Goal: Task Accomplishment & Management: Manage account settings

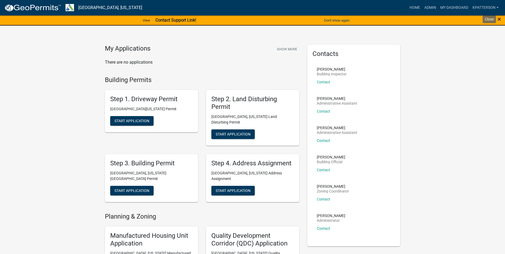
click at [498, 19] on span "×" at bounding box center [499, 18] width 3 height 7
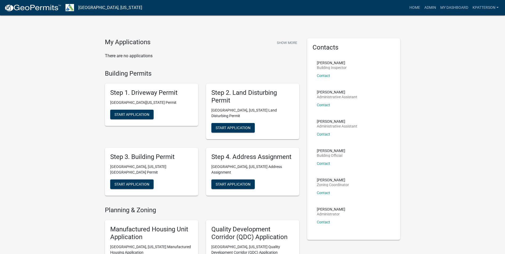
scroll to position [27, 0]
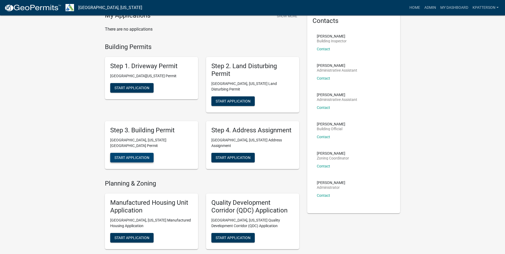
click at [147, 153] on button "Start Application" at bounding box center [131, 158] width 43 height 10
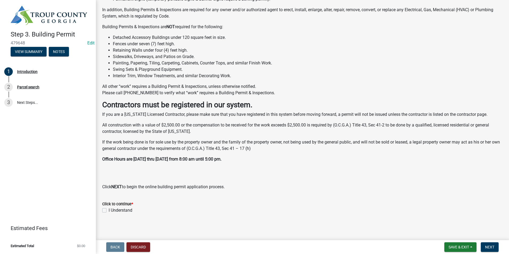
scroll to position [81, 0]
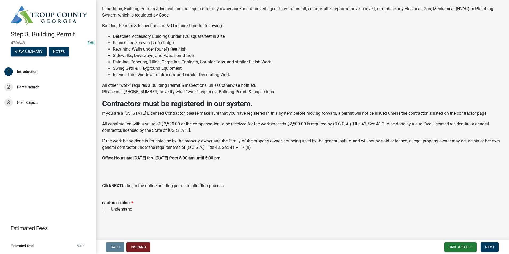
click at [109, 209] on label "I Understand" at bounding box center [121, 209] width 24 height 6
click at [109, 209] on input "I Understand" at bounding box center [110, 207] width 3 height 3
checkbox input "true"
click at [493, 246] on span "Next" at bounding box center [489, 247] width 9 height 4
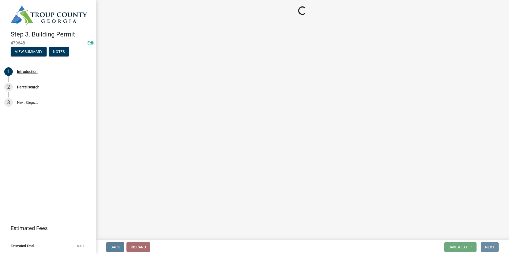
scroll to position [0, 0]
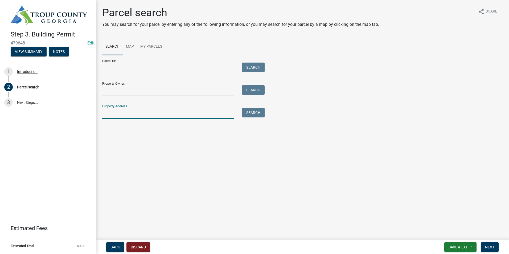
click at [189, 117] on input "Property Address:" at bounding box center [168, 113] width 132 height 11
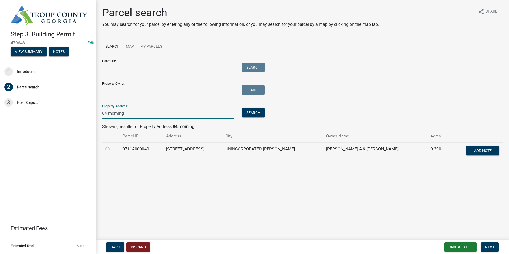
type input "84 morning"
click at [112, 146] on label at bounding box center [112, 146] width 0 height 0
click at [112, 149] on input "radio" at bounding box center [113, 147] width 3 height 3
radio input "true"
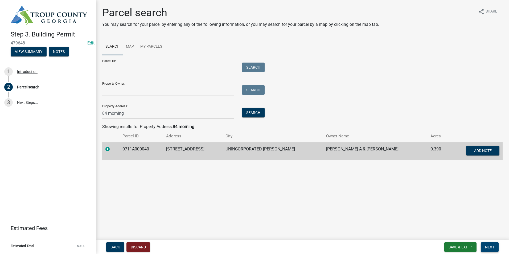
click at [486, 245] on span "Next" at bounding box center [489, 247] width 9 height 4
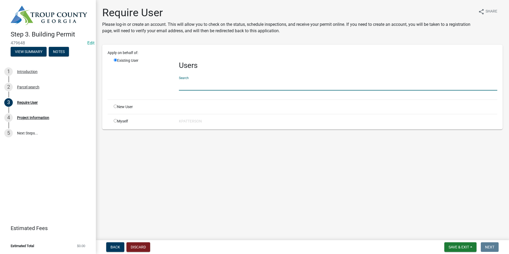
click at [188, 86] on input "text" at bounding box center [338, 85] width 319 height 11
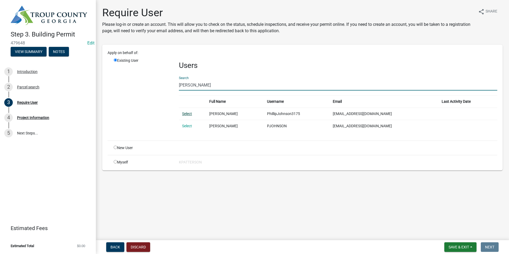
type input "phillip johnson"
click at [192, 114] on link "Select" at bounding box center [187, 114] width 10 height 4
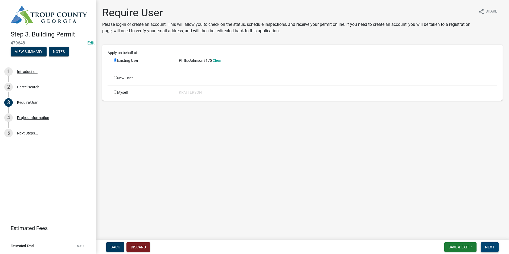
click at [487, 247] on span "Next" at bounding box center [489, 247] width 9 height 4
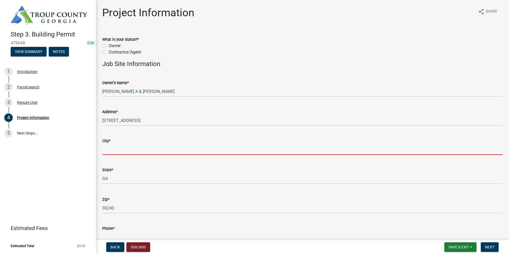
click at [154, 152] on input "City *" at bounding box center [302, 149] width 401 height 11
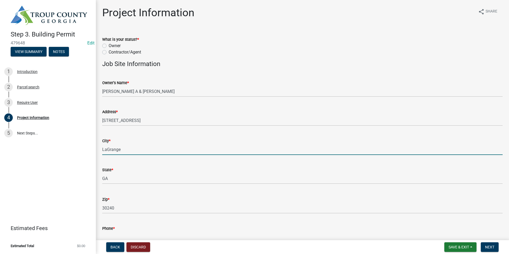
type input "LaGrange"
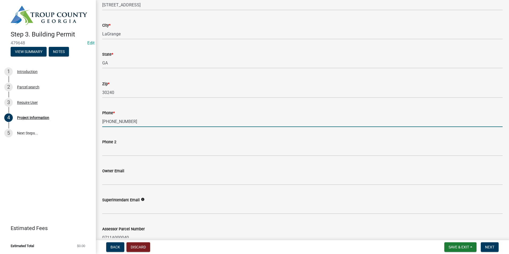
scroll to position [164, 0]
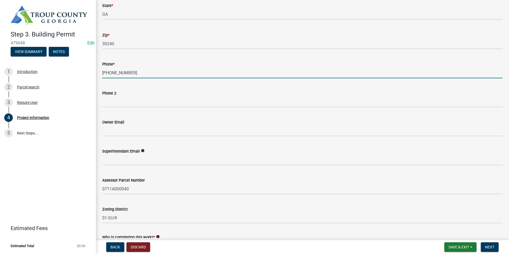
type input "[PHONE_NUMBER]"
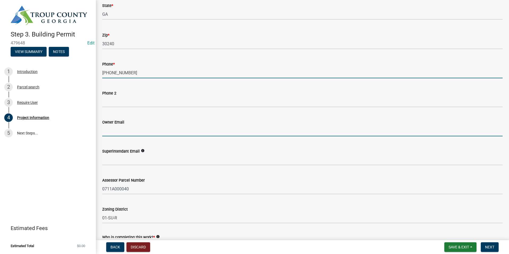
click at [121, 133] on input "Owner Email" at bounding box center [302, 130] width 401 height 11
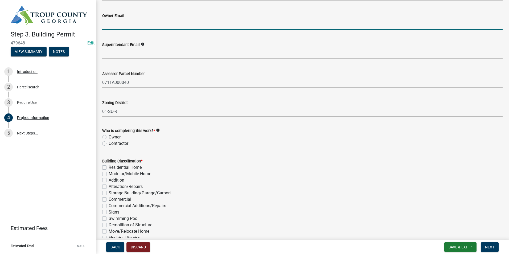
scroll to position [324, 0]
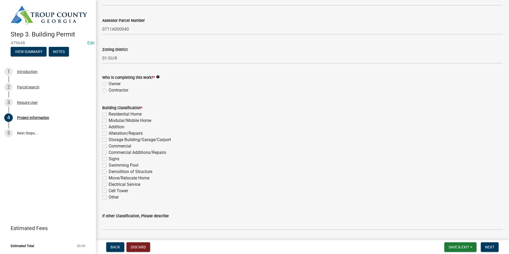
drag, startPoint x: 289, startPoint y: 141, endPoint x: 264, endPoint y: 132, distance: 26.3
click at [289, 142] on div "Storage Building/Garage/Carport" at bounding box center [302, 140] width 401 height 6
click at [109, 90] on label "Contractor" at bounding box center [119, 90] width 20 height 6
click at [109, 90] on input "Contractor" at bounding box center [110, 88] width 3 height 3
radio input "true"
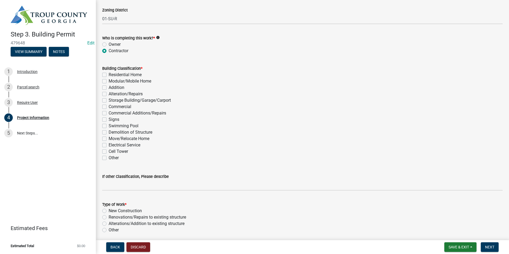
scroll to position [377, 0]
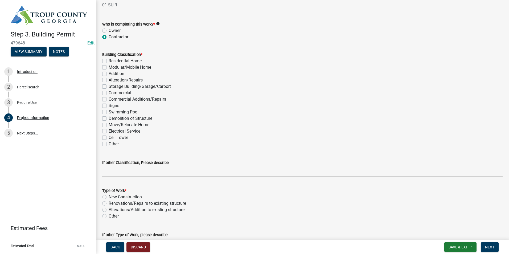
click at [109, 80] on label "Alteration/Repairs" at bounding box center [126, 80] width 34 height 6
click at [109, 80] on input "Alteration/Repairs" at bounding box center [110, 78] width 3 height 3
checkbox input "true"
checkbox input "false"
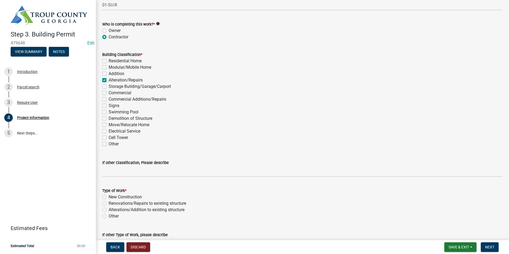
checkbox input "false"
checkbox input "true"
checkbox input "false"
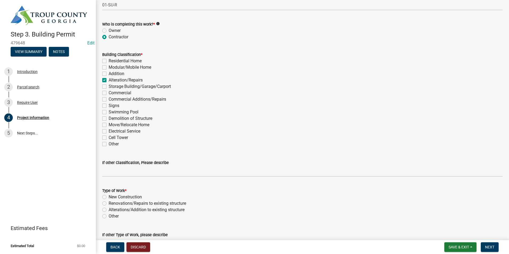
checkbox input "false"
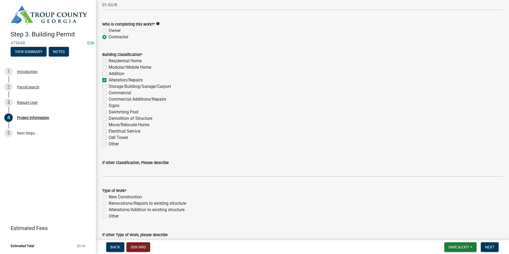
checkbox input "false"
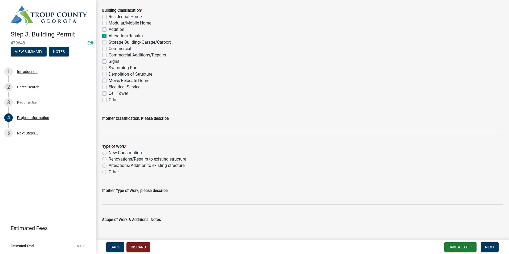
scroll to position [431, 0]
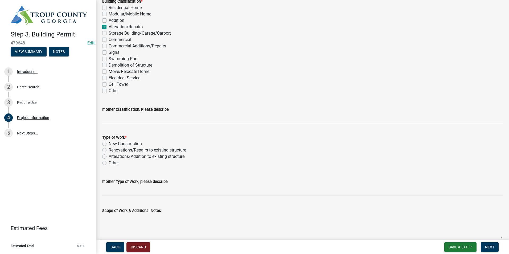
click at [109, 150] on label "Renovations/Repairs to existing structure" at bounding box center [147, 150] width 77 height 6
click at [109, 150] on input "Renovations/Repairs to existing structure" at bounding box center [110, 148] width 3 height 3
radio input "true"
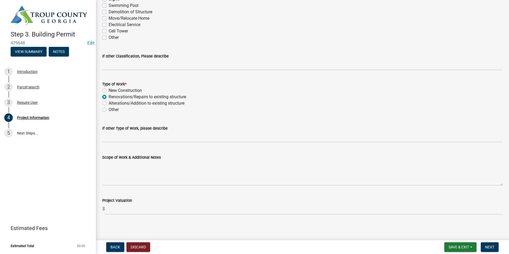
scroll to position [486, 0]
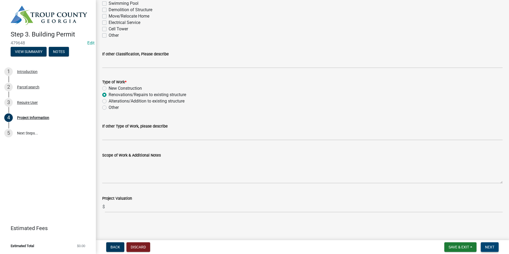
click at [488, 245] on button "Next" at bounding box center [490, 247] width 18 height 10
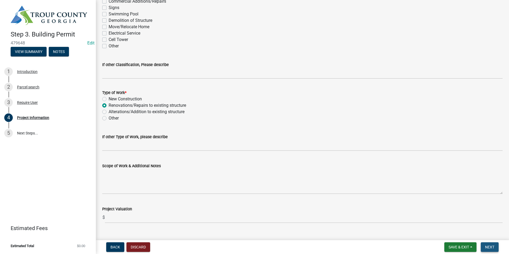
scroll to position [497, 0]
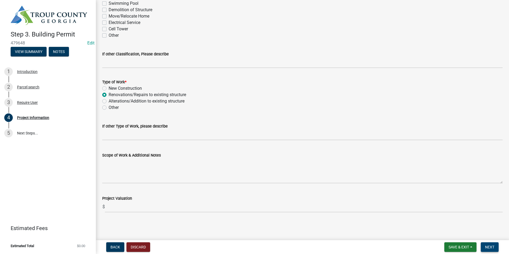
click at [487, 247] on span "Next" at bounding box center [489, 247] width 9 height 4
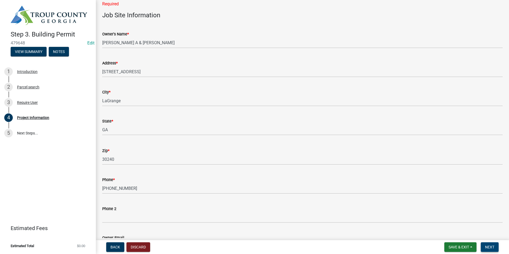
scroll to position [0, 0]
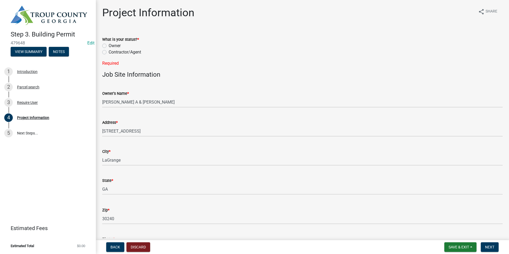
click at [109, 51] on label "Contractor/Agent" at bounding box center [125, 52] width 32 height 6
click at [109, 51] on input "Contractor/Agent" at bounding box center [110, 50] width 3 height 3
radio input "true"
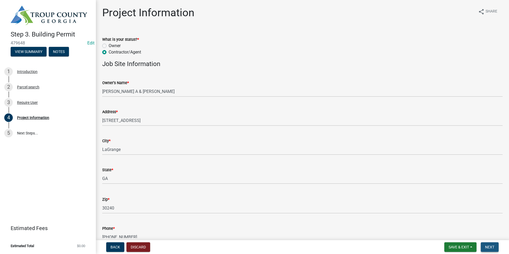
click at [492, 248] on span "Next" at bounding box center [489, 247] width 9 height 4
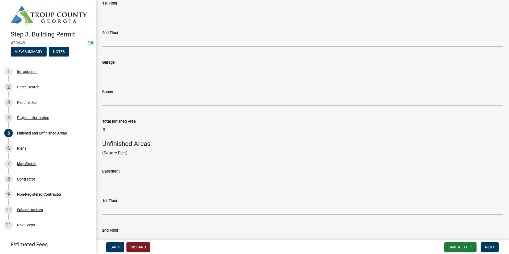
scroll to position [107, 0]
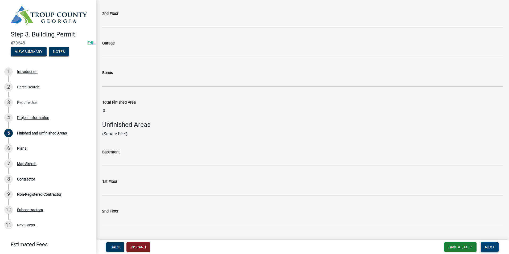
click at [487, 248] on span "Next" at bounding box center [489, 247] width 9 height 4
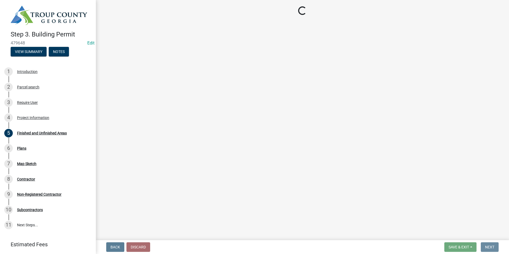
scroll to position [0, 0]
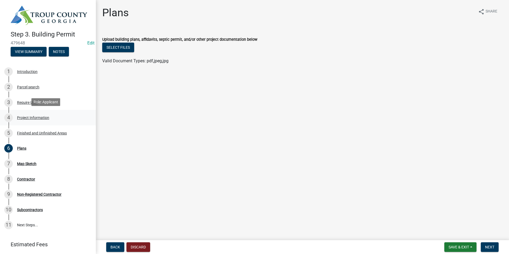
click at [21, 113] on div "4 Project Information" at bounding box center [45, 117] width 83 height 9
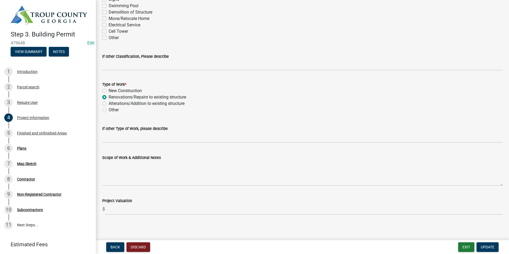
scroll to position [486, 0]
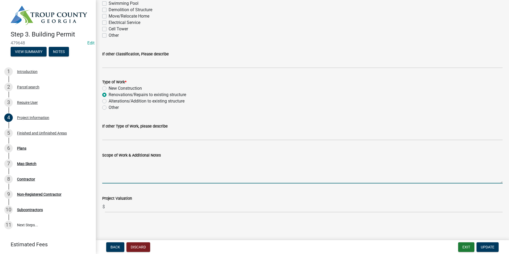
click at [126, 172] on textarea "Scope of Work & Additional Notes" at bounding box center [302, 170] width 401 height 25
type textarea "T"
type textarea "t"
type textarea "Tree fell into house Repairing walls, Drywalls, trim, and electrical"
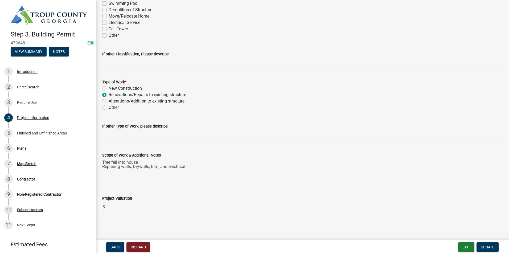
click at [309, 135] on input "If other Type of Work, please describe" at bounding box center [302, 134] width 401 height 11
click at [285, 153] on div "Scope of Work & Additional Notes" at bounding box center [302, 155] width 401 height 6
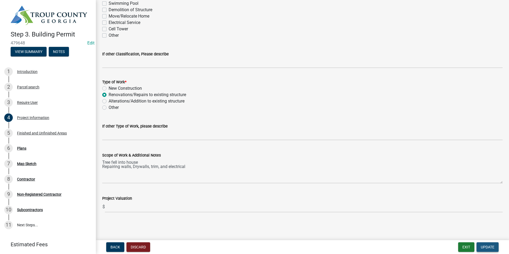
click at [480, 250] on button "Update" at bounding box center [488, 247] width 22 height 10
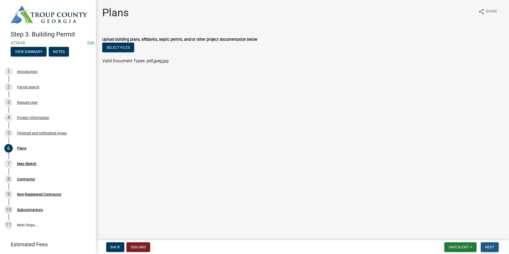
click at [484, 248] on button "Next" at bounding box center [490, 247] width 18 height 10
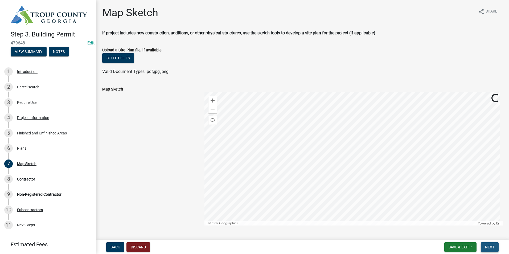
click at [491, 249] on span "Next" at bounding box center [489, 247] width 9 height 4
click at [490, 247] on span "Next" at bounding box center [489, 247] width 9 height 4
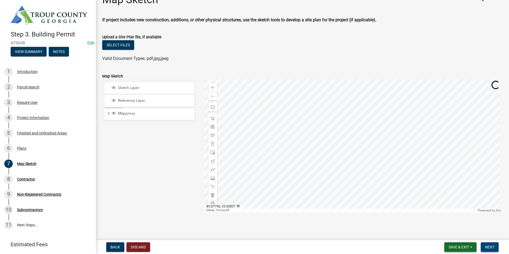
scroll to position [13, 0]
click at [488, 247] on span "Next" at bounding box center [489, 247] width 9 height 4
click at [490, 247] on span "Next" at bounding box center [489, 247] width 9 height 4
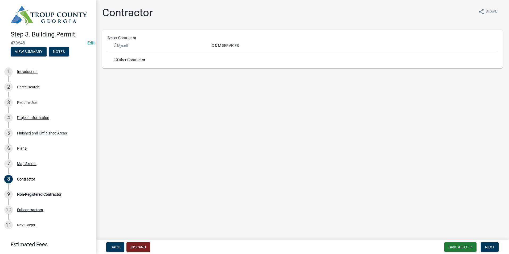
click at [115, 45] on input "radio" at bounding box center [115, 44] width 3 height 3
radio input "false"
click at [490, 248] on span "Next" at bounding box center [489, 247] width 9 height 4
click at [115, 61] on div "Other Contractor" at bounding box center [159, 60] width 98 height 6
click at [115, 60] on input "radio" at bounding box center [115, 59] width 3 height 3
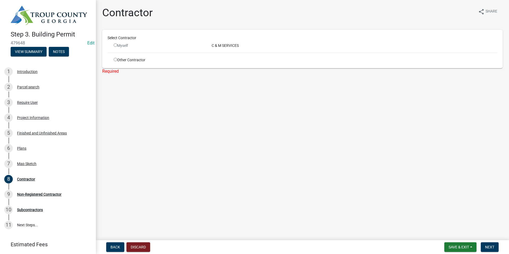
radio input "true"
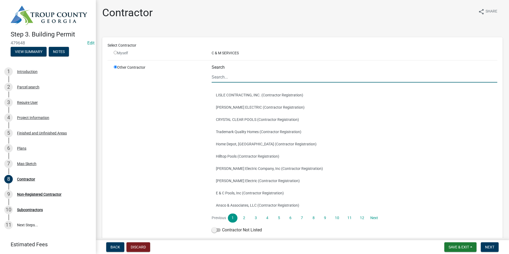
click at [223, 80] on input "Search" at bounding box center [355, 77] width 286 height 11
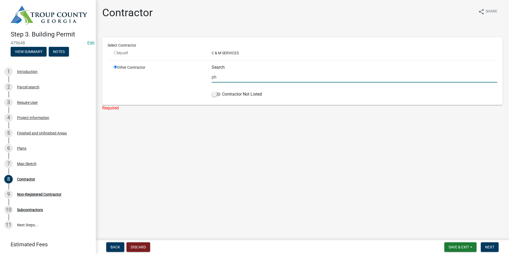
type input "p"
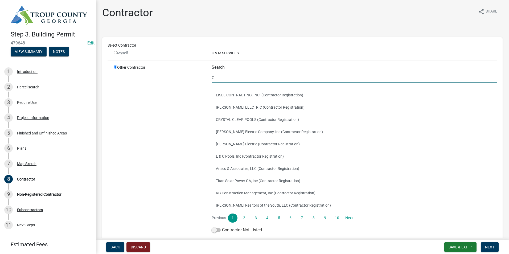
type input "c"
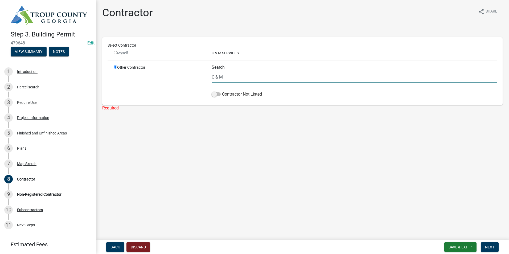
type input "C & M"
drag, startPoint x: 245, startPoint y: 77, endPoint x: 191, endPoint y: 89, distance: 55.2
click at [190, 89] on div "Other Contractor Search C & M Contractor Not Listed" at bounding box center [306, 82] width 392 height 35
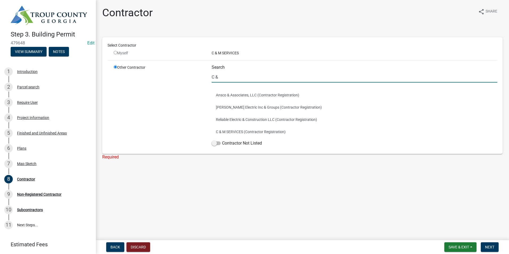
type input "C & M"
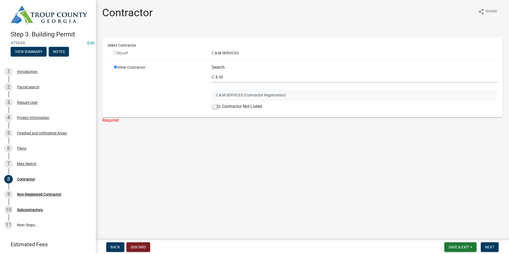
click at [227, 92] on button "C & M SERVICES (Contractor Registration)" at bounding box center [355, 95] width 286 height 12
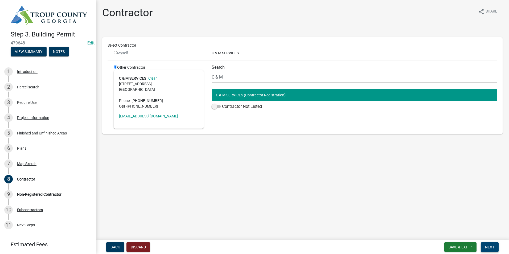
click at [495, 247] on button "Next" at bounding box center [490, 247] width 18 height 10
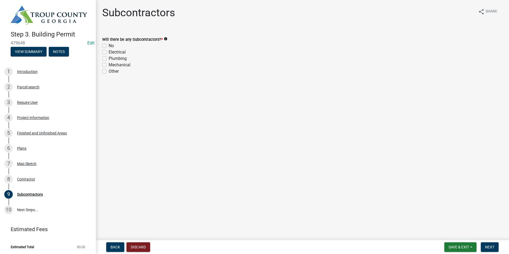
click at [109, 44] on label "No" at bounding box center [111, 46] width 5 height 6
click at [109, 44] on input "No" at bounding box center [110, 44] width 3 height 3
checkbox input "true"
checkbox input "false"
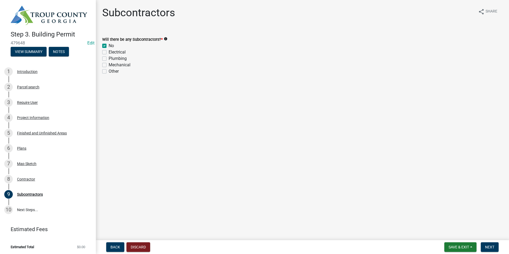
checkbox input "false"
click at [496, 249] on button "Next" at bounding box center [490, 247] width 18 height 10
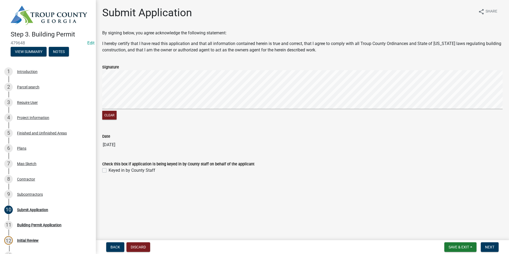
click at [109, 169] on label "Keyed in by County Staff" at bounding box center [132, 170] width 47 height 6
click at [109, 169] on input "Keyed in by County Staff" at bounding box center [110, 168] width 3 height 3
checkbox input "true"
click at [48, 177] on div "8 Contractor" at bounding box center [45, 179] width 83 height 9
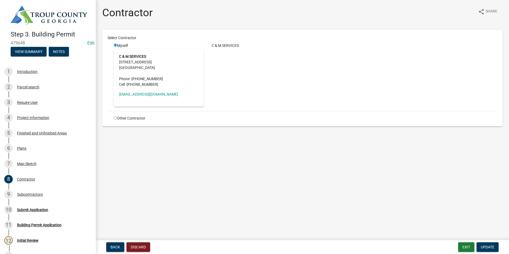
click at [485, 241] on nav "Back Discard Exit Update" at bounding box center [302, 247] width 413 height 14
click at [487, 246] on span "Update" at bounding box center [488, 247] width 14 height 4
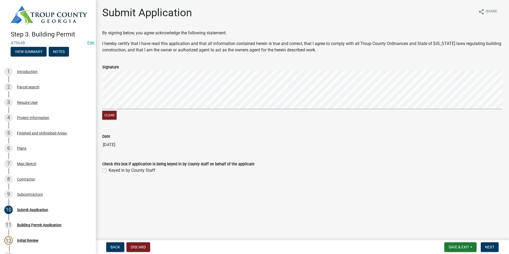
click at [109, 170] on label "Keyed in by County Staff" at bounding box center [132, 170] width 47 height 6
click at [109, 170] on input "Keyed in by County Staff" at bounding box center [110, 168] width 3 height 3
checkbox input "true"
click at [497, 249] on button "Next" at bounding box center [490, 247] width 18 height 10
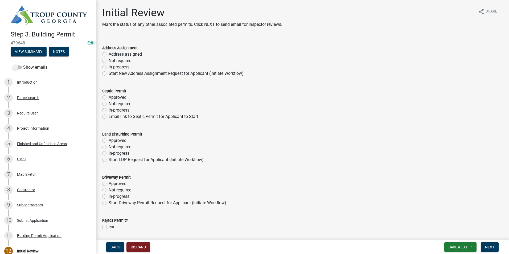
click at [109, 60] on label "Not required" at bounding box center [120, 61] width 23 height 6
click at [109, 60] on input "Not required" at bounding box center [110, 59] width 3 height 3
radio input "true"
click at [109, 104] on label "Not required" at bounding box center [120, 104] width 23 height 6
click at [109, 104] on input "Not required" at bounding box center [110, 102] width 3 height 3
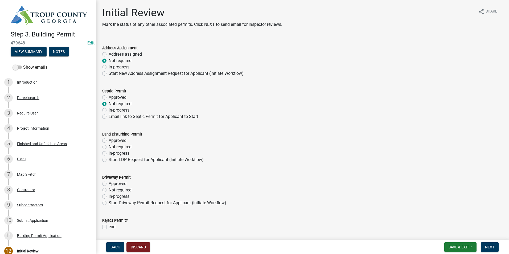
radio input "true"
click at [109, 147] on label "Not required" at bounding box center [120, 147] width 23 height 6
click at [109, 147] on input "Not required" at bounding box center [110, 145] width 3 height 3
radio input "true"
click at [109, 190] on label "Not required" at bounding box center [120, 190] width 23 height 6
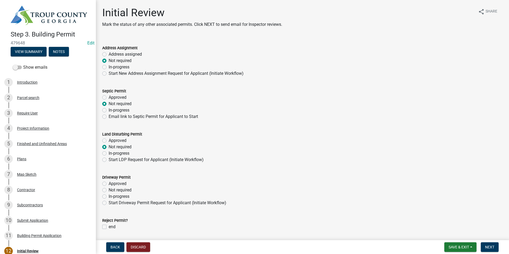
click at [109, 190] on input "Not required" at bounding box center [110, 188] width 3 height 3
radio input "true"
click at [490, 248] on span "Next" at bounding box center [489, 247] width 9 height 4
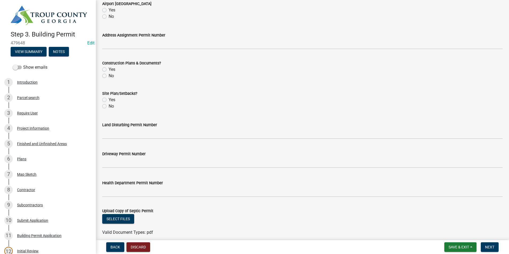
scroll to position [186, 0]
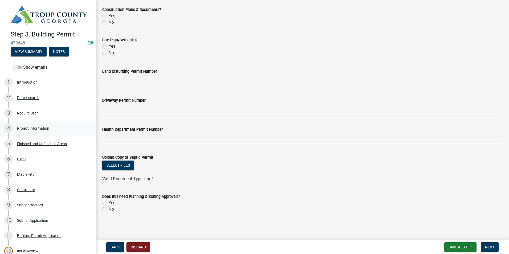
click at [55, 130] on div "4 Project Information" at bounding box center [45, 128] width 83 height 9
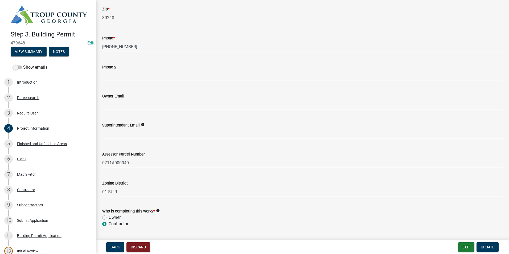
scroll to position [213, 0]
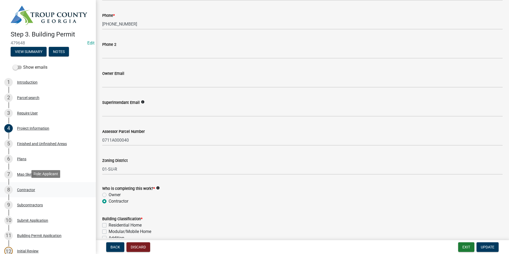
click at [41, 186] on div "8 Contractor" at bounding box center [45, 190] width 83 height 9
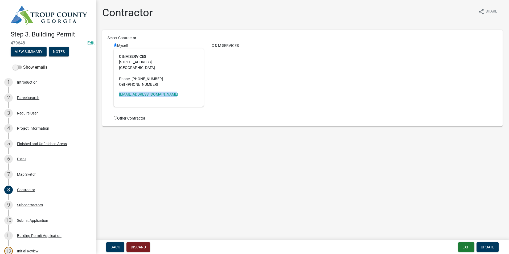
drag, startPoint x: 171, startPoint y: 93, endPoint x: 117, endPoint y: 96, distance: 53.6
click at [117, 96] on div "C & M SERVICES 3175 SALEM ROAD PINE MOUNTAIN, GA 31822 Phone - (706) 812-2762 C…" at bounding box center [159, 77] width 90 height 58
drag, startPoint x: 117, startPoint y: 96, endPoint x: 144, endPoint y: 92, distance: 26.6
copy link "candmservices@bellsouth.net"
click at [47, 128] on div "Project Information" at bounding box center [33, 128] width 32 height 4
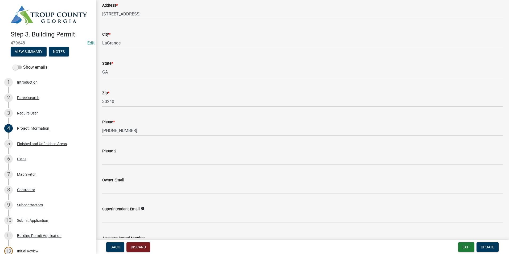
scroll to position [160, 0]
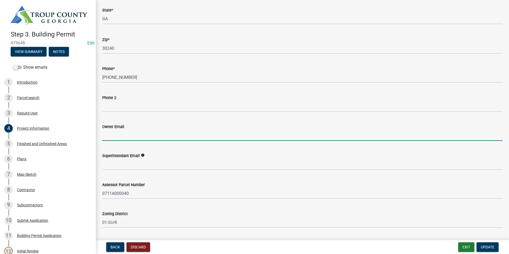
paste input "candmservices@bellsouth.net"
type input "candmservices@bellsouth.net"
click at [490, 247] on span "Update" at bounding box center [488, 247] width 14 height 4
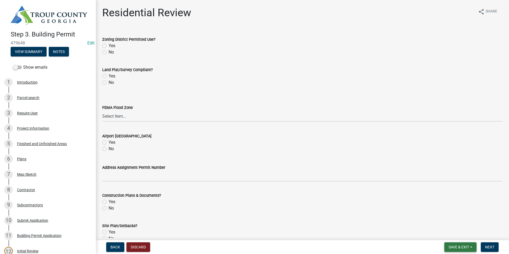
click at [460, 246] on span "Save & Exit" at bounding box center [459, 247] width 21 height 4
click at [455, 231] on button "Save & Exit" at bounding box center [455, 233] width 43 height 13
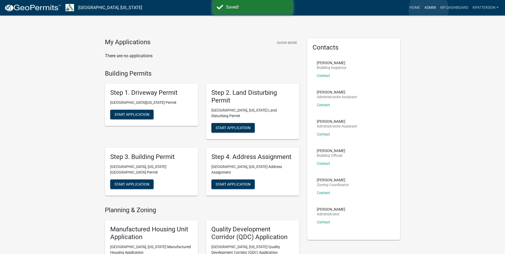
click at [428, 9] on link "Admin" at bounding box center [430, 8] width 16 height 10
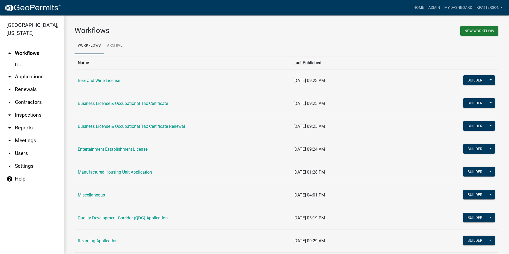
click at [26, 70] on link "arrow_drop_down Applications" at bounding box center [32, 76] width 64 height 13
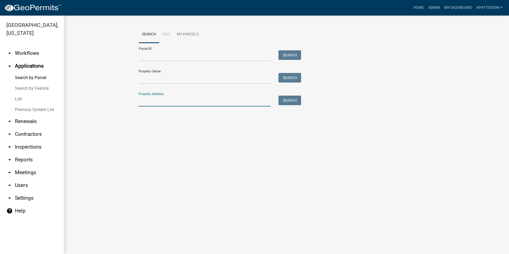
click at [142, 101] on input "Property Address:" at bounding box center [205, 101] width 132 height 11
click at [418, 6] on link "Home" at bounding box center [418, 8] width 15 height 10
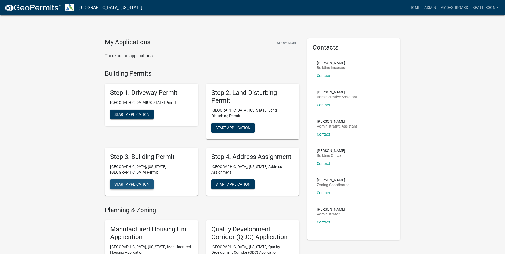
click at [130, 182] on span "Start Application" at bounding box center [132, 184] width 35 height 4
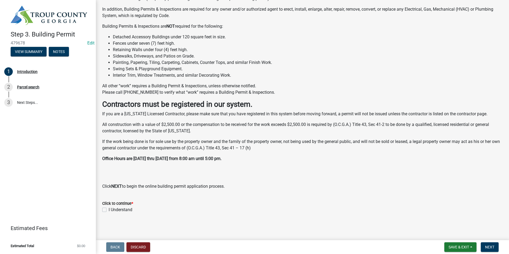
scroll to position [81, 0]
click at [102, 209] on div "Click to continue * I Understand" at bounding box center [302, 202] width 409 height 19
click at [109, 208] on label "I Understand" at bounding box center [121, 209] width 24 height 6
click at [109, 208] on input "I Understand" at bounding box center [110, 207] width 3 height 3
checkbox input "true"
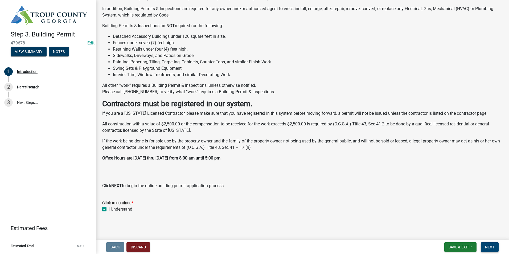
click at [489, 247] on span "Next" at bounding box center [489, 247] width 9 height 4
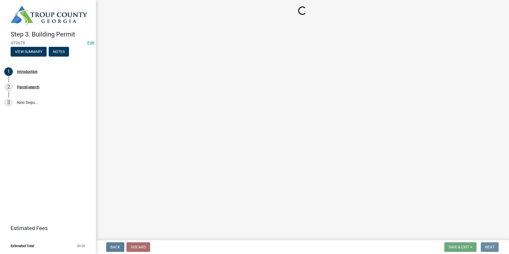
scroll to position [0, 0]
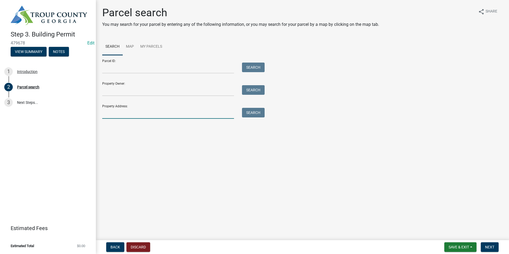
click at [185, 113] on input "Property Address:" at bounding box center [168, 113] width 132 height 11
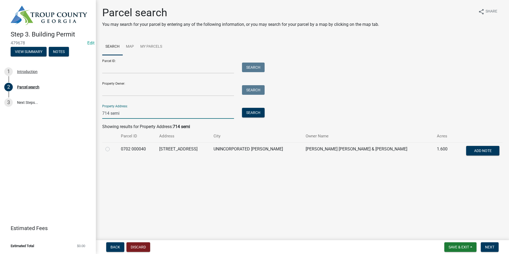
type input "714 semi"
click at [112, 146] on label at bounding box center [112, 146] width 0 height 0
click at [112, 149] on 000040 "radio" at bounding box center [113, 147] width 3 height 3
radio 000040 "true"
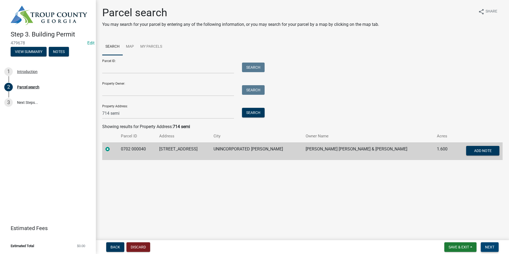
click at [492, 247] on span "Next" at bounding box center [489, 247] width 9 height 4
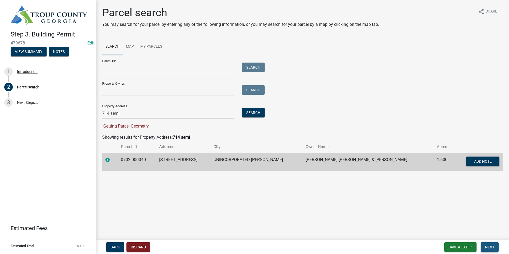
click at [488, 248] on span "Next" at bounding box center [489, 247] width 9 height 4
click at [488, 247] on span "Next" at bounding box center [489, 247] width 9 height 4
click at [495, 248] on button "Next" at bounding box center [490, 247] width 18 height 10
click at [494, 248] on span "Next" at bounding box center [489, 247] width 9 height 4
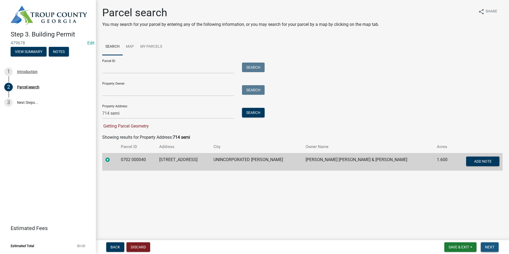
click at [487, 246] on span "Next" at bounding box center [489, 247] width 9 height 4
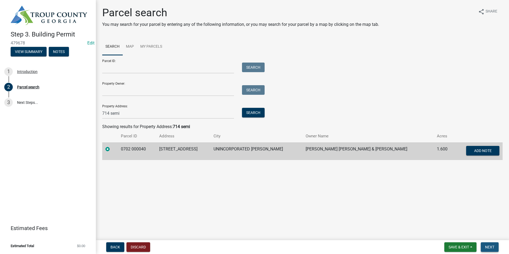
click at [485, 246] on span "Next" at bounding box center [489, 247] width 9 height 4
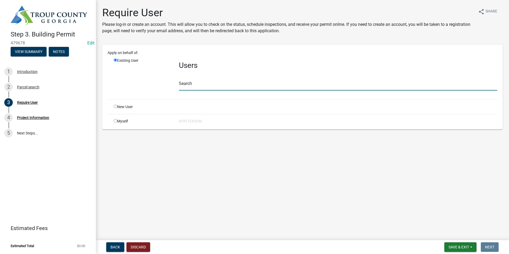
click at [211, 85] on input "text" at bounding box center [338, 85] width 319 height 11
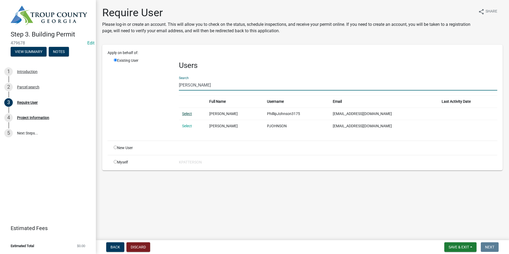
type input "phillip johns"
click at [191, 114] on link "Select" at bounding box center [187, 114] width 10 height 4
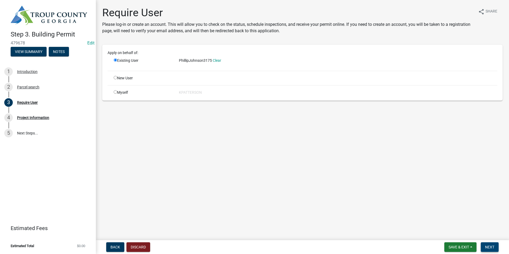
click at [488, 246] on span "Next" at bounding box center [489, 247] width 9 height 4
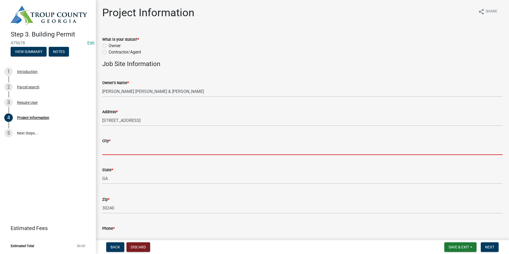
click at [127, 145] on input "City *" at bounding box center [302, 149] width 401 height 11
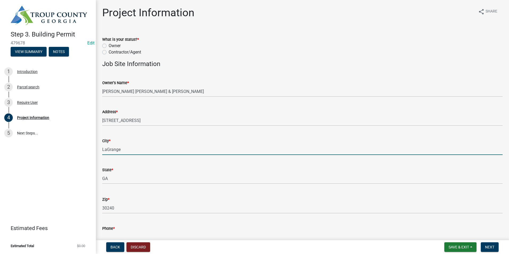
type input "LaGrange"
click at [109, 51] on label "Contractor/Agent" at bounding box center [125, 52] width 32 height 6
click at [109, 51] on input "Contractor/Agent" at bounding box center [110, 50] width 3 height 3
radio input "true"
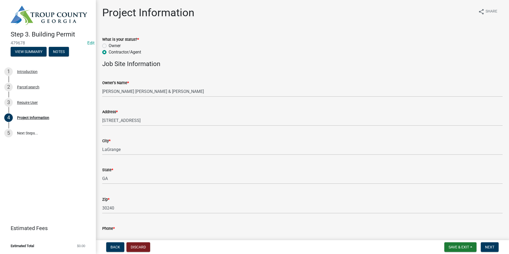
scroll to position [133, 0]
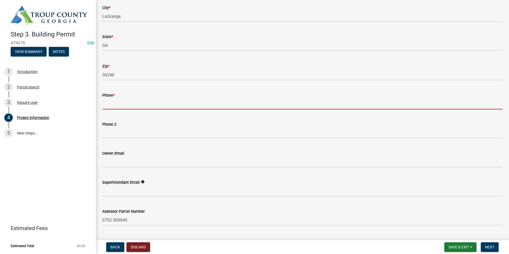
click at [120, 104] on input "Phone *" at bounding box center [302, 104] width 401 height 11
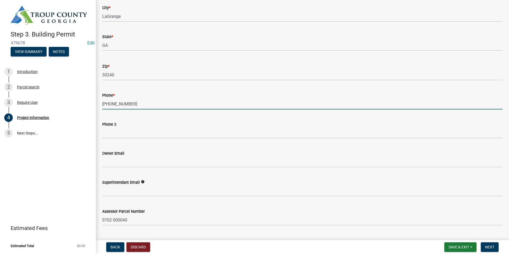
type input "706-812-2762"
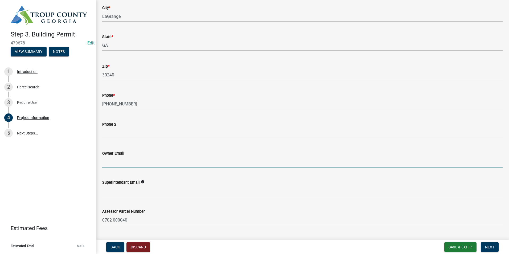
click at [130, 167] on input "Owner Email" at bounding box center [302, 162] width 401 height 11
type input "candmservices@bellsouth.net"
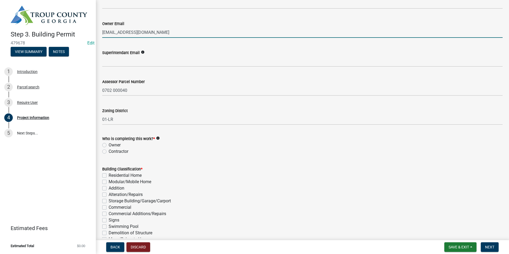
scroll to position [266, 0]
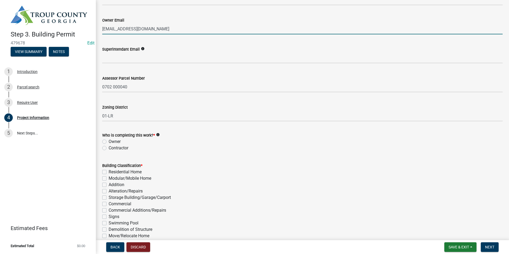
click at [109, 148] on label "Contractor" at bounding box center [119, 148] width 20 height 6
click at [109, 148] on input "Contractor" at bounding box center [110, 146] width 3 height 3
radio input "true"
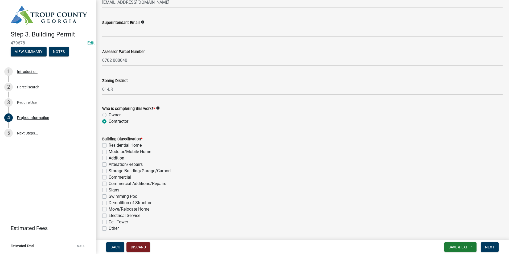
scroll to position [320, 0]
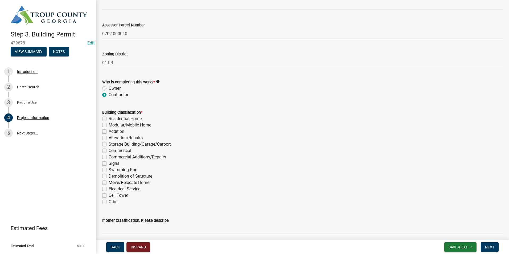
click at [109, 138] on label "Alteration/Repairs" at bounding box center [126, 138] width 34 height 6
click at [109, 138] on input "Alteration/Repairs" at bounding box center [110, 136] width 3 height 3
checkbox input "true"
checkbox input "false"
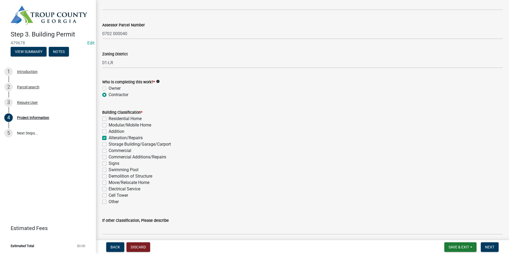
checkbox input "false"
checkbox input "true"
checkbox input "false"
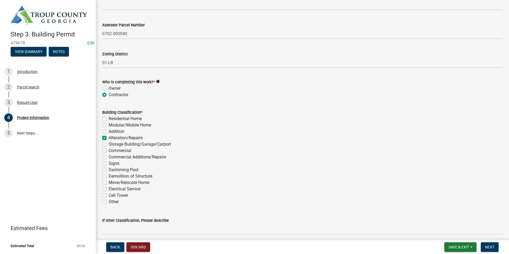
checkbox input "false"
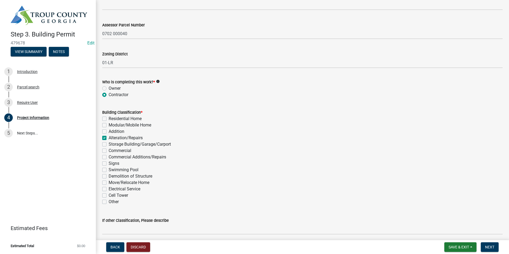
checkbox input "false"
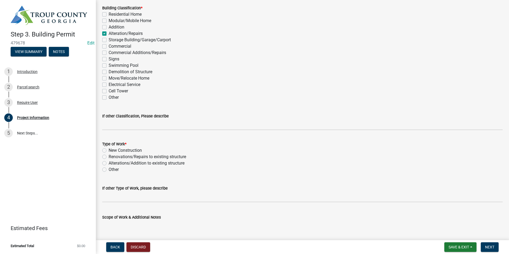
scroll to position [426, 0]
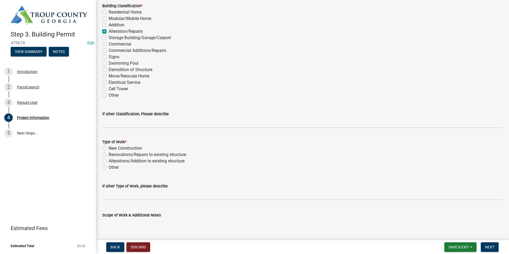
click at [109, 154] on label "Renovations/Repairs to existing structure" at bounding box center [147, 155] width 77 height 6
click at [109, 154] on input "Renovations/Repairs to existing structure" at bounding box center [110, 153] width 3 height 3
radio input "true"
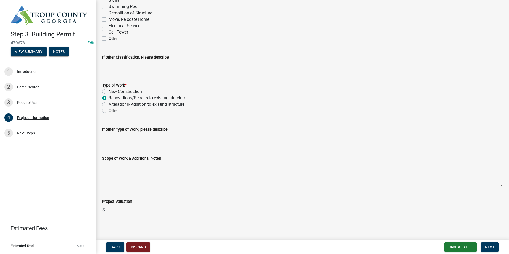
scroll to position [486, 0]
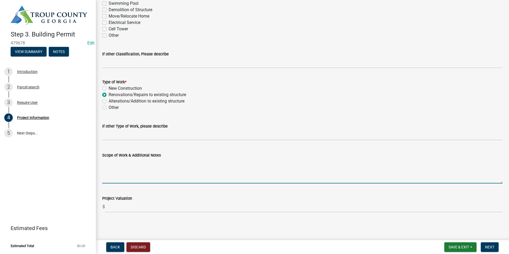
click at [136, 168] on textarea "Scope of Work & Additional Notes" at bounding box center [302, 170] width 401 height 25
click at [152, 163] on textarea "Enclosing existing deck" at bounding box center [302, 170] width 401 height 25
type textarea "Enclosing existing deck to make apart of house"
click at [487, 244] on button "Next" at bounding box center [490, 247] width 18 height 10
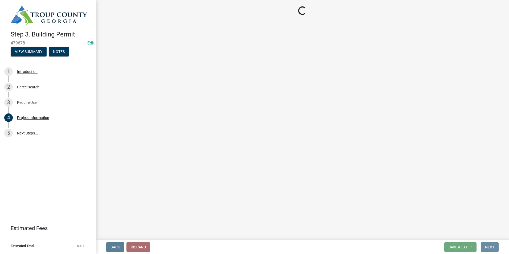
scroll to position [0, 0]
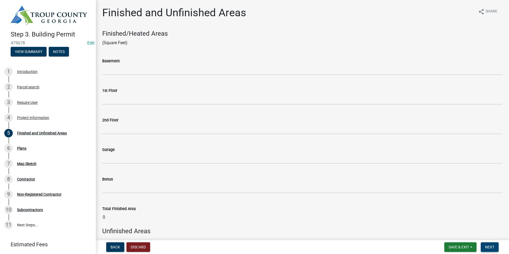
click at [492, 248] on span "Next" at bounding box center [489, 247] width 9 height 4
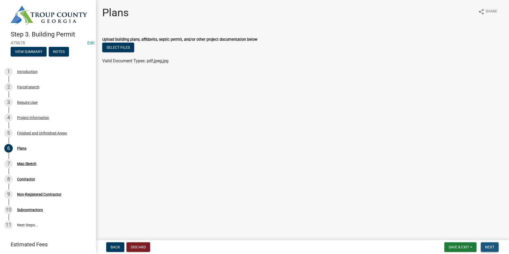
click at [485, 247] on button "Next" at bounding box center [490, 247] width 18 height 10
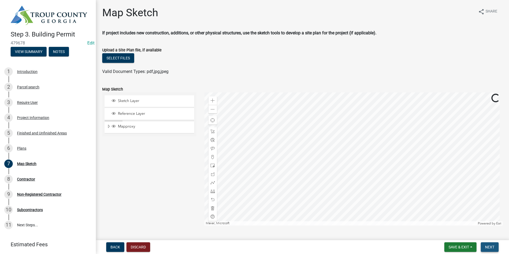
click at [485, 247] on button "Next" at bounding box center [490, 247] width 18 height 10
click at [486, 248] on span "Next" at bounding box center [489, 247] width 9 height 4
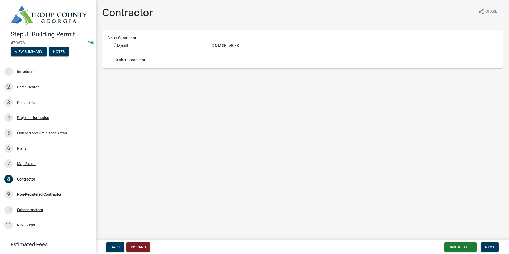
click at [113, 58] on div "Other Contractor" at bounding box center [159, 60] width 98 height 6
click at [117, 59] on div "Other Contractor" at bounding box center [159, 60] width 98 height 6
click at [116, 44] on input "radio" at bounding box center [115, 44] width 3 height 3
radio input "true"
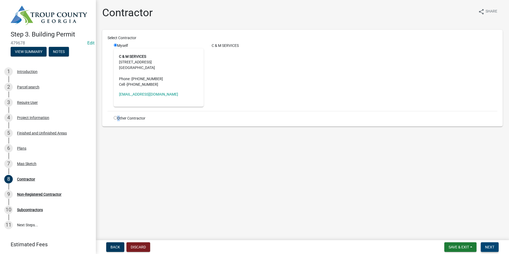
click at [487, 246] on span "Next" at bounding box center [489, 247] width 9 height 4
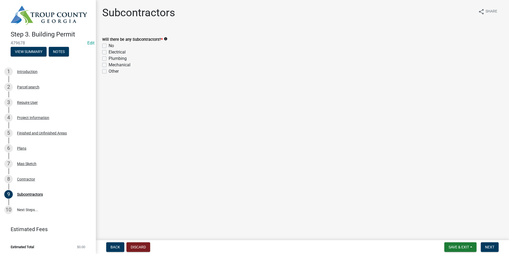
click at [109, 45] on label "No" at bounding box center [111, 46] width 5 height 6
click at [109, 45] on input "No" at bounding box center [110, 44] width 3 height 3
checkbox input "true"
checkbox input "false"
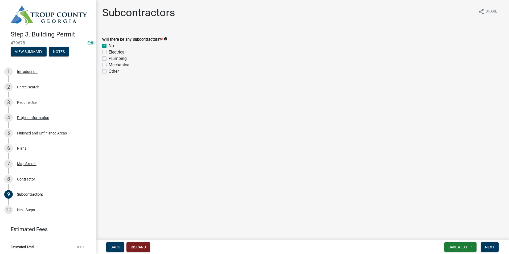
checkbox input "false"
click at [485, 246] on button "Next" at bounding box center [490, 247] width 18 height 10
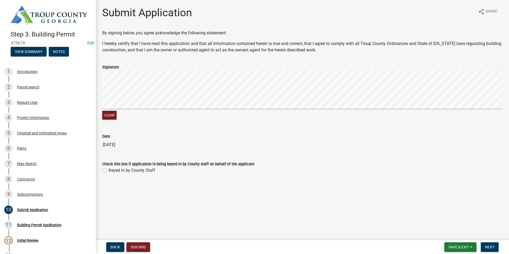
click at [109, 170] on label "Keyed in by County Staff" at bounding box center [132, 170] width 47 height 6
click at [109, 170] on input "Keyed in by County Staff" at bounding box center [110, 168] width 3 height 3
checkbox input "true"
click at [495, 248] on button "Next" at bounding box center [490, 247] width 18 height 10
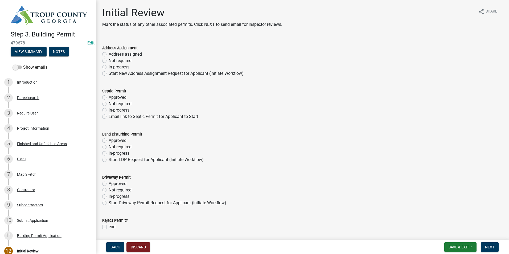
click at [109, 190] on label "Not required" at bounding box center [120, 190] width 23 height 6
click at [109, 190] on input "Not required" at bounding box center [110, 188] width 3 height 3
radio input "true"
click at [46, 177] on div "7 Map Sketch" at bounding box center [45, 174] width 83 height 9
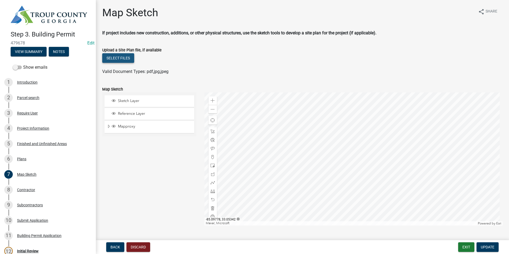
click at [117, 60] on button "Select files" at bounding box center [118, 58] width 32 height 10
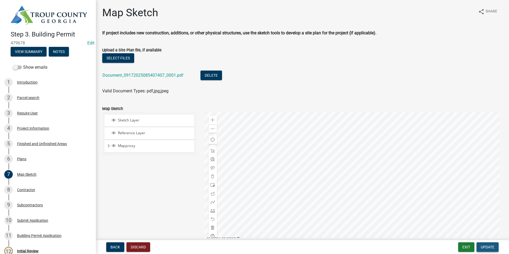
click at [489, 245] on span "Update" at bounding box center [488, 247] width 14 height 4
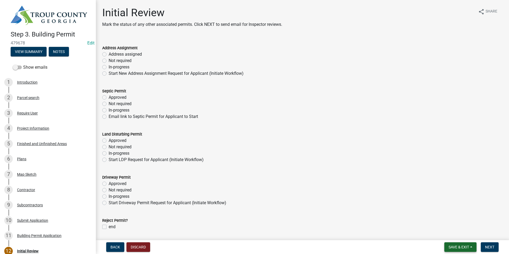
click at [465, 248] on span "Save & Exit" at bounding box center [459, 247] width 21 height 4
click at [464, 233] on button "Save & Exit" at bounding box center [455, 233] width 43 height 13
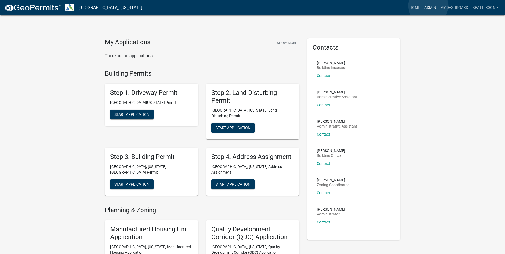
click at [428, 6] on link "Admin" at bounding box center [430, 8] width 16 height 10
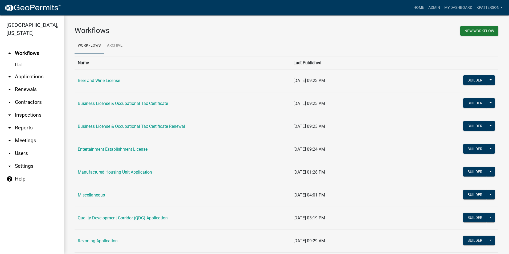
click at [26, 70] on link "arrow_drop_down Applications" at bounding box center [32, 76] width 64 height 13
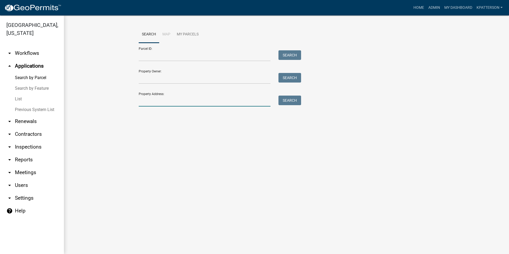
click at [159, 99] on input "Property Address:" at bounding box center [205, 101] width 132 height 11
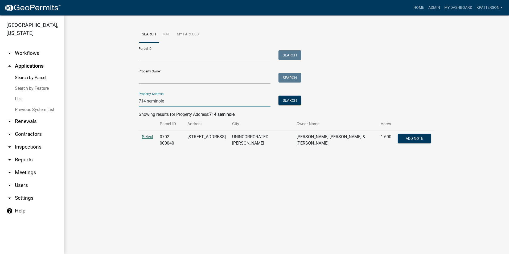
type input "714 seminole"
click at [150, 137] on span "Select" at bounding box center [147, 136] width 11 height 5
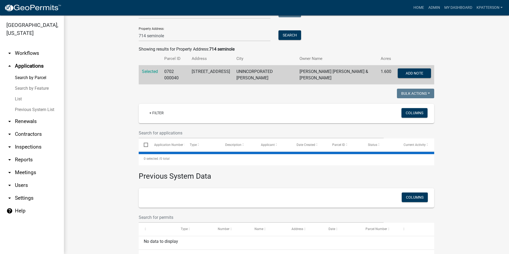
scroll to position [70, 0]
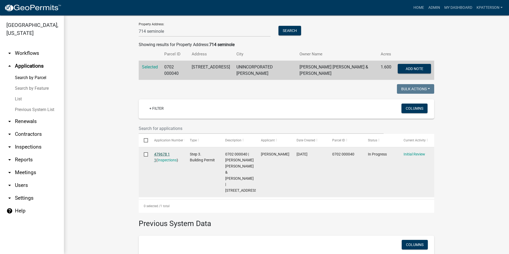
click at [165, 152] on link "479678 1 1" at bounding box center [162, 157] width 16 height 10
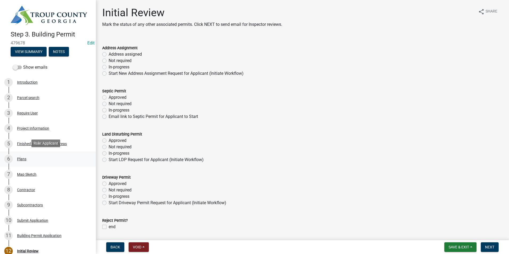
click at [27, 161] on div "6 Plans" at bounding box center [45, 159] width 83 height 9
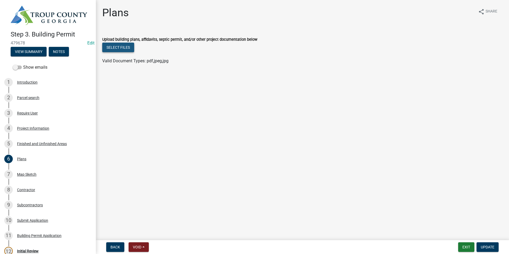
click at [115, 47] on button "Select files" at bounding box center [118, 48] width 32 height 10
click at [125, 46] on button "Select files" at bounding box center [118, 48] width 32 height 10
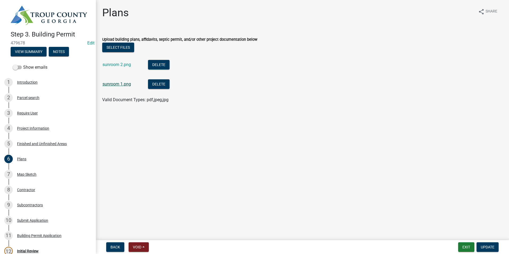
click at [115, 84] on link "sunroom 1.png" at bounding box center [117, 83] width 28 height 5
click at [125, 66] on link "sunroom 2.png" at bounding box center [117, 64] width 28 height 5
click at [482, 248] on span "Update" at bounding box center [488, 247] width 14 height 4
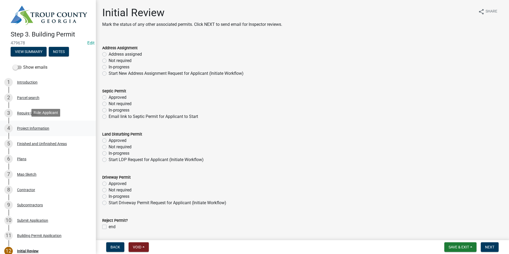
click at [31, 128] on div "Project Information" at bounding box center [33, 128] width 32 height 4
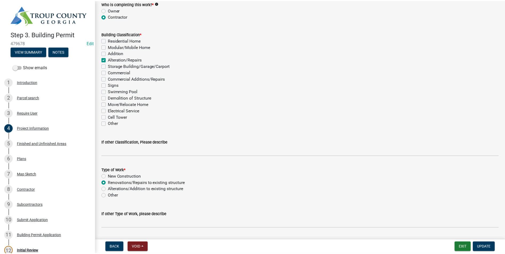
scroll to position [399, 0]
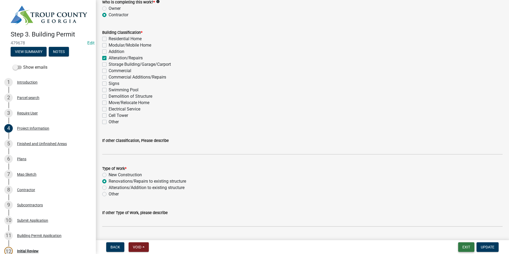
click at [469, 249] on button "Exit" at bounding box center [466, 247] width 16 height 10
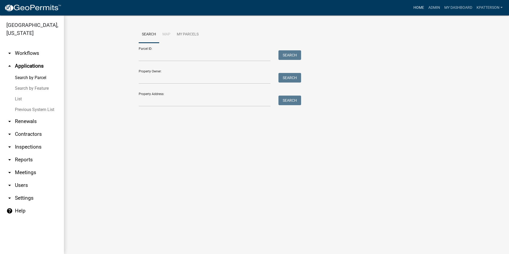
click at [423, 9] on link "Home" at bounding box center [418, 8] width 15 height 10
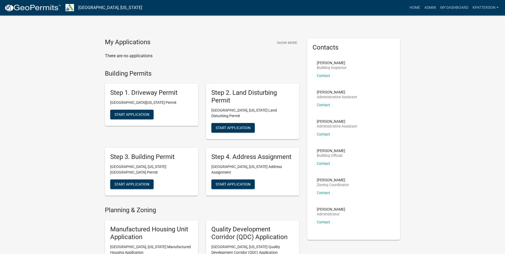
scroll to position [27, 0]
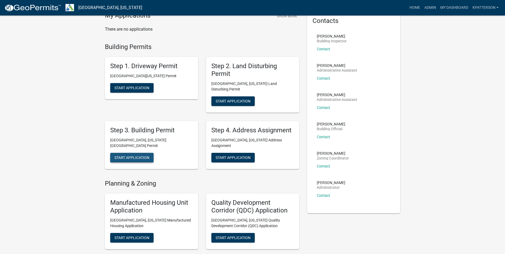
click at [139, 155] on span "Start Application" at bounding box center [132, 157] width 35 height 4
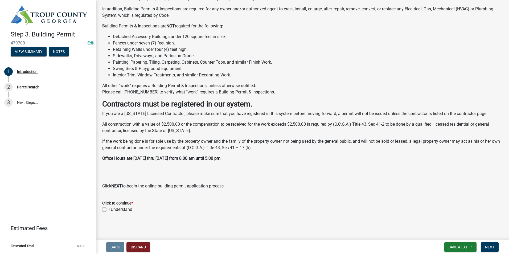
scroll to position [81, 0]
click at [109, 211] on label "I Understand" at bounding box center [121, 209] width 24 height 6
click at [109, 210] on input "I Understand" at bounding box center [110, 207] width 3 height 3
checkbox input "true"
click at [495, 249] on button "Next" at bounding box center [490, 247] width 18 height 10
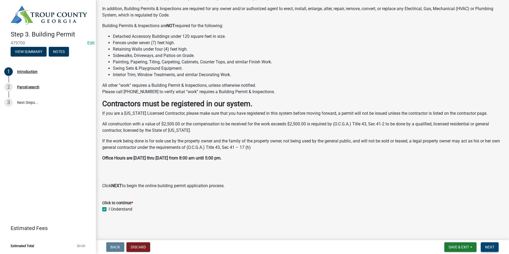
scroll to position [0, 0]
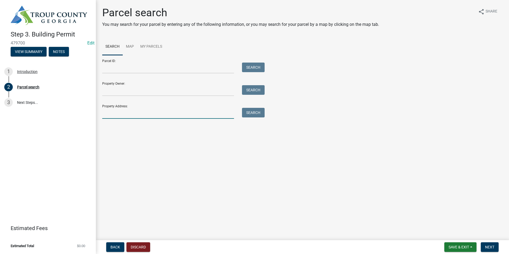
click at [172, 115] on input "Property Address:" at bounding box center [168, 113] width 132 height 11
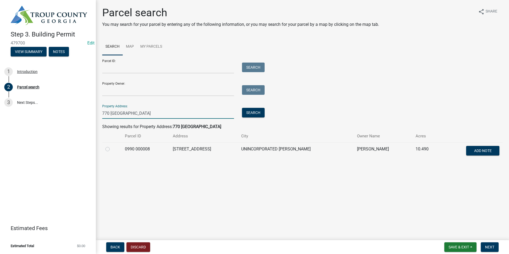
type input "770 abbottsford"
click at [112, 146] on label at bounding box center [112, 146] width 0 height 0
click at [112, 149] on 000008 "radio" at bounding box center [113, 147] width 3 height 3
radio 000008 "true"
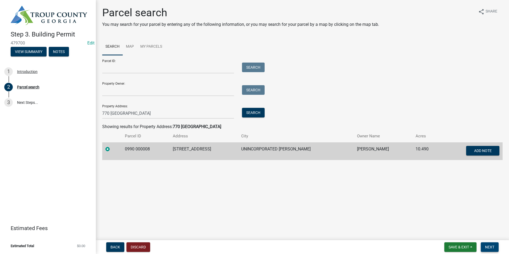
click at [487, 247] on span "Next" at bounding box center [489, 247] width 9 height 4
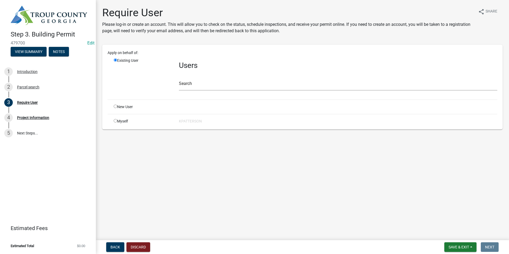
click at [116, 107] on input "radio" at bounding box center [115, 106] width 3 height 3
radio input "true"
radio input "false"
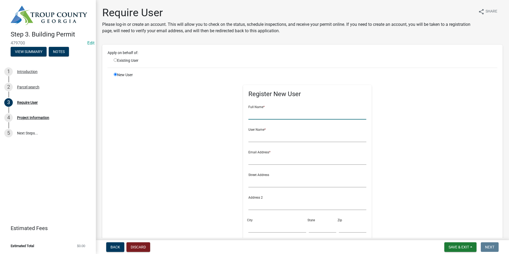
click at [253, 117] on input "text" at bounding box center [307, 114] width 118 height 11
type input "Tim Riley"
type input "triley770"
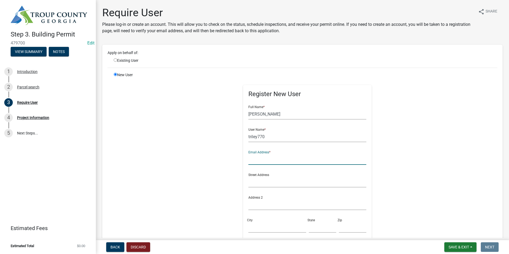
click at [259, 160] on input "text" at bounding box center [307, 159] width 118 height 11
click at [265, 164] on input "text" at bounding box center [307, 159] width 118 height 11
type input "timriley64@gmail.com"
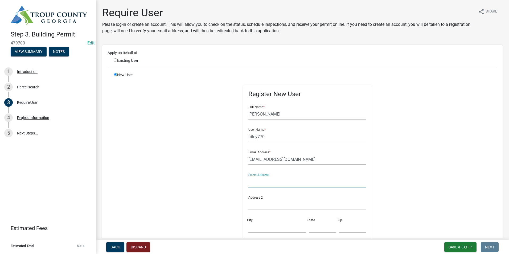
click at [248, 179] on input "text" at bounding box center [307, 182] width 118 height 11
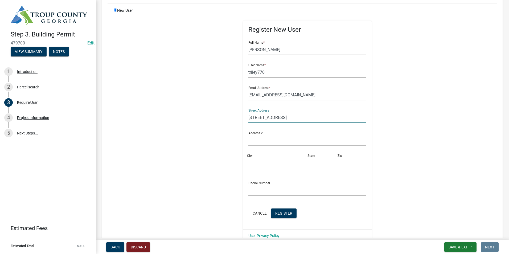
scroll to position [80, 0]
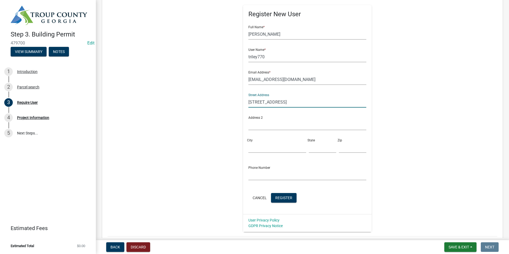
type input "770 Abbottsford Rd"
click at [262, 140] on div "City" at bounding box center [277, 143] width 60 height 18
click at [256, 147] on input "City" at bounding box center [277, 147] width 58 height 11
type input "LaGrange"
click at [313, 150] on input "text" at bounding box center [322, 147] width 27 height 11
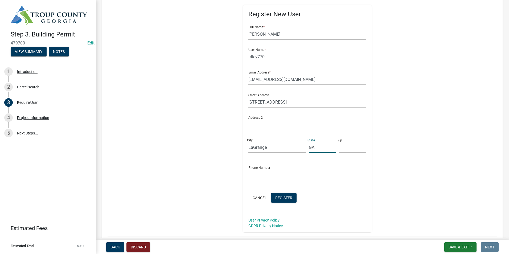
type input "GA"
click at [349, 149] on input "text" at bounding box center [352, 147] width 27 height 11
type input "30240"
click at [263, 172] on input "text" at bounding box center [307, 174] width 118 height 11
type input "7068819608"
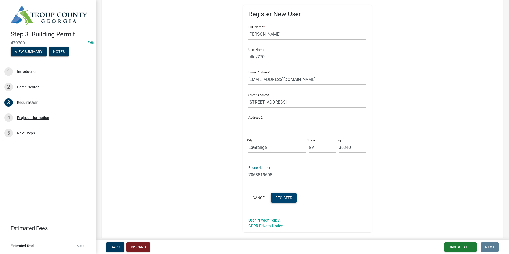
click at [285, 198] on span "Register" at bounding box center [283, 197] width 17 height 4
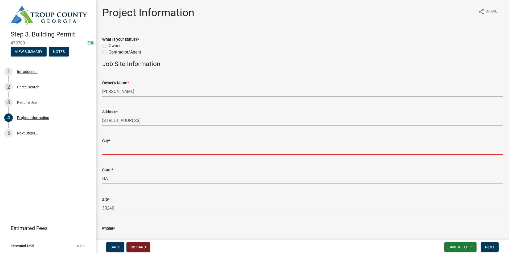
click at [116, 148] on input "City *" at bounding box center [302, 149] width 401 height 11
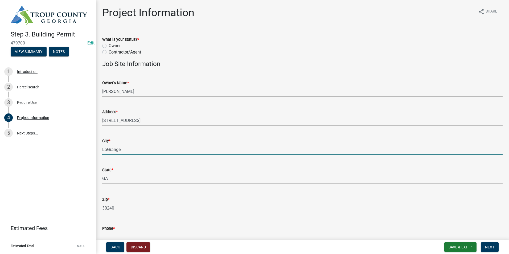
type input "LaGrange"
click at [109, 47] on label "Owner" at bounding box center [115, 46] width 12 height 6
click at [109, 46] on input "Owner" at bounding box center [110, 44] width 3 height 3
radio input "true"
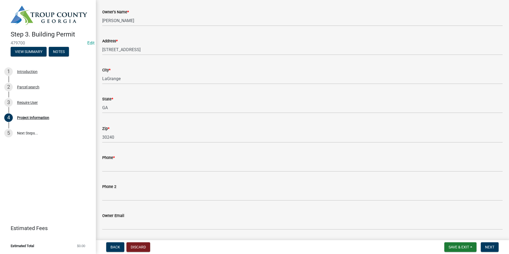
scroll to position [107, 0]
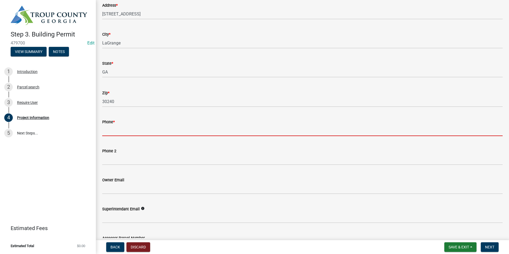
click at [115, 132] on input "Phone *" at bounding box center [302, 130] width 401 height 11
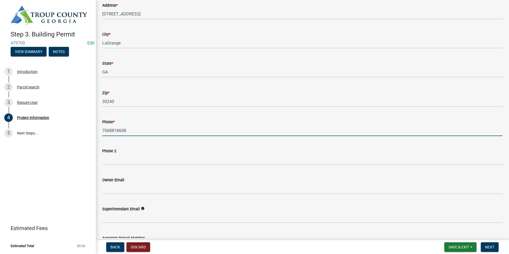
type input "7068818608"
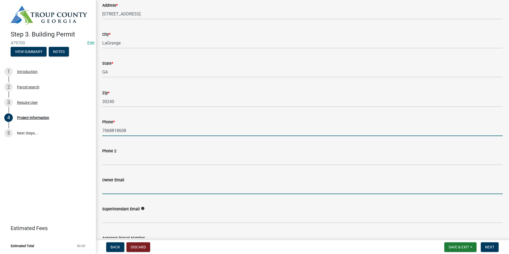
click at [133, 187] on input "Owner Email" at bounding box center [302, 188] width 401 height 11
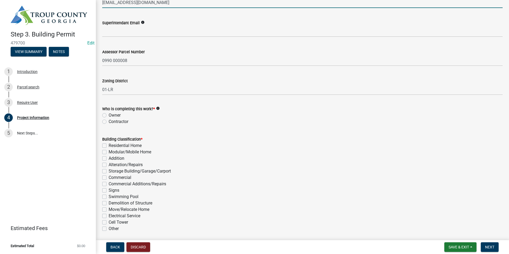
scroll to position [293, 0]
type input "timriley64@gmail.com"
click at [109, 115] on label "Owner" at bounding box center [115, 115] width 12 height 6
click at [109, 115] on input "Owner" at bounding box center [110, 113] width 3 height 3
radio input "true"
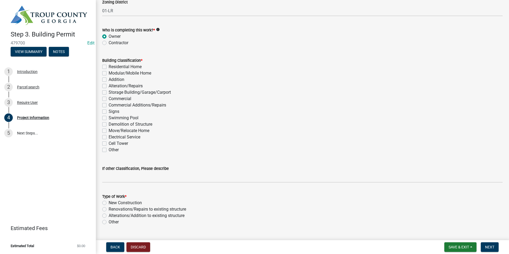
scroll to position [373, 0]
click at [102, 136] on div "Building Classification * Residential Home Modular/Mobile Home Addition Alterat…" at bounding box center [302, 101] width 409 height 102
click at [109, 137] on label "Electrical Service" at bounding box center [125, 136] width 32 height 6
click at [109, 136] on input "Electrical Service" at bounding box center [110, 134] width 3 height 3
checkbox input "true"
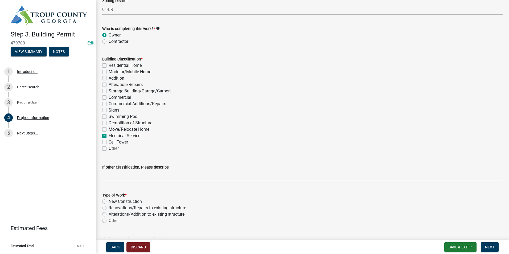
checkbox input "false"
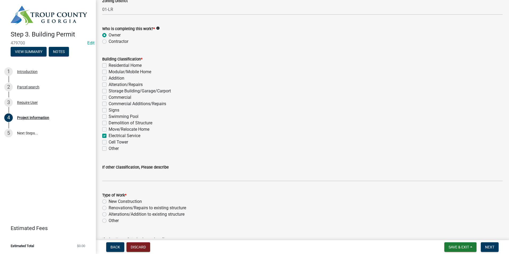
checkbox input "false"
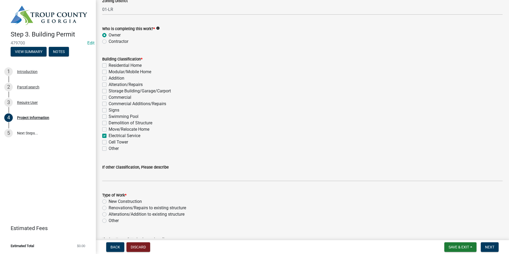
checkbox input "false"
checkbox input "true"
checkbox input "false"
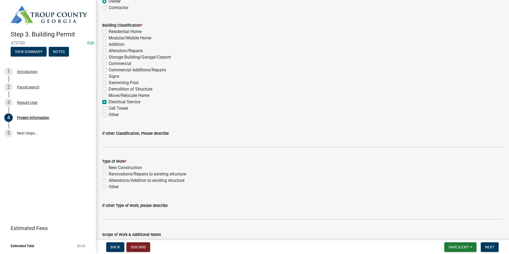
scroll to position [453, 0]
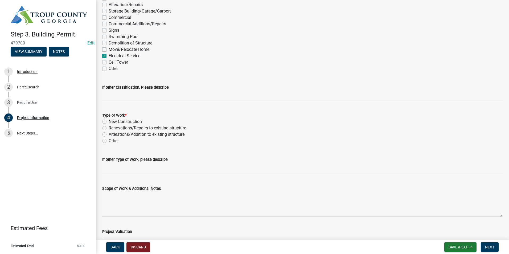
click at [109, 122] on label "New Construction" at bounding box center [125, 122] width 33 height 6
click at [109, 122] on input "New Construction" at bounding box center [110, 120] width 3 height 3
radio input "true"
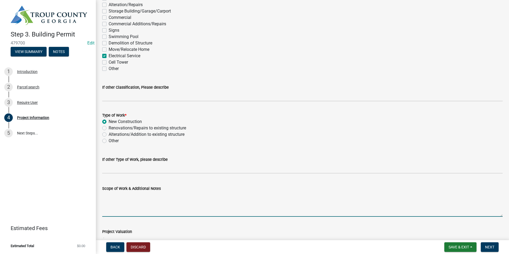
click at [126, 197] on textarea "Scope of Work & Additional Notes" at bounding box center [302, 204] width 401 height 25
type textarea "Recconect Power to home"
click at [491, 246] on span "Next" at bounding box center [489, 247] width 9 height 4
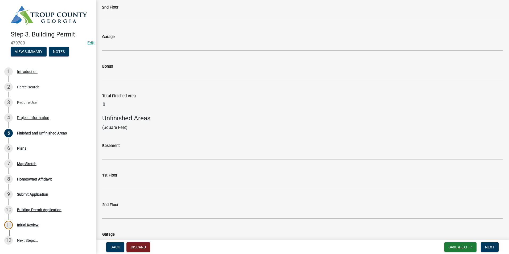
scroll to position [133, 0]
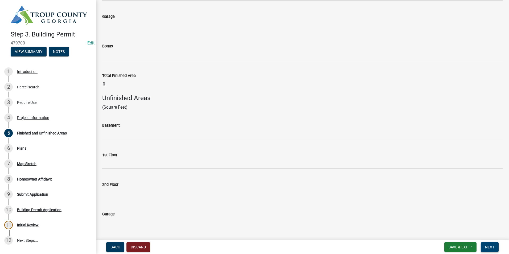
click at [484, 246] on button "Next" at bounding box center [490, 247] width 18 height 10
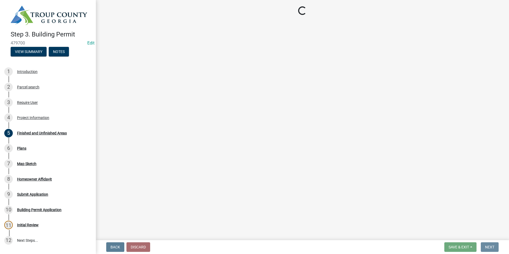
scroll to position [0, 0]
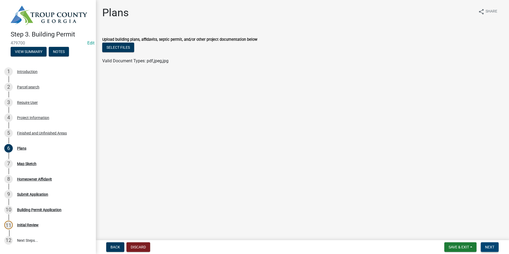
click at [490, 247] on span "Next" at bounding box center [489, 247] width 9 height 4
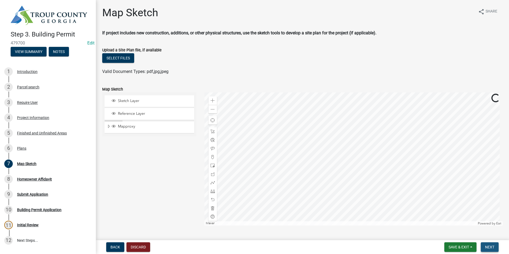
click at [489, 248] on span "Next" at bounding box center [489, 247] width 9 height 4
click at [488, 246] on span "Next" at bounding box center [489, 247] width 9 height 4
click at [23, 116] on div "Project Information" at bounding box center [33, 118] width 32 height 4
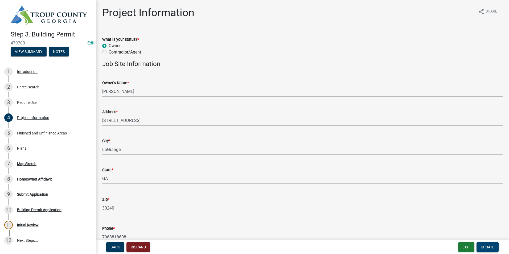
click at [489, 248] on span "Update" at bounding box center [488, 247] width 14 height 4
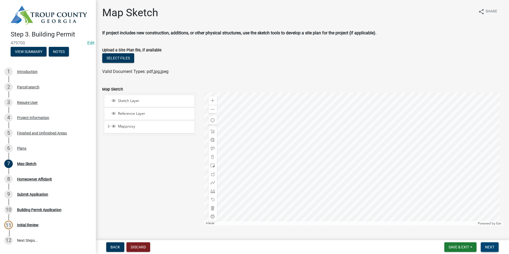
click at [488, 245] on span "Next" at bounding box center [489, 247] width 9 height 4
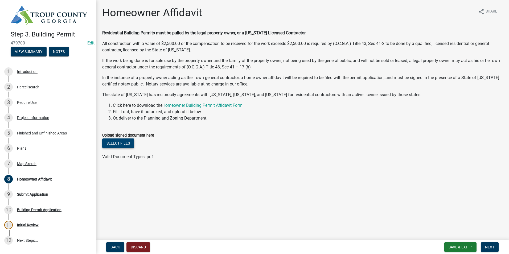
click at [120, 140] on button "Select files" at bounding box center [118, 143] width 32 height 10
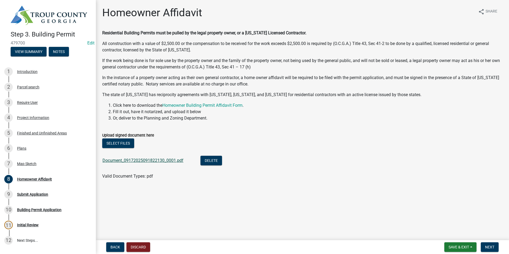
click at [152, 160] on link "Document_09172025091822130_0001.pdf" at bounding box center [143, 160] width 81 height 5
click at [492, 244] on button "Next" at bounding box center [490, 247] width 18 height 10
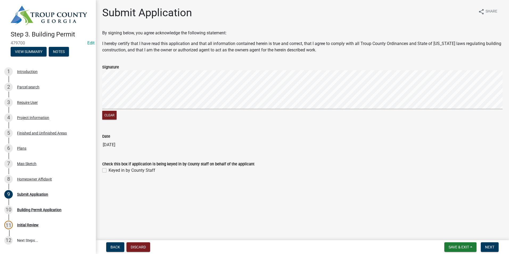
click at [109, 171] on label "Keyed in by County Staff" at bounding box center [132, 170] width 47 height 6
click at [109, 171] on input "Keyed in by County Staff" at bounding box center [110, 168] width 3 height 3
checkbox input "true"
click at [498, 247] on button "Next" at bounding box center [490, 247] width 18 height 10
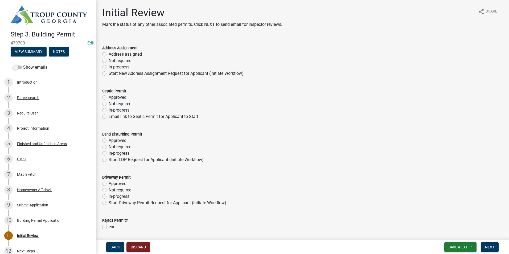
click at [109, 190] on label "Not required" at bounding box center [120, 190] width 23 height 6
click at [109, 190] on input "Not required" at bounding box center [110, 188] width 3 height 3
radio input "true"
click at [109, 146] on label "Not required" at bounding box center [120, 147] width 23 height 6
click at [109, 146] on input "Not required" at bounding box center [110, 145] width 3 height 3
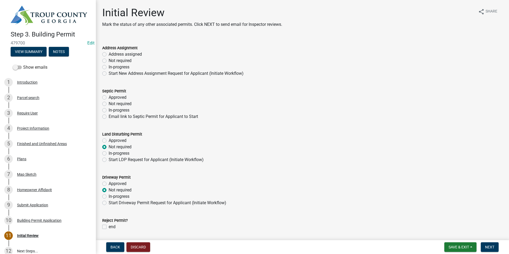
radio input "true"
click at [109, 103] on label "Not required" at bounding box center [120, 104] width 23 height 6
click at [109, 103] on input "Not required" at bounding box center [110, 102] width 3 height 3
radio input "true"
click at [109, 61] on label "Not required" at bounding box center [120, 61] width 23 height 6
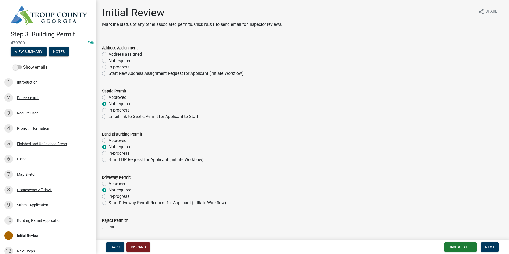
click at [109, 61] on input "Not required" at bounding box center [110, 59] width 3 height 3
radio input "true"
click at [491, 247] on span "Next" at bounding box center [489, 247] width 9 height 4
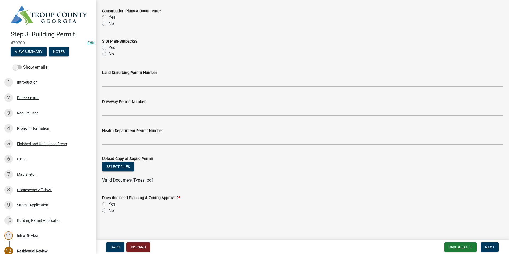
scroll to position [186, 0]
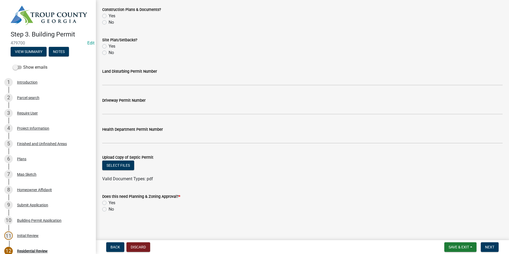
click at [109, 207] on label "No" at bounding box center [111, 209] width 5 height 6
click at [109, 207] on input "No" at bounding box center [110, 207] width 3 height 3
radio input "true"
click at [495, 248] on button "Next" at bounding box center [490, 247] width 18 height 10
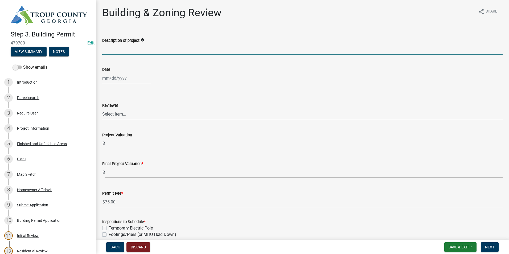
click at [148, 50] on input "Description of project" at bounding box center [302, 49] width 401 height 11
type input "RE CONNECT POWER TO HOME"
select select "9"
select select "2025"
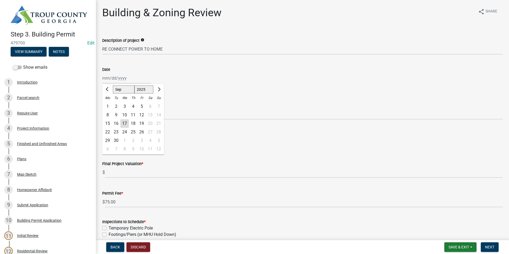
click at [131, 78] on div "Jan Feb Mar Apr May Jun Jul Aug Sep Oct Nov Dec 1525 1526 1527 1528 1529 1530 1…" at bounding box center [126, 78] width 49 height 11
click at [125, 123] on div "17" at bounding box center [124, 123] width 9 height 9
type input "09/17/2025"
click at [126, 114] on select "Select Item... Douglas Richardson James Lorimer Thrailkill Jr Keanua Patterson …" at bounding box center [302, 114] width 401 height 11
click at [102, 109] on select "Select Item... Douglas Richardson James Lorimer Thrailkill Jr Keanua Patterson …" at bounding box center [302, 114] width 401 height 11
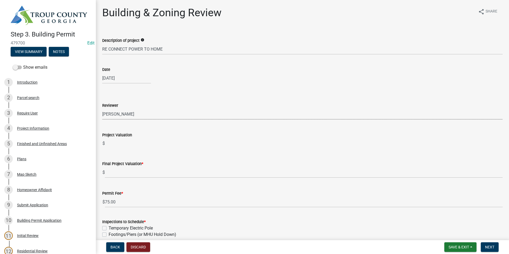
select select "2b86b0c4-e8a1-45ee-90a7-b8d4cb5b2682"
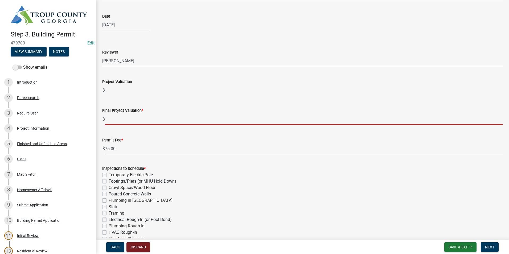
click at [126, 116] on input "text" at bounding box center [304, 119] width 398 height 11
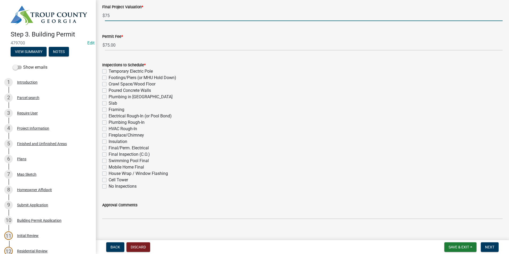
scroll to position [160, 0]
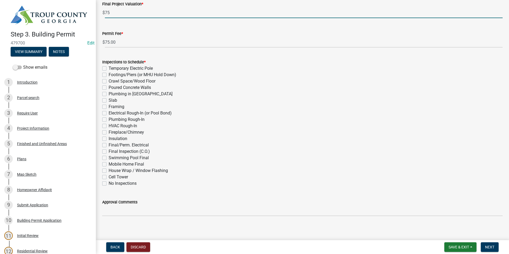
type input "75"
click at [104, 145] on div "Final/Perm. Electrical" at bounding box center [302, 145] width 401 height 6
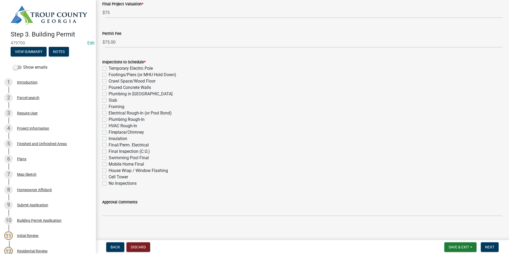
click at [104, 141] on div "Insulation" at bounding box center [302, 139] width 401 height 6
click at [109, 145] on label "Final/Perm. Electrical" at bounding box center [129, 145] width 40 height 6
click at [109, 145] on input "Final/Perm. Electrical" at bounding box center [110, 143] width 3 height 3
checkbox input "true"
checkbox input "false"
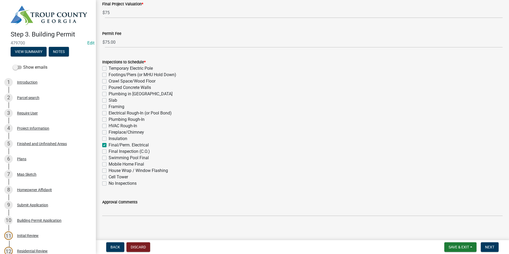
checkbox input "false"
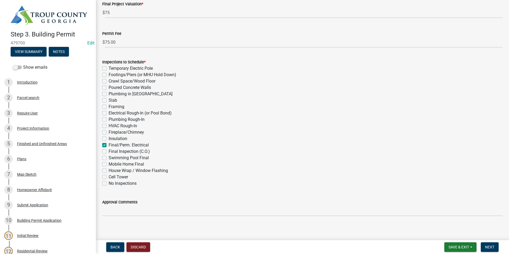
checkbox input "false"
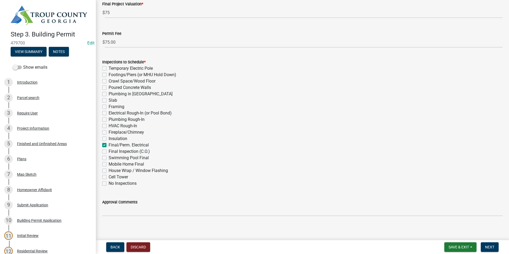
checkbox input "false"
checkbox input "true"
checkbox input "false"
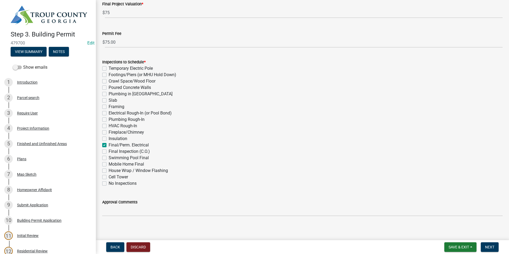
checkbox input "false"
click at [491, 248] on span "Next" at bounding box center [489, 247] width 9 height 4
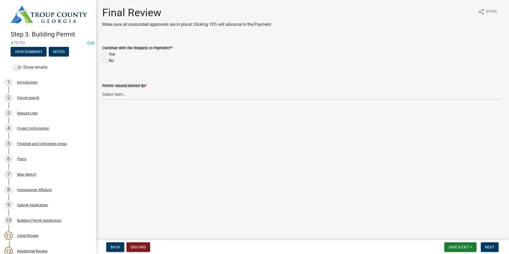
click at [109, 55] on label "Yes" at bounding box center [112, 54] width 7 height 6
click at [109, 55] on input "Yes" at bounding box center [110, 52] width 3 height 3
radio input "true"
click at [120, 91] on select "Select Item... Douglas Richardson James Lorimer Thrailkill Jr Keanua Patterson …" at bounding box center [302, 94] width 401 height 11
click at [102, 89] on select "Select Item... Douglas Richardson James Lorimer Thrailkill Jr Keanua Patterson …" at bounding box center [302, 94] width 401 height 11
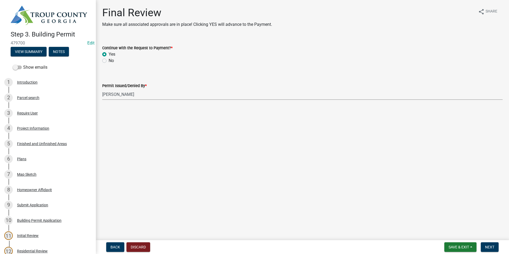
select select "2b86b0c4-e8a1-45ee-90a7-b8d4cb5b2682"
click at [484, 247] on button "Next" at bounding box center [490, 247] width 18 height 10
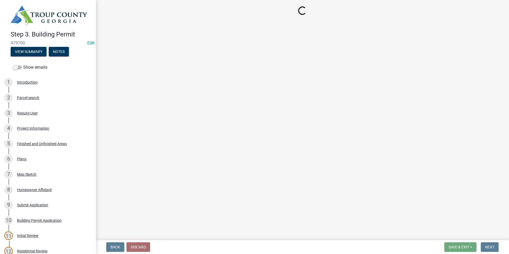
select select "3: 3"
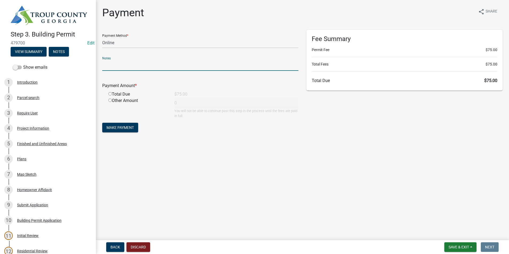
click at [160, 63] on input "text" at bounding box center [200, 65] width 196 height 11
type input "0"
type input "1034187455"
click at [155, 35] on div "Payment Method * Credit Card POS Check Cash Online" at bounding box center [200, 39] width 196 height 18
click at [149, 46] on select "Credit Card POS Check Cash Online" at bounding box center [200, 42] width 196 height 11
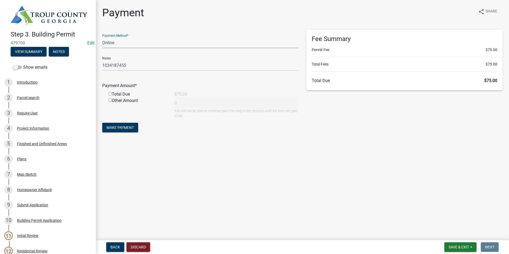
select select "0: 2"
click at [102, 37] on select "Credit Card POS Check Cash Online" at bounding box center [200, 42] width 196 height 11
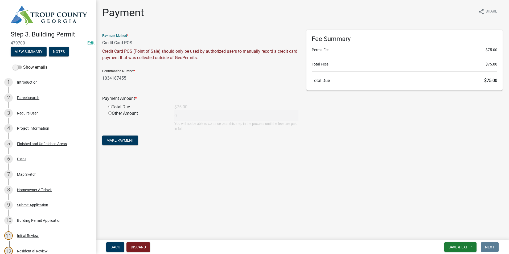
click at [111, 107] on input "radio" at bounding box center [109, 106] width 3 height 3
radio input "true"
type input "75"
click at [123, 141] on span "Make Payment" at bounding box center [120, 140] width 27 height 4
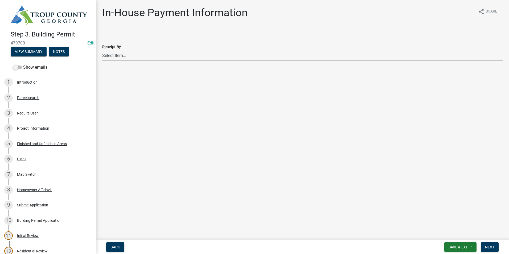
click at [116, 55] on select "Select Item... Douglas Richardson James Lorimer Thrailkill Jr Keanua Patterson …" at bounding box center [302, 55] width 401 height 11
click at [102, 50] on select "Select Item... Douglas Richardson James Lorimer Thrailkill Jr Keanua Patterson …" at bounding box center [302, 55] width 401 height 11
select select "2b86b0c4-e8a1-45ee-90a7-b8d4cb5b2682"
click at [487, 247] on span "Next" at bounding box center [489, 247] width 9 height 4
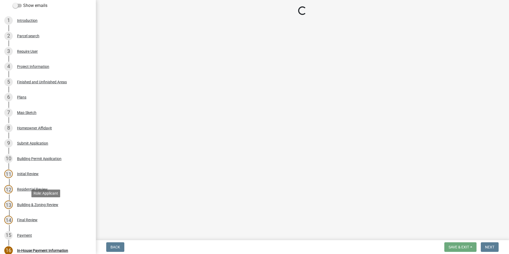
scroll to position [133, 0]
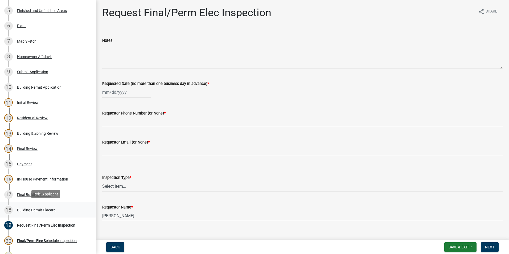
click at [59, 210] on div "18 Building Permit Placard" at bounding box center [45, 210] width 83 height 9
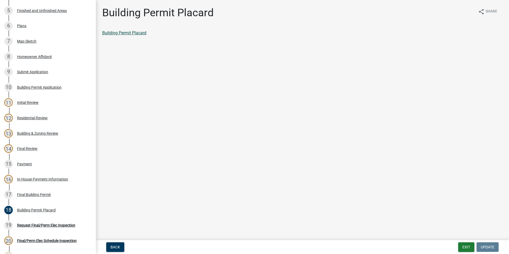
click at [135, 35] on link "Building Permit Placard" at bounding box center [124, 32] width 44 height 5
click at [37, 166] on div "15 Payment" at bounding box center [45, 164] width 83 height 9
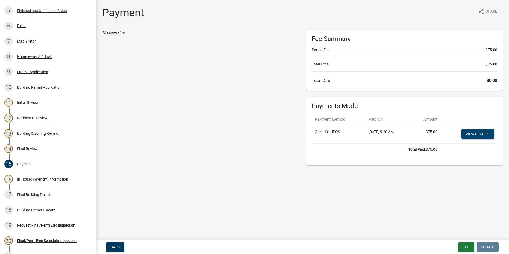
click at [468, 134] on link "View receipt" at bounding box center [478, 134] width 33 height 10
click at [43, 24] on div "6 Plans" at bounding box center [45, 26] width 83 height 9
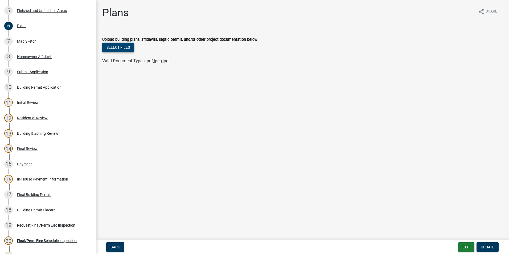
click at [125, 48] on button "Select files" at bounding box center [118, 48] width 32 height 10
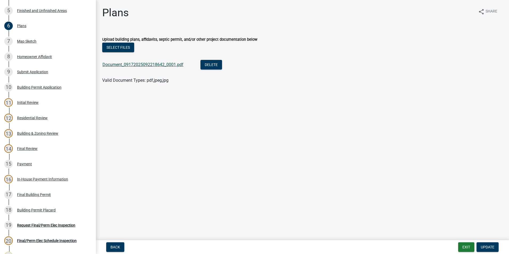
click at [137, 64] on link "Document_09172025092218642_0001.pdf" at bounding box center [143, 64] width 81 height 5
click at [496, 248] on button "Update" at bounding box center [488, 247] width 22 height 10
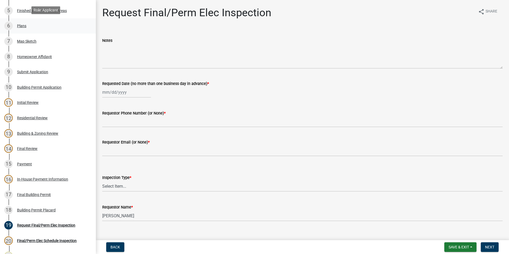
click at [45, 28] on div "6 Plans" at bounding box center [45, 26] width 83 height 9
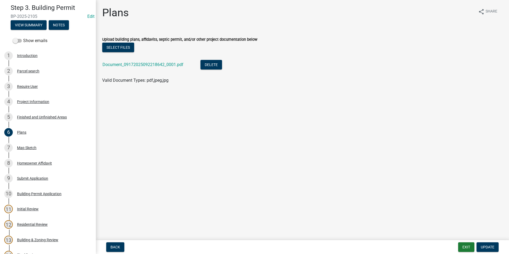
scroll to position [0, 0]
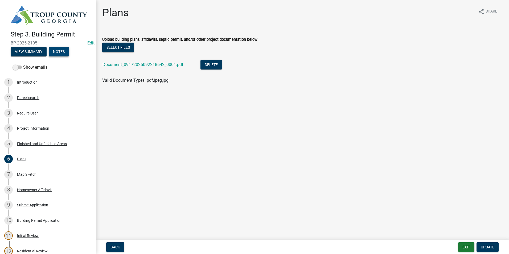
click at [60, 49] on button "Notes" at bounding box center [59, 52] width 20 height 10
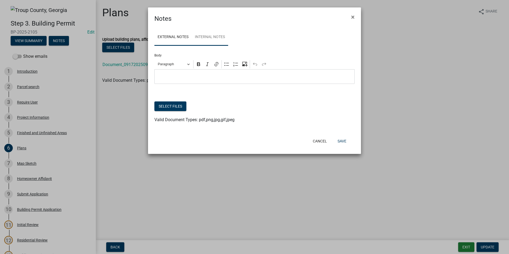
drag, startPoint x: 199, startPoint y: 39, endPoint x: 199, endPoint y: 45, distance: 6.4
click at [199, 39] on link "Internal Notes" at bounding box center [210, 37] width 36 height 17
click at [177, 107] on button "Select files" at bounding box center [170, 106] width 32 height 10
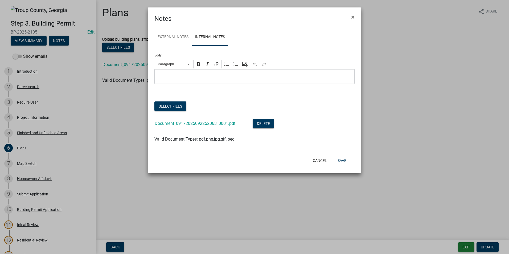
click at [179, 121] on div "Document_09172025092252063_0001.pdf" at bounding box center [199, 124] width 89 height 11
click at [178, 122] on link "Document_09172025092252063_0001.pdf" at bounding box center [195, 123] width 81 height 5
click at [337, 161] on button "Save" at bounding box center [341, 161] width 17 height 10
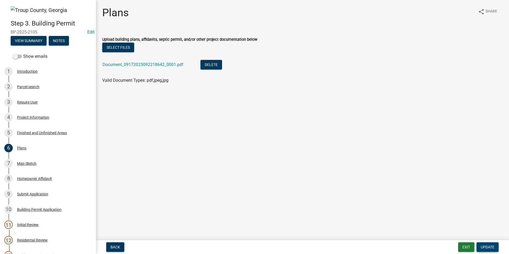
click at [481, 246] on span "Update" at bounding box center [488, 247] width 14 height 4
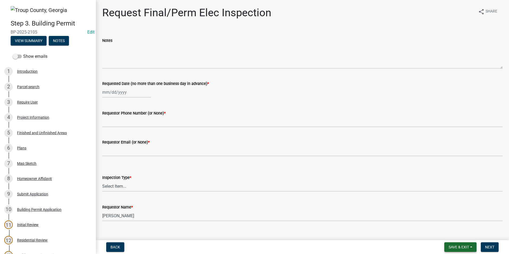
click at [469, 248] on button "Save & Exit" at bounding box center [460, 247] width 32 height 10
click at [464, 235] on button "Save & Exit" at bounding box center [455, 233] width 43 height 13
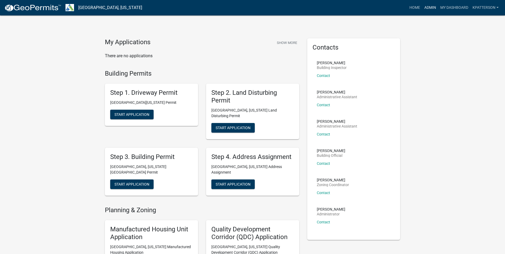
click at [432, 9] on link "Admin" at bounding box center [430, 8] width 16 height 10
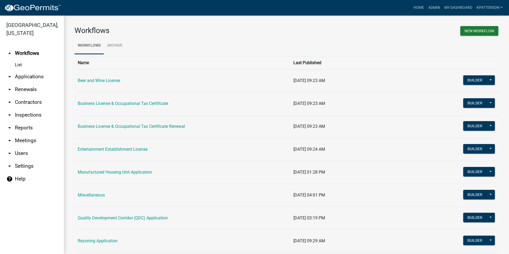
click at [33, 70] on link "arrow_drop_down Applications" at bounding box center [32, 76] width 64 height 13
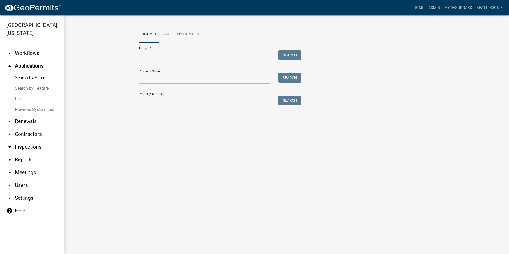
click at [154, 107] on div "Search Map My Parcels Parcel ID: Search Property Owner: Search Property Address…" at bounding box center [287, 68] width 304 height 85
click at [155, 104] on input "Property Address:" at bounding box center [205, 101] width 132 height 11
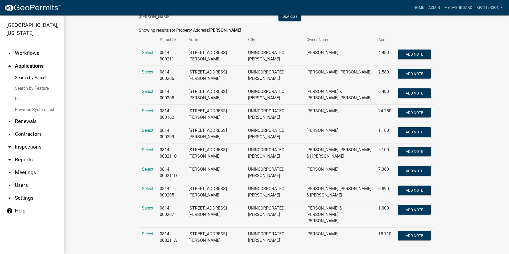
scroll to position [85, 0]
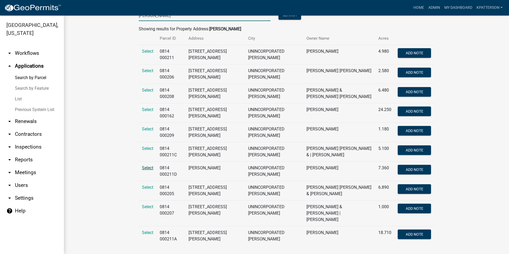
type input "shirey"
click at [142, 169] on span "Select" at bounding box center [147, 167] width 11 height 5
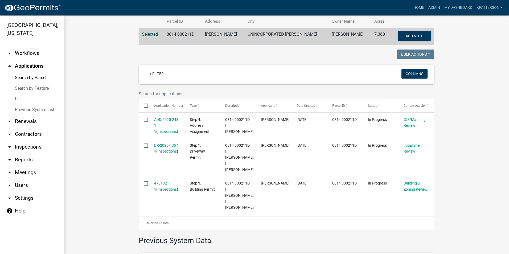
scroll to position [112, 0]
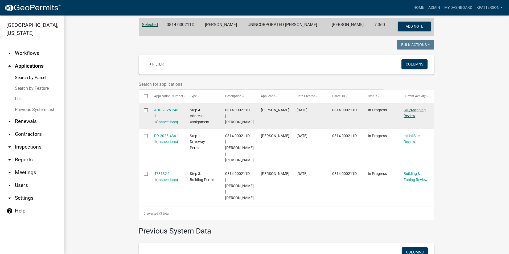
click at [408, 116] on link "GIS/Mapping Review" at bounding box center [415, 113] width 22 height 10
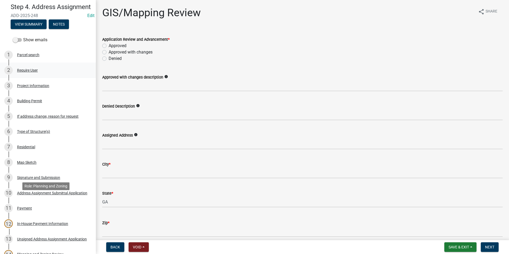
scroll to position [27, 0]
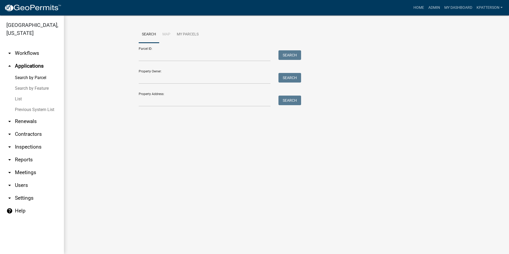
click at [156, 92] on div "Property Address: Search" at bounding box center [219, 97] width 160 height 18
click at [156, 99] on input "Property Address:" at bounding box center [205, 101] width 132 height 11
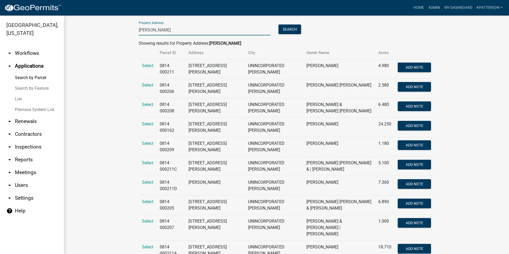
scroll to position [80, 0]
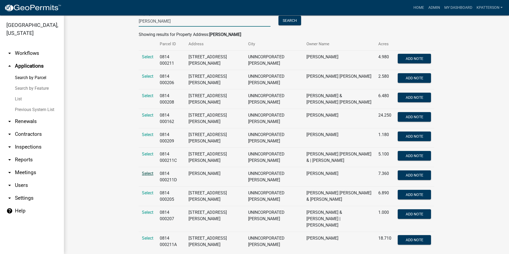
type input "shirey"
click at [148, 174] on span "Select" at bounding box center [147, 173] width 11 height 5
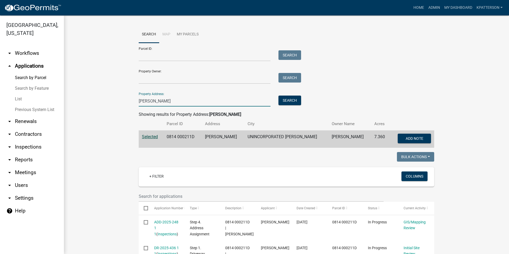
drag, startPoint x: 173, startPoint y: 104, endPoint x: 107, endPoint y: 104, distance: 65.5
click at [107, 104] on wm-workflow-application-search-view "Search Map My Parcels Parcel ID: Search Property Owner: Search Property Address…" at bounding box center [287, 228] width 424 height 404
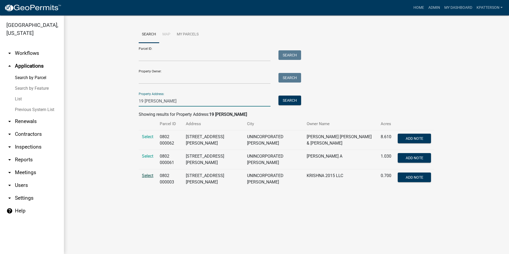
type input "19 pyne"
click at [148, 173] on span "Select" at bounding box center [147, 175] width 11 height 5
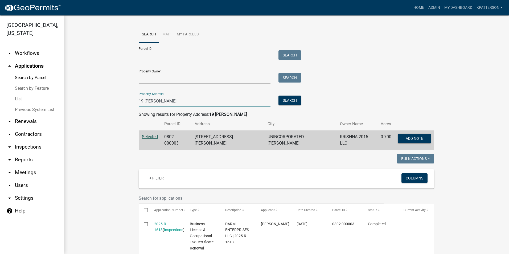
drag, startPoint x: 158, startPoint y: 105, endPoint x: 105, endPoint y: 110, distance: 52.7
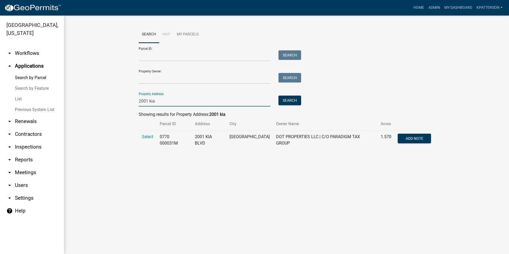
type input "2001 kia"
click at [147, 133] on td "Select" at bounding box center [148, 139] width 18 height 19
click at [149, 136] on span "Select" at bounding box center [147, 136] width 11 height 5
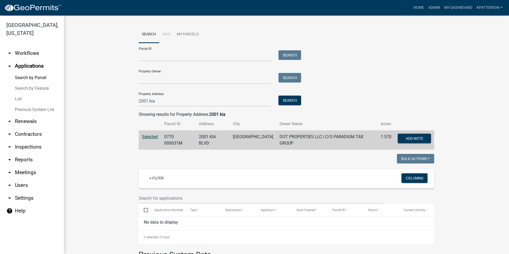
click at [22, 47] on link "arrow_drop_down Workflows" at bounding box center [32, 53] width 64 height 13
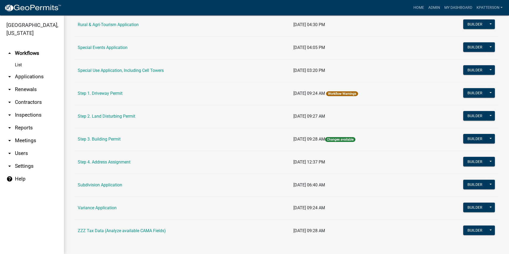
scroll to position [242, 0]
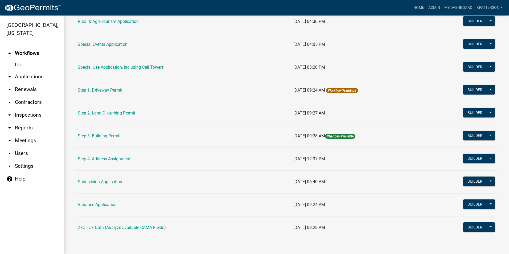
click at [98, 137] on link "Step 3. Building Permit" at bounding box center [99, 135] width 43 height 5
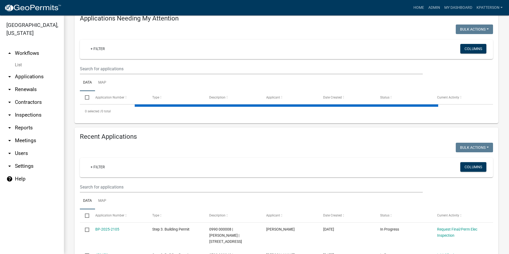
scroll to position [80, 0]
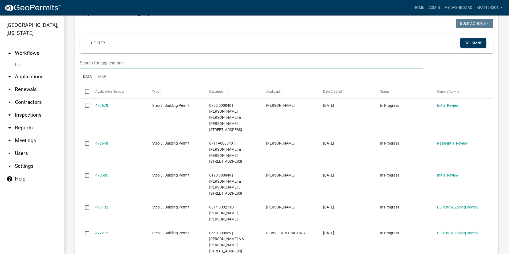
click at [104, 65] on input "text" at bounding box center [251, 63] width 343 height 11
type input "0"
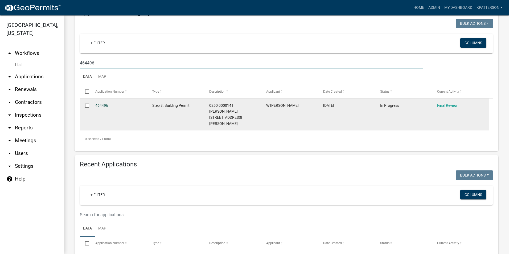
type input "464496"
click at [103, 104] on link "464496" at bounding box center [101, 105] width 13 height 4
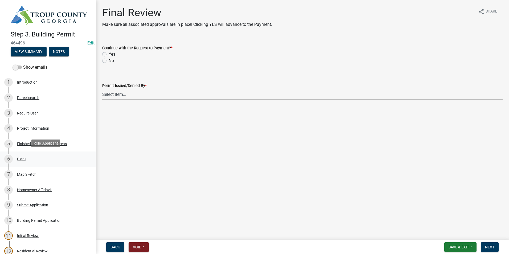
click at [30, 156] on div "6 Plans" at bounding box center [45, 159] width 83 height 9
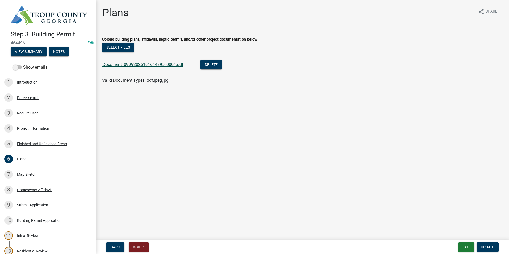
click at [148, 66] on link "Document_09092025101614795_0001.pdf" at bounding box center [143, 64] width 81 height 5
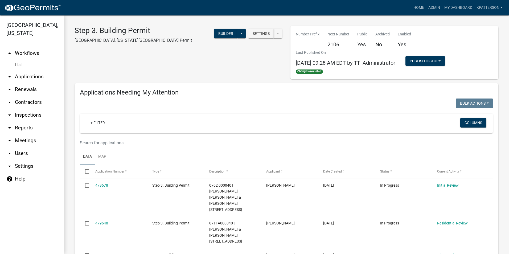
click at [116, 142] on input "text" at bounding box center [251, 142] width 343 height 11
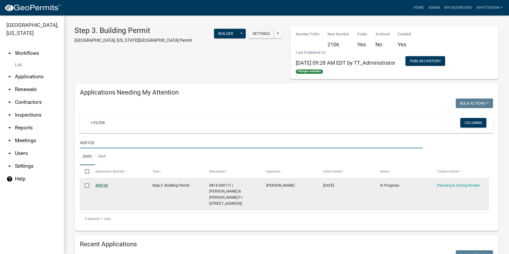
type input "468100"
click at [97, 184] on link "468100" at bounding box center [101, 185] width 13 height 4
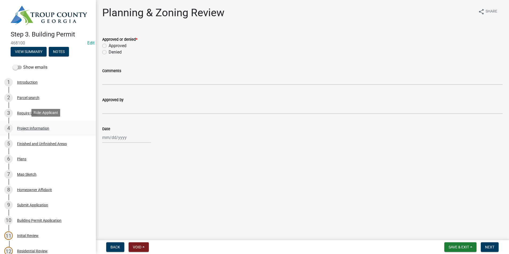
click at [29, 127] on div "Project Information" at bounding box center [33, 128] width 32 height 4
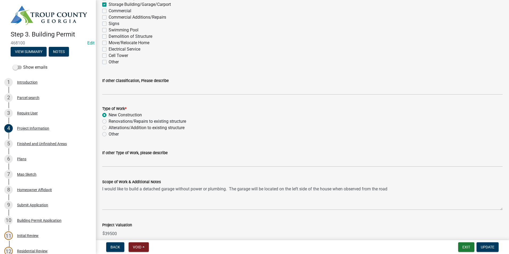
scroll to position [479, 0]
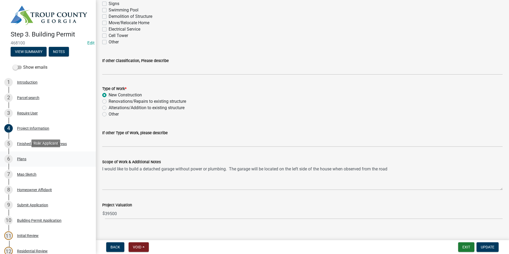
click at [21, 157] on div "Plans" at bounding box center [21, 159] width 9 height 4
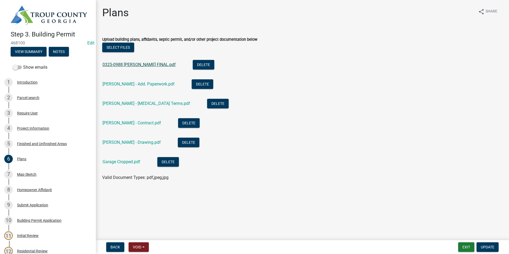
click at [144, 64] on link "0325-0988 Charles Wade FINAL.pdf" at bounding box center [139, 64] width 73 height 5
click at [56, 125] on div "4 Project Information" at bounding box center [45, 128] width 83 height 9
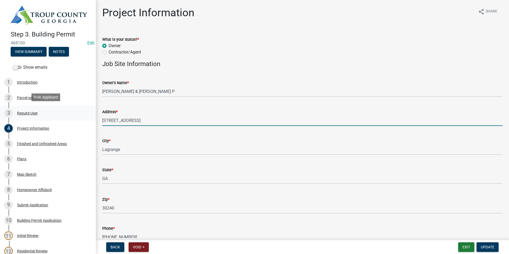
drag, startPoint x: 141, startPoint y: 119, endPoint x: 74, endPoint y: 118, distance: 67.1
click at [74, 118] on div "Step 3. Building Permit 468100 Edit View Summary Notes Show emails 1 Introducti…" at bounding box center [254, 127] width 509 height 254
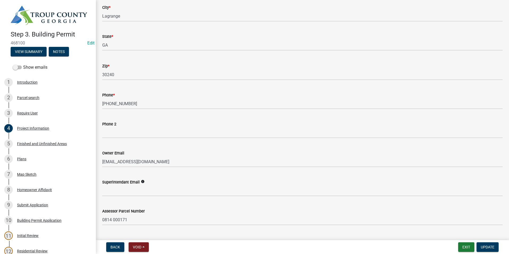
scroll to position [186, 0]
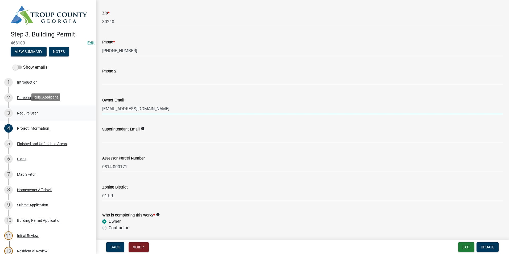
drag, startPoint x: 142, startPoint y: 107, endPoint x: 91, endPoint y: 110, distance: 51.2
click at [91, 110] on div "Step 3. Building Permit 468100 Edit View Summary Notes Show emails 1 Introducti…" at bounding box center [254, 127] width 509 height 254
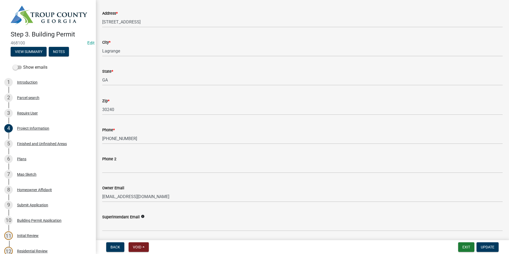
scroll to position [53, 0]
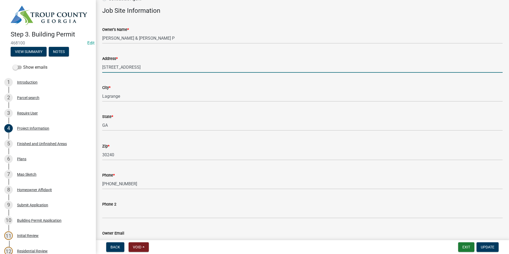
drag, startPoint x: 145, startPoint y: 66, endPoint x: 90, endPoint y: 68, distance: 55.4
click at [85, 68] on div "Step 3. Building Permit 468100 Edit View Summary Notes Show emails 1 Introducti…" at bounding box center [254, 127] width 509 height 254
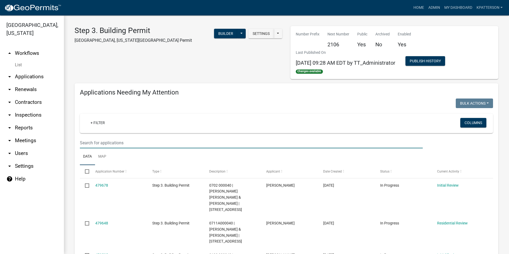
click at [98, 142] on input "text" at bounding box center [251, 142] width 343 height 11
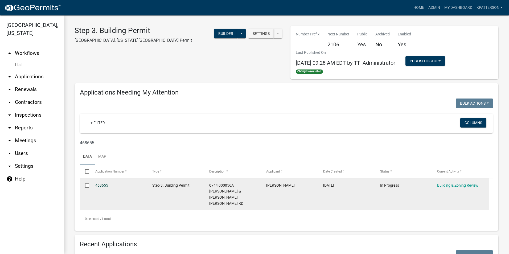
type input "468655"
click at [96, 186] on link "468655" at bounding box center [101, 185] width 13 height 4
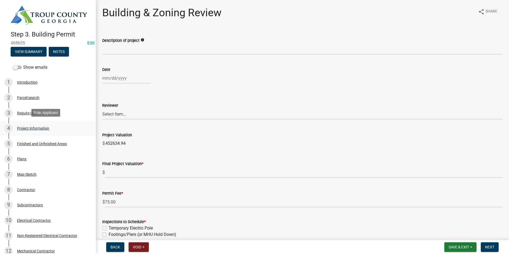
click at [36, 130] on div "4 Project Information" at bounding box center [45, 128] width 83 height 9
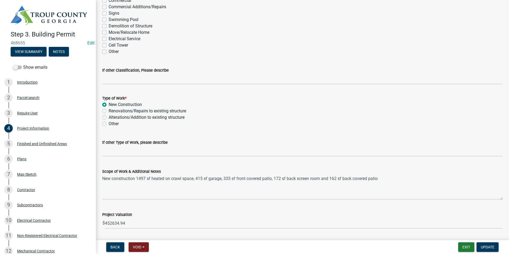
scroll to position [479, 0]
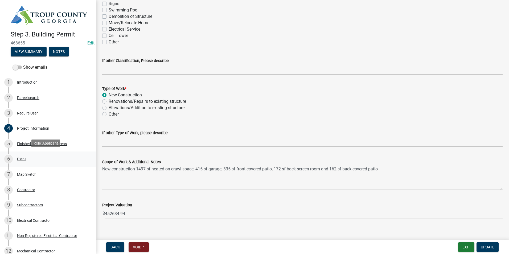
click at [22, 158] on div "Plans" at bounding box center [21, 159] width 9 height 4
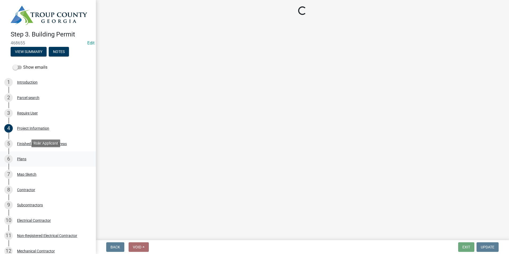
scroll to position [0, 0]
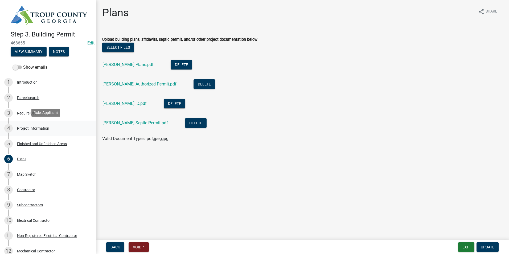
click at [22, 127] on div "Project Information" at bounding box center [33, 128] width 32 height 4
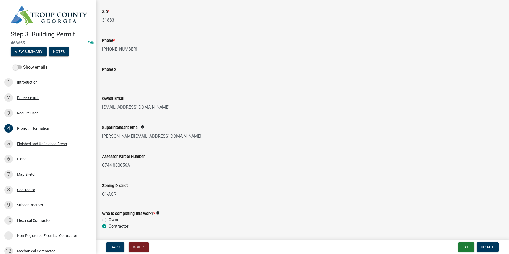
scroll to position [186, 0]
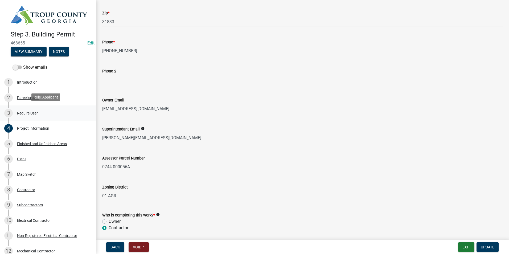
drag, startPoint x: 145, startPoint y: 110, endPoint x: 85, endPoint y: 109, distance: 59.1
click at [85, 109] on div "Step 3. Building Permit 468655 Edit View Summary Notes Show emails 1 Introducti…" at bounding box center [254, 127] width 509 height 254
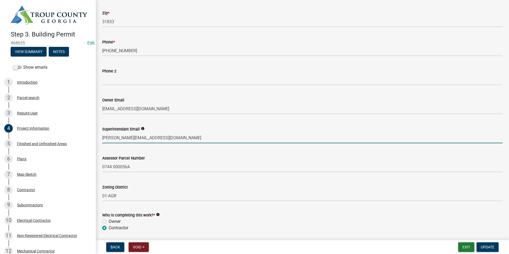
drag, startPoint x: 151, startPoint y: 139, endPoint x: 97, endPoint y: 129, distance: 54.4
click at [92, 132] on div "Step 3. Building Permit 468655 Edit View Summary Notes Show emails 1 Introducti…" at bounding box center [254, 127] width 509 height 254
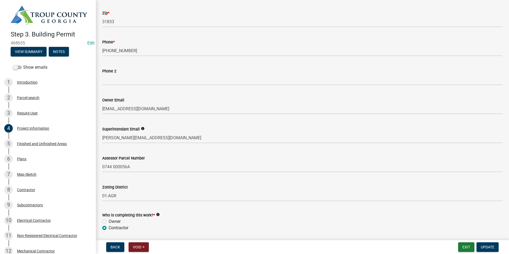
click at [365, 122] on div "Superintendant Email info Tonya@barnhomega.com" at bounding box center [302, 131] width 401 height 25
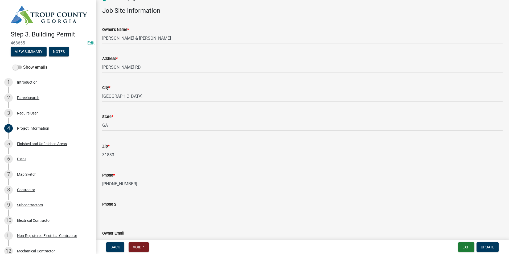
scroll to position [160, 0]
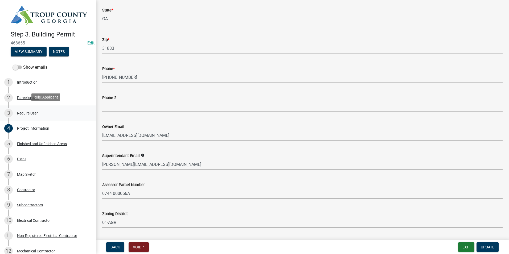
click at [48, 113] on div "3 Require User" at bounding box center [45, 113] width 83 height 9
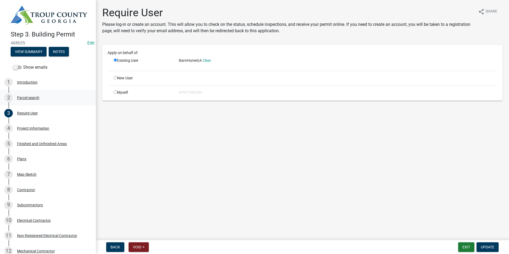
click at [42, 98] on div "2 Parcel search" at bounding box center [45, 97] width 83 height 9
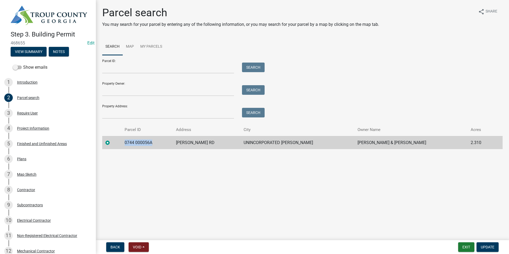
drag, startPoint x: 157, startPoint y: 142, endPoint x: 127, endPoint y: 145, distance: 29.9
click at [127, 145] on td "0744 000056A" at bounding box center [146, 142] width 51 height 13
drag, startPoint x: 127, startPoint y: 145, endPoint x: 145, endPoint y: 142, distance: 18.3
copy td "0744 000056A"
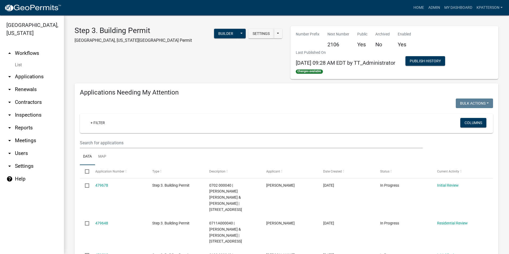
drag, startPoint x: 29, startPoint y: 70, endPoint x: 45, endPoint y: 71, distance: 15.7
click at [29, 70] on link "arrow_drop_down Applications" at bounding box center [32, 76] width 64 height 13
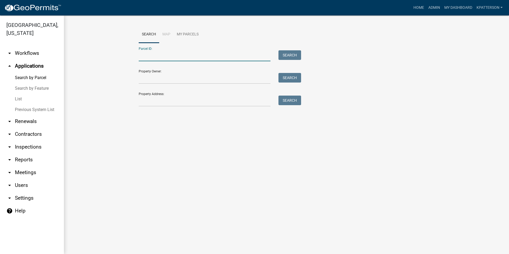
paste input "1012 000013C"
type input "1012 000013C"
click at [286, 55] on button "Search" at bounding box center [290, 55] width 23 height 10
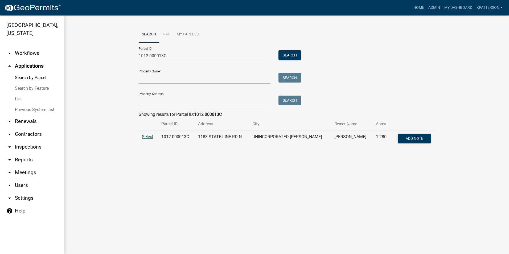
click at [150, 134] on span "Select" at bounding box center [147, 136] width 11 height 5
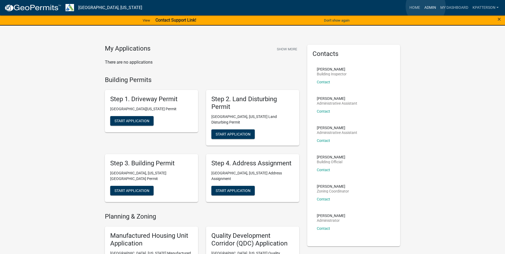
click at [426, 6] on link "Admin" at bounding box center [430, 8] width 16 height 10
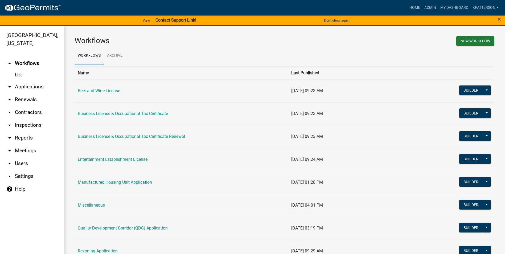
click at [29, 106] on link "arrow_drop_down Contractors" at bounding box center [32, 112] width 64 height 13
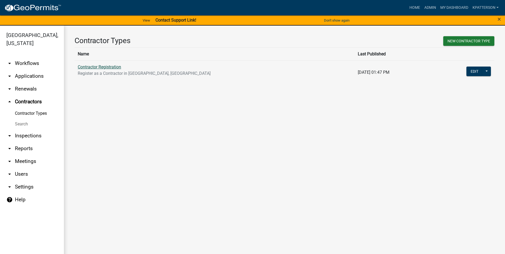
click at [116, 67] on link "Contractor Registration" at bounding box center [99, 66] width 43 height 5
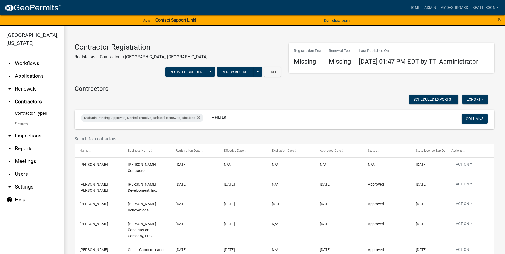
click at [140, 144] on input "text" at bounding box center [249, 138] width 349 height 11
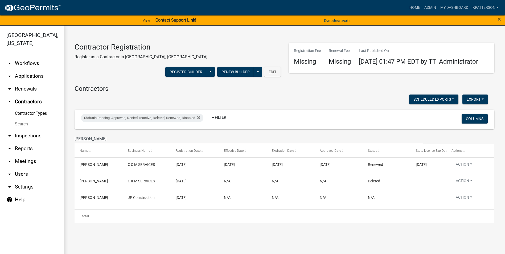
type input "phillip"
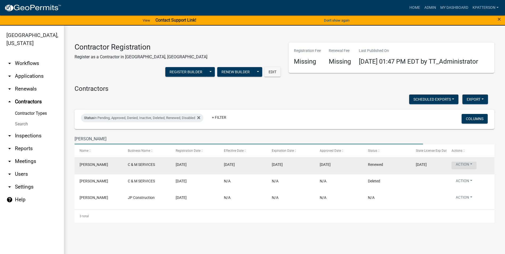
click at [462, 169] on button "Action" at bounding box center [464, 166] width 25 height 8
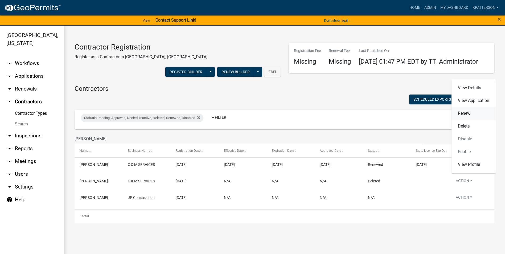
click at [463, 112] on link "Renew" at bounding box center [474, 113] width 44 height 13
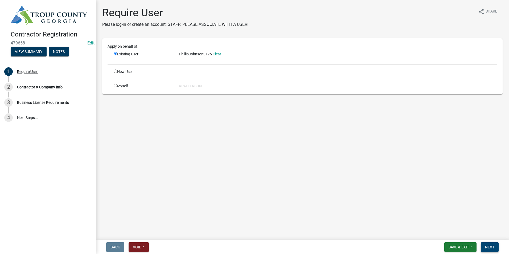
click at [487, 250] on button "Next" at bounding box center [490, 247] width 18 height 10
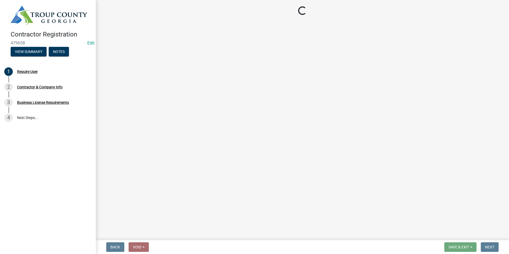
select select "GA"
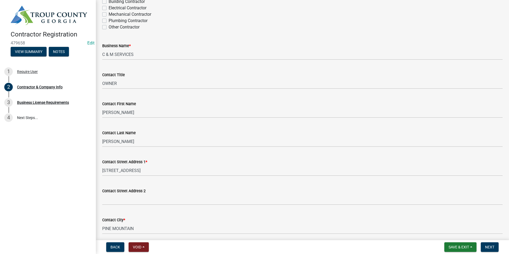
scroll to position [33, 0]
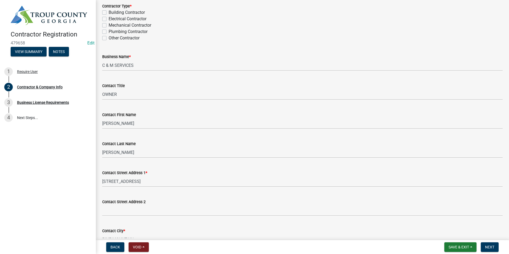
click at [109, 13] on label "Building Contractor" at bounding box center [127, 12] width 36 height 6
click at [109, 13] on input "Building Contractor" at bounding box center [110, 10] width 3 height 3
checkbox input "true"
checkbox input "false"
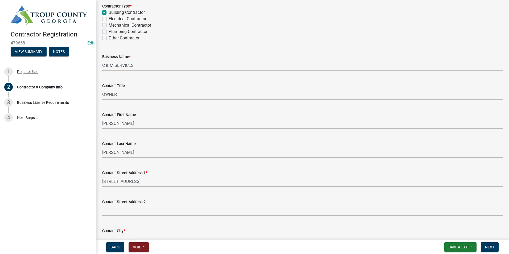
checkbox input "false"
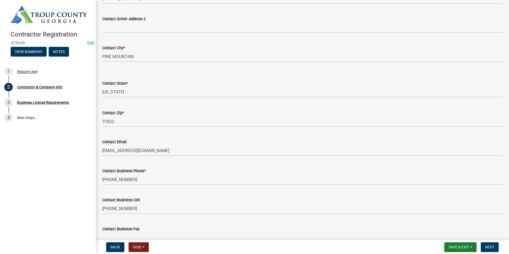
scroll to position [246, 0]
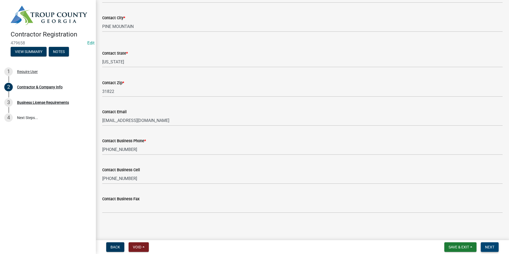
click at [489, 245] on span "Next" at bounding box center [489, 247] width 9 height 4
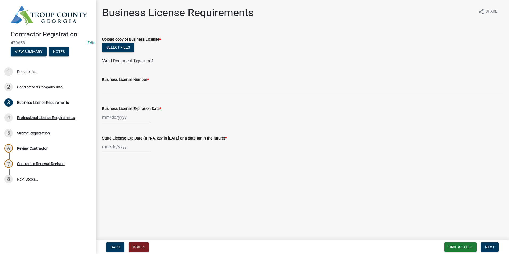
select select "9"
select select "2025"
click at [136, 120] on div "Jan Feb Mar Apr May Jun Jul Aug Sep Oct Nov Dec 1525 1526 1527 1528 1529 1530 1…" at bounding box center [126, 117] width 49 height 11
click at [129, 129] on select "Jan Feb Mar Apr May Jun Jul Aug Sep Oct Nov Dec" at bounding box center [124, 129] width 22 height 8
select select "12"
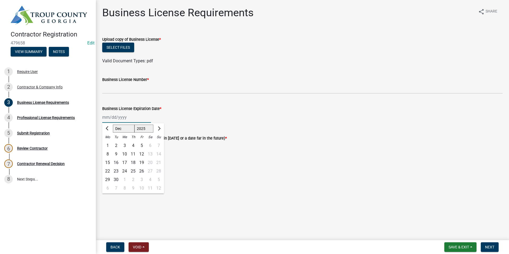
click at [113, 125] on select "Jan Feb Mar Apr May Jun Jul Aug Sep Oct Nov Dec" at bounding box center [124, 129] width 22 height 8
click at [124, 180] on div "31" at bounding box center [124, 179] width 9 height 9
type input "[DATE]"
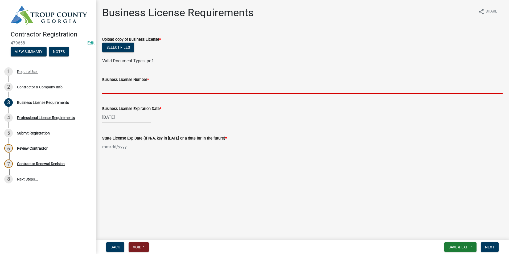
paste input "2025-R-1518"
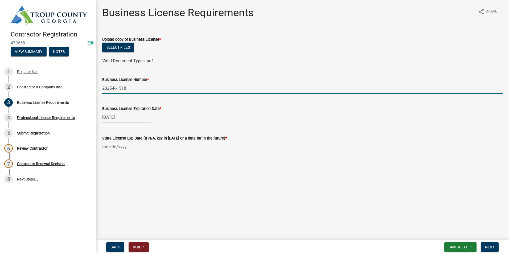
type input "2025-R-1518"
click at [119, 49] on button "Select files" at bounding box center [118, 48] width 32 height 10
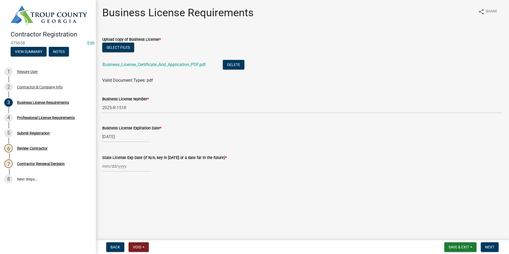
select select "9"
select select "2025"
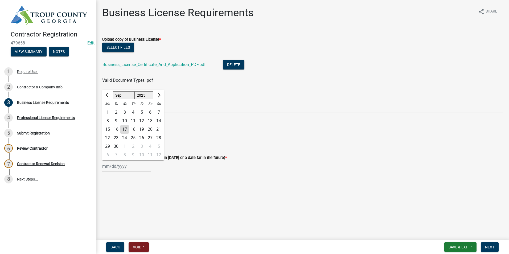
click at [122, 168] on div "Jan Feb Mar Apr May Jun Jul Aug Sep Oct Nov Dec 1525 1526 1527 1528 1529 1530 1…" at bounding box center [126, 166] width 49 height 11
click at [125, 93] on select "Jan Feb Mar Apr May Jun Jul Aug Sep Oct Nov Dec" at bounding box center [124, 95] width 22 height 8
select select "12"
click at [113, 91] on select "Jan Feb Mar Apr May Jun Jul Aug Sep Oct Nov Dec" at bounding box center [124, 95] width 22 height 8
click at [121, 145] on div "31" at bounding box center [124, 146] width 9 height 9
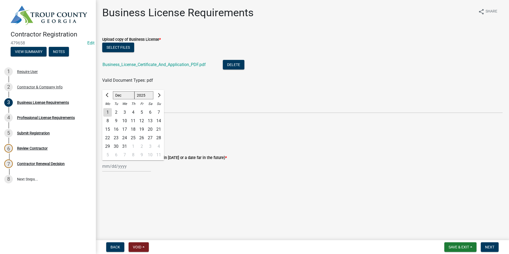
type input "[DATE]"
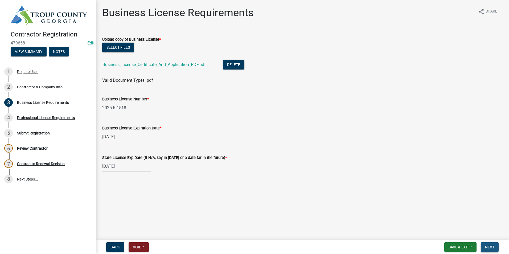
click at [490, 245] on span "Next" at bounding box center [489, 247] width 9 height 4
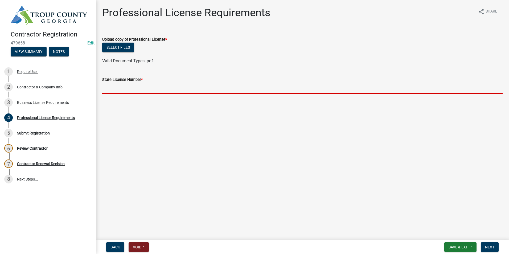
click at [115, 91] on input "State License Number *" at bounding box center [302, 88] width 401 height 11
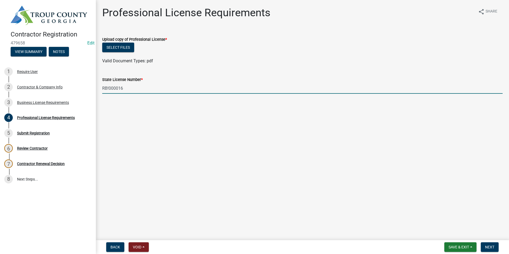
type input "RB!000016"
click at [122, 50] on button "Select files" at bounding box center [118, 48] width 32 height 10
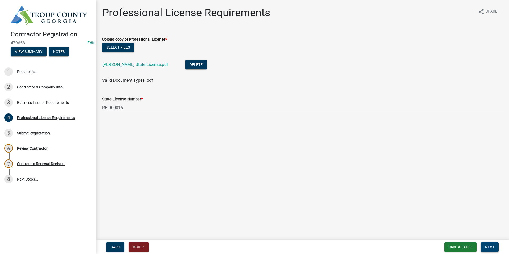
drag, startPoint x: 494, startPoint y: 246, endPoint x: 467, endPoint y: 234, distance: 29.4
click at [494, 246] on span "Next" at bounding box center [489, 247] width 9 height 4
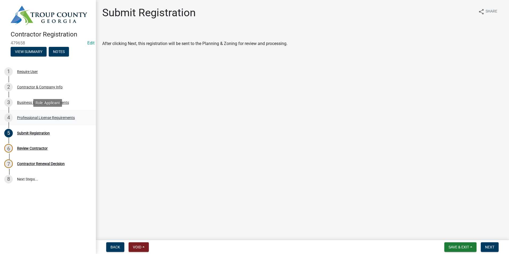
click at [31, 116] on div "Professional License Requirements" at bounding box center [46, 118] width 58 height 4
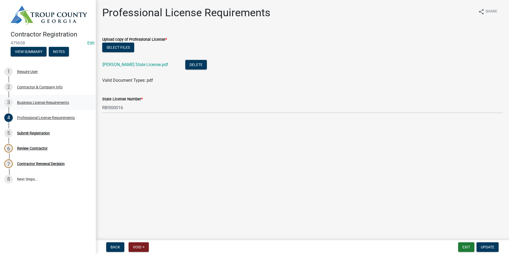
click at [35, 101] on div "Business License Requirements" at bounding box center [43, 103] width 52 height 4
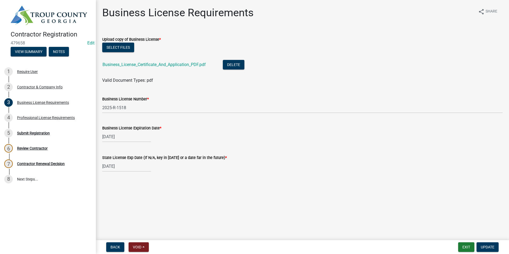
select select "12"
select select "2025"
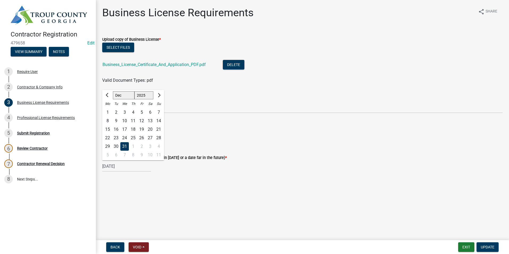
click at [130, 167] on input "[DATE]" at bounding box center [126, 166] width 49 height 11
click at [124, 96] on select "Jan Feb Mar Apr May Jun Jul Aug Sep Oct Nov Dec" at bounding box center [124, 95] width 22 height 8
select select "6"
click at [113, 91] on select "Jan Feb Mar Apr May Jun Jul Aug Sep Oct Nov Dec" at bounding box center [124, 95] width 22 height 8
click at [108, 154] on div "30" at bounding box center [107, 155] width 9 height 9
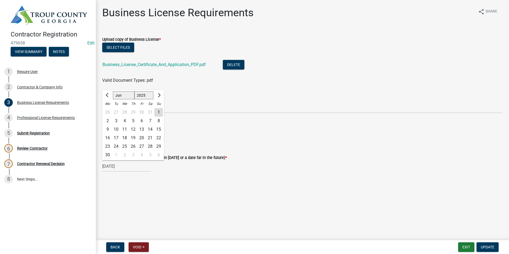
type input "06/30/2025"
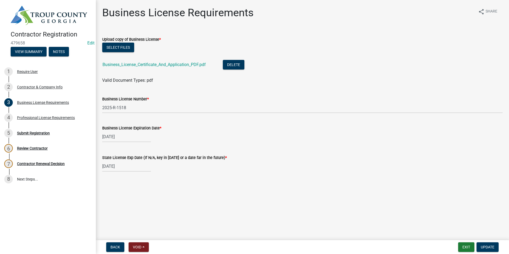
click at [129, 169] on div "06/30/2025" at bounding box center [126, 166] width 49 height 11
select select "6"
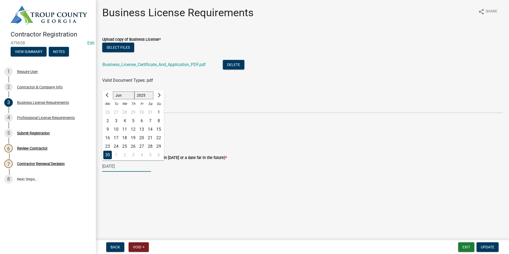
click at [140, 96] on select "1525 1526 1527 1528 1529 1530 1531 1532 1533 1534 1535 1536 1537 1538 1539 1540…" at bounding box center [143, 95] width 19 height 8
select select "2026"
click at [134, 91] on select "1525 1526 1527 1528 1529 1530 1531 1532 1533 1534 1535 1536 1537 1538 1539 1540…" at bounding box center [143, 95] width 19 height 8
drag, startPoint x: 181, startPoint y: 194, endPoint x: 178, endPoint y: 193, distance: 3.9
click at [179, 193] on main "Business License Requirements share Share Upload copy of Business License * Sel…" at bounding box center [302, 119] width 413 height 238
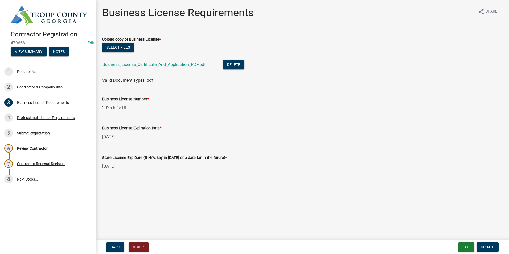
select select "6"
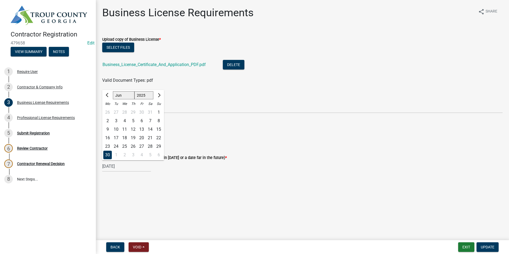
click at [131, 167] on div "06/30/2025 Jan Feb Mar Apr May Jun Jul Aug Sep Oct Nov Dec 1525 1526 1527 1528 …" at bounding box center [126, 166] width 49 height 11
click at [144, 95] on select "1525 1526 1527 1528 1529 1530 1531 1532 1533 1534 1535 1536 1537 1538 1539 1540…" at bounding box center [143, 95] width 19 height 8
select select "2026"
click at [134, 91] on select "1525 1526 1527 1528 1529 1530 1531 1532 1533 1534 1535 1536 1537 1538 1539 1540…" at bounding box center [143, 95] width 19 height 8
click at [117, 146] on div "30" at bounding box center [116, 146] width 9 height 9
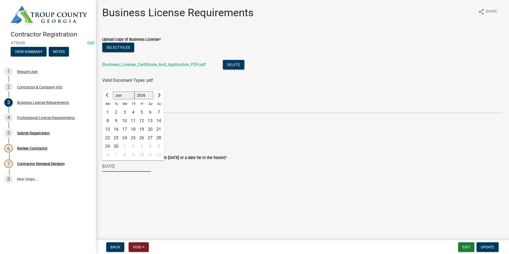
type input "06/30/2026"
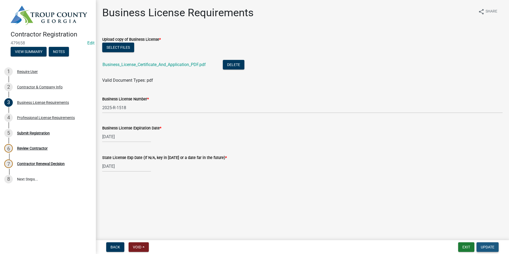
click at [491, 248] on span "Update" at bounding box center [488, 247] width 14 height 4
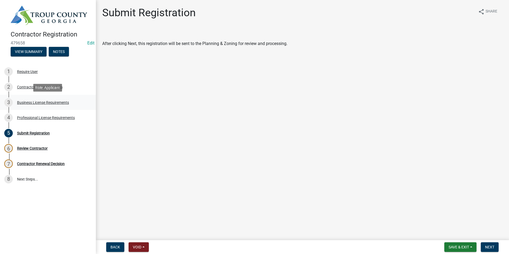
click at [29, 104] on div "Business License Requirements" at bounding box center [43, 103] width 52 height 4
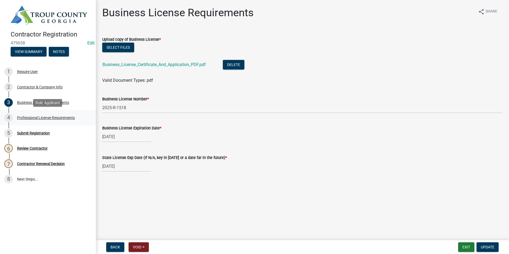
click at [28, 115] on div "4 Professional License Requirements" at bounding box center [45, 117] width 83 height 9
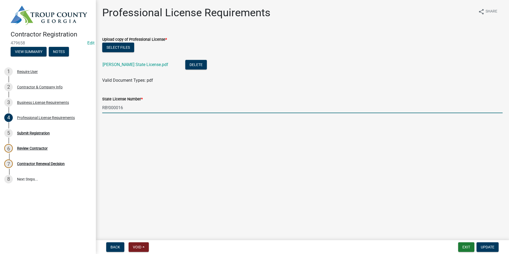
click at [109, 108] on input "RB!000016" at bounding box center [302, 107] width 401 height 11
click at [111, 107] on input "RB1000016" at bounding box center [302, 107] width 401 height 11
click at [112, 110] on input "RB1000016" at bounding box center [302, 107] width 401 height 11
click at [115, 109] on input "RB1000016" at bounding box center [302, 107] width 401 height 11
click at [117, 110] on input "RB1000016" at bounding box center [302, 107] width 401 height 11
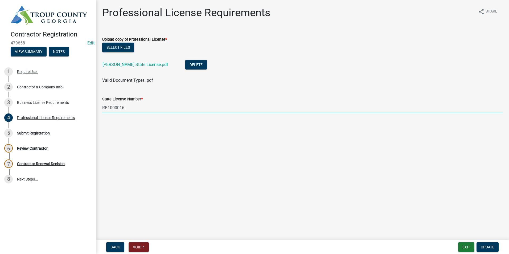
click at [119, 109] on input "RB1000016" at bounding box center [302, 107] width 401 height 11
type input "RB1000016"
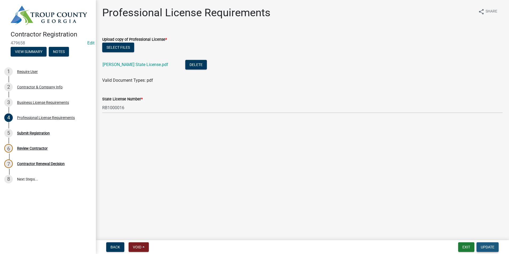
click at [488, 246] on span "Update" at bounding box center [488, 247] width 14 height 4
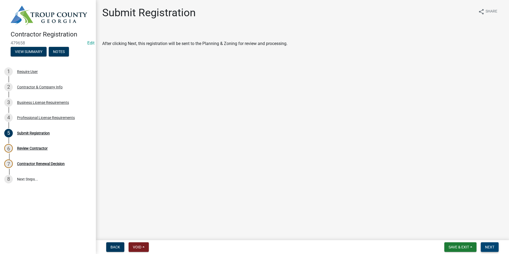
click at [492, 249] on span "Next" at bounding box center [489, 247] width 9 height 4
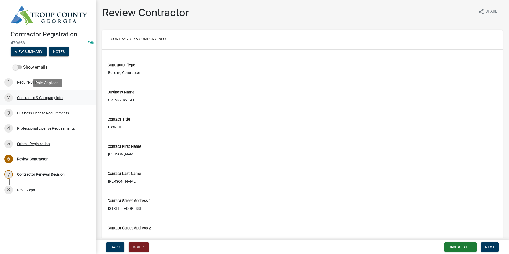
click at [35, 96] on div "Contractor & Company Info" at bounding box center [40, 98] width 46 height 4
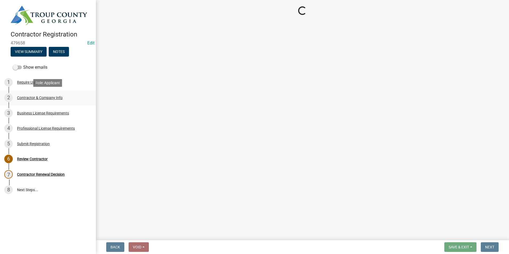
select select "GA"
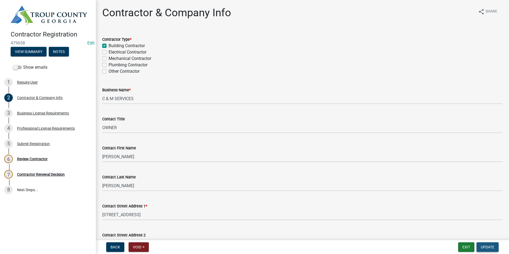
click at [493, 248] on span "Update" at bounding box center [488, 247] width 14 height 4
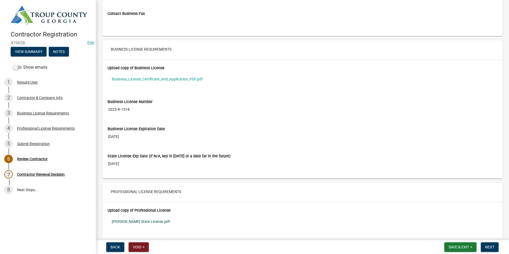
scroll to position [453, 0]
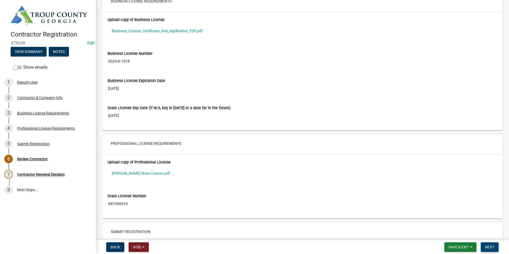
click at [493, 247] on span "Next" at bounding box center [489, 247] width 9 height 4
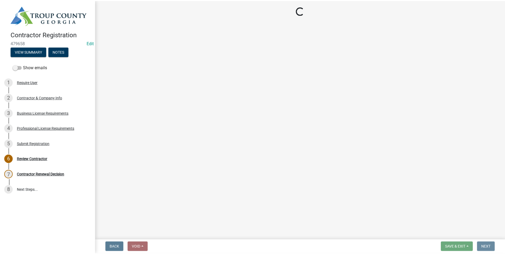
scroll to position [0, 0]
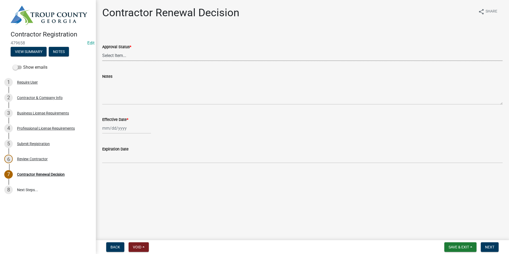
click at [121, 53] on select "Select Item... Approved Denied" at bounding box center [302, 55] width 401 height 11
click at [102, 50] on select "Select Item... Approved Denied" at bounding box center [302, 55] width 401 height 11
select select "30db8998-795d-4bbe-8e49-f1ade8865815"
click at [125, 128] on div at bounding box center [126, 128] width 49 height 11
select select "9"
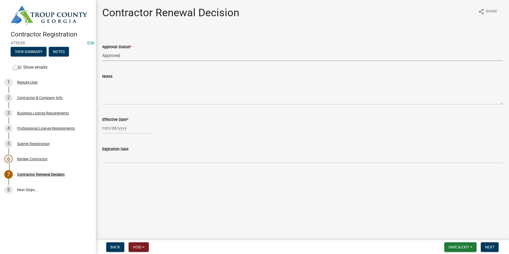
select select "2025"
click at [124, 172] on div "17" at bounding box center [124, 173] width 9 height 9
type input "[DATE]"
click at [491, 249] on span "Next" at bounding box center [489, 247] width 9 height 4
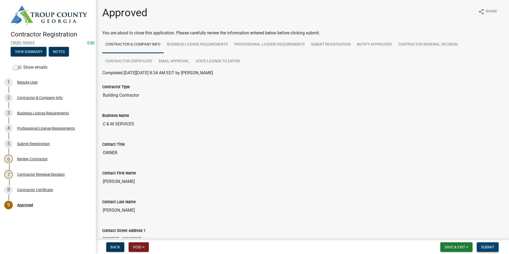
click at [494, 249] on span "Submit" at bounding box center [487, 247] width 13 height 4
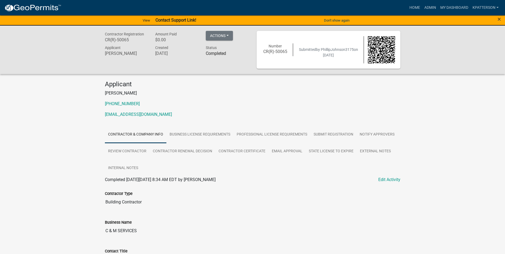
click at [501, 19] on div "×" at bounding box center [484, 20] width 42 height 11
click at [500, 18] on span "×" at bounding box center [499, 18] width 3 height 7
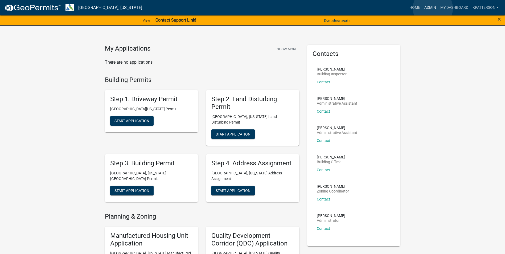
click at [433, 8] on link "Admin" at bounding box center [430, 8] width 16 height 10
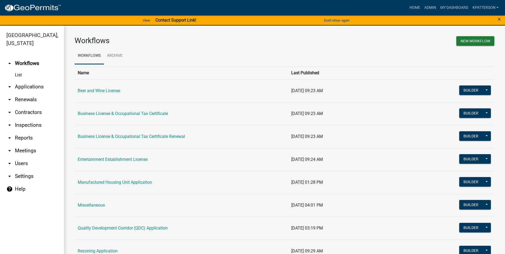
click at [26, 80] on link "arrow_drop_down Applications" at bounding box center [32, 86] width 64 height 13
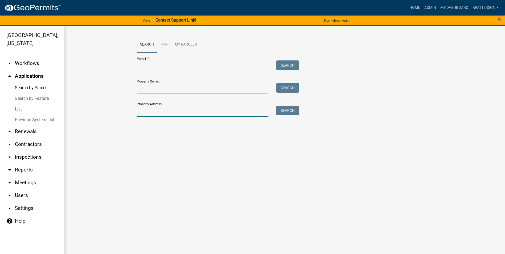
click at [151, 111] on input "Property Address:" at bounding box center [203, 111] width 132 height 11
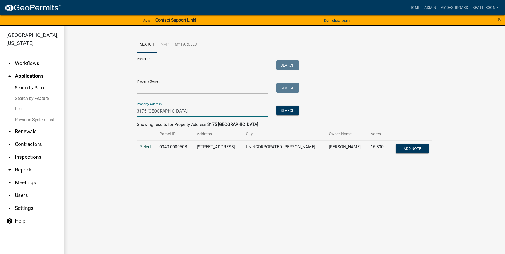
type input "3175 salem"
click at [150, 147] on span "Select" at bounding box center [145, 146] width 11 height 5
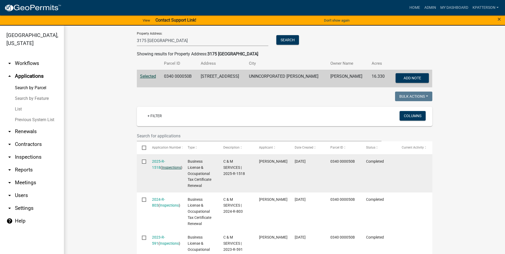
scroll to position [80, 0]
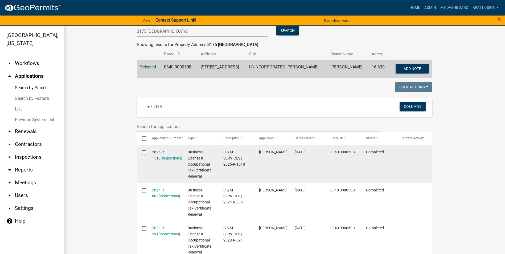
click at [160, 152] on link "2025-R-1518" at bounding box center [158, 155] width 13 height 10
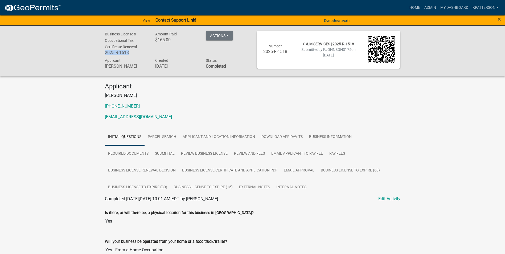
drag, startPoint x: 132, startPoint y: 51, endPoint x: 100, endPoint y: 52, distance: 32.0
click at [100, 52] on div "Business License & Occupational Tax Certificate Renewal 2025-R-1518 Amount Paid…" at bounding box center [252, 51] width 505 height 51
drag, startPoint x: 100, startPoint y: 52, endPoint x: 118, endPoint y: 51, distance: 18.1
copy h6 "2025-R-1518"
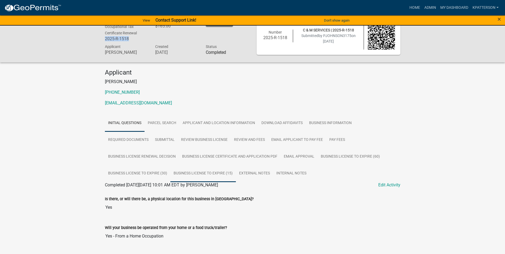
scroll to position [27, 0]
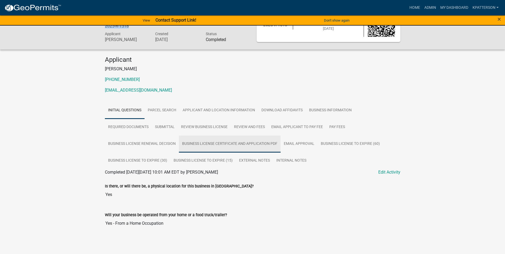
click at [222, 147] on link "Business License Certificate And Application PDF" at bounding box center [230, 144] width 102 height 17
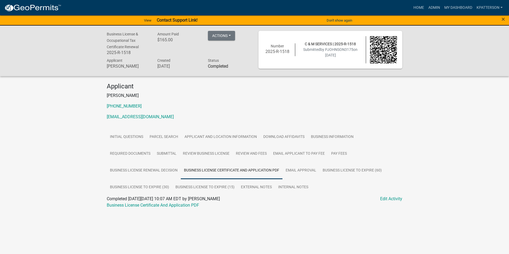
click at [161, 208] on div "Business License Certificate And Application PDF" at bounding box center [255, 205] width 304 height 6
click at [161, 206] on link "Business License Certificate And Application PDF" at bounding box center [153, 205] width 92 height 5
click at [136, 152] on link "Required Documents" at bounding box center [130, 153] width 47 height 17
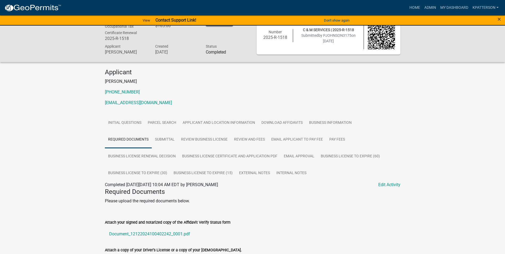
scroll to position [7, 0]
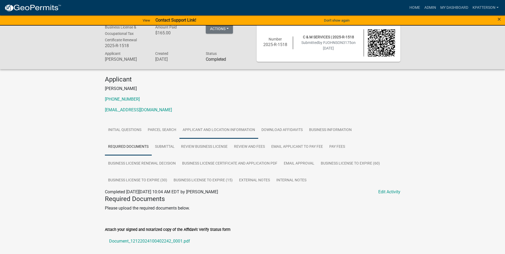
click at [223, 132] on link "Applicant and Location Information" at bounding box center [218, 130] width 79 height 17
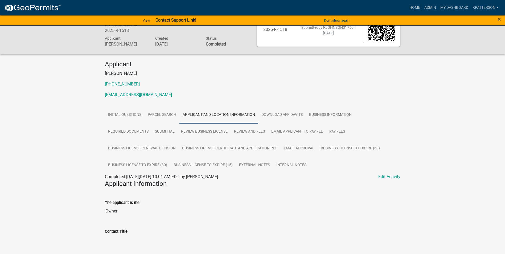
scroll to position [0, 0]
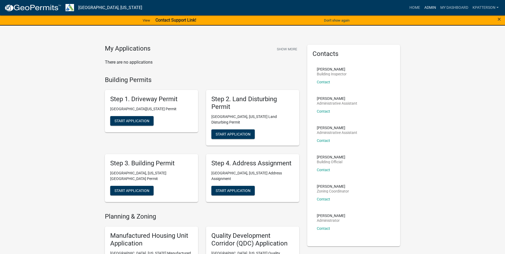
click at [428, 7] on link "Admin" at bounding box center [430, 8] width 16 height 10
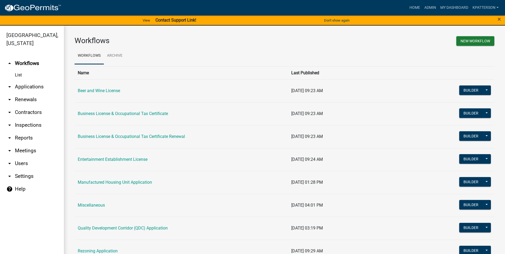
click at [34, 106] on link "arrow_drop_down Contractors" at bounding box center [32, 112] width 64 height 13
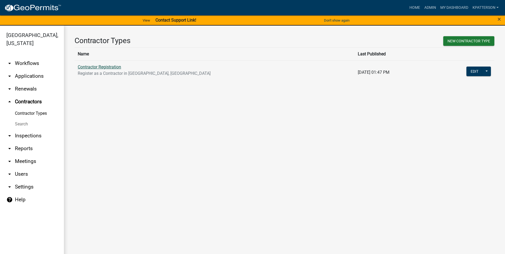
click at [110, 68] on link "Contractor Registration" at bounding box center [99, 66] width 43 height 5
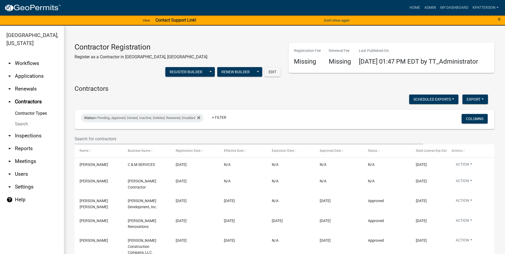
click at [119, 144] on wm-filter-builder "Status in Pending, Approved, Denied, Inactive, Deleted, Renewed, Disabled + Fil…" at bounding box center [285, 127] width 420 height 35
click at [117, 144] on input "text" at bounding box center [249, 138] width 349 height 11
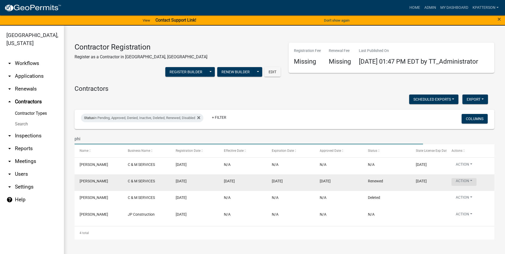
type input "phi"
click at [470, 186] on button "Action" at bounding box center [464, 182] width 25 height 8
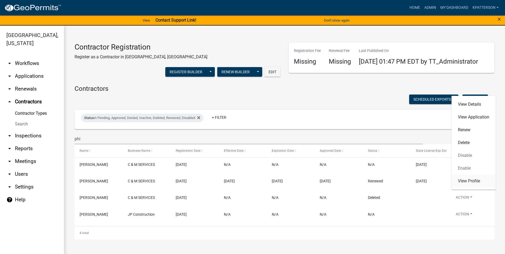
click at [465, 184] on link "View Profile" at bounding box center [474, 181] width 44 height 13
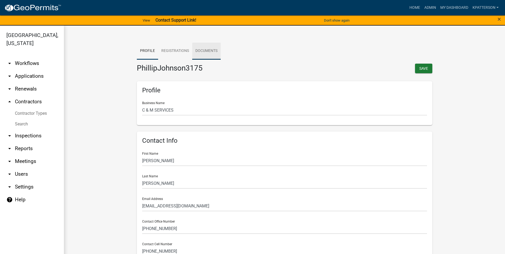
drag, startPoint x: 212, startPoint y: 47, endPoint x: 212, endPoint y: 51, distance: 3.7
click at [211, 48] on link "Documents" at bounding box center [206, 51] width 28 height 17
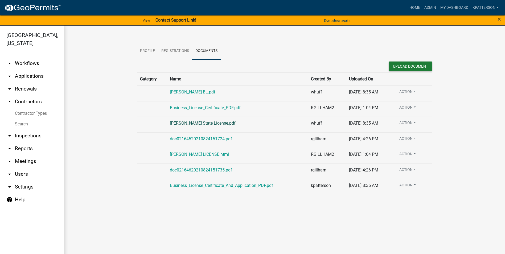
click at [212, 124] on link "Phillip Johnson State License.pdf" at bounding box center [203, 123] width 66 height 5
click at [190, 124] on link "Phillip Johnson State License.pdf" at bounding box center [203, 123] width 66 height 5
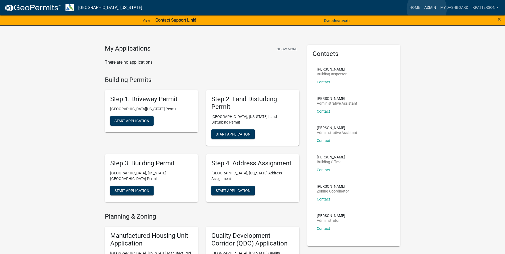
click at [427, 9] on link "Admin" at bounding box center [430, 8] width 16 height 10
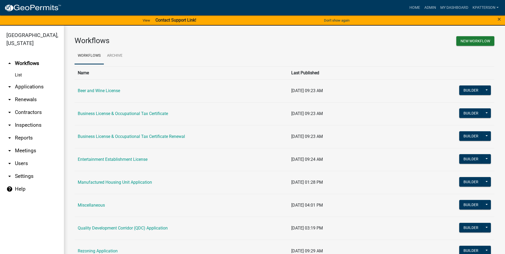
drag, startPoint x: 36, startPoint y: 76, endPoint x: 54, endPoint y: 83, distance: 19.4
click at [36, 80] on link "arrow_drop_down Applications" at bounding box center [32, 86] width 64 height 13
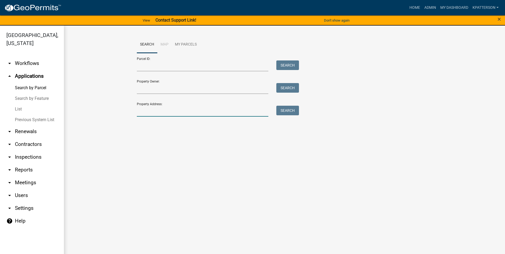
click at [148, 107] on input "Property Address:" at bounding box center [203, 111] width 132 height 11
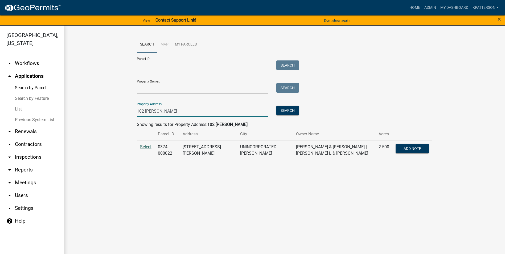
type input "102 [PERSON_NAME]"
click at [142, 147] on span "Select" at bounding box center [145, 146] width 11 height 5
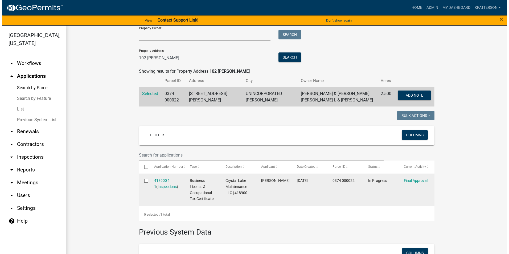
scroll to position [80, 0]
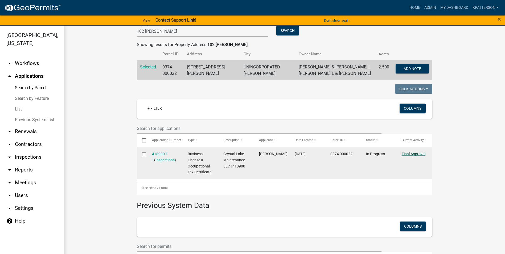
click at [406, 152] on link "Final Approval" at bounding box center [414, 154] width 24 height 4
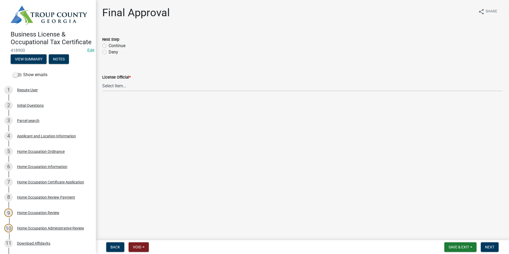
click at [109, 44] on label "Continue" at bounding box center [117, 46] width 17 height 6
click at [109, 44] on input "Continue" at bounding box center [110, 44] width 3 height 3
radio input "true"
click at [112, 82] on select "Select Item... [PERSON_NAME] [PERSON_NAME] [PERSON_NAME] [PERSON_NAME]" at bounding box center [302, 85] width 401 height 11
click at [102, 80] on select "Select Item... [PERSON_NAME] [PERSON_NAME] [PERSON_NAME] [PERSON_NAME]" at bounding box center [302, 85] width 401 height 11
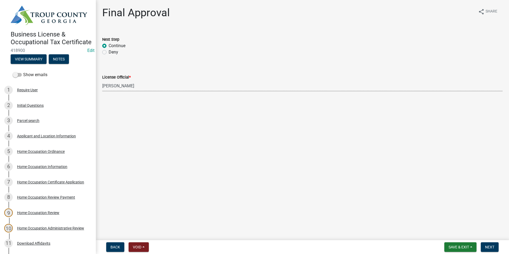
select select "2b86b0c4-e8a1-45ee-90a7-b8d4cb5b2682"
click at [490, 246] on span "Next" at bounding box center [489, 247] width 9 height 4
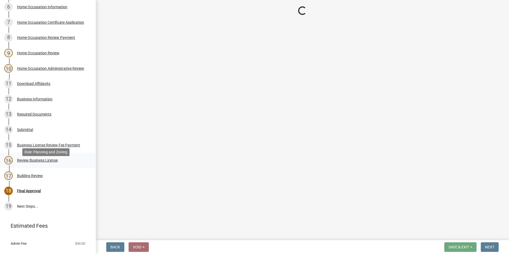
scroll to position [190, 0]
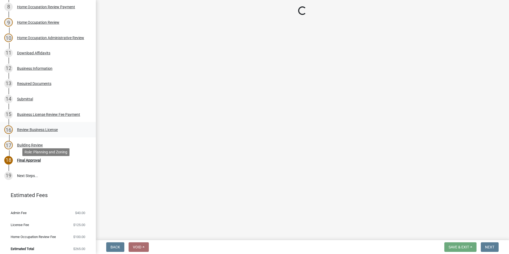
select select "3: 3"
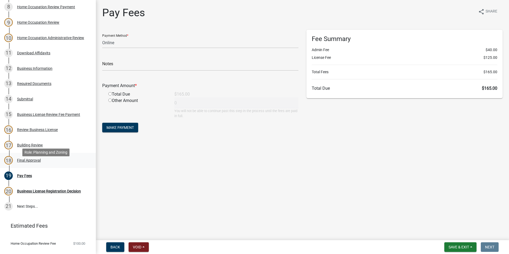
click at [27, 162] on div "Final Approval" at bounding box center [29, 160] width 24 height 4
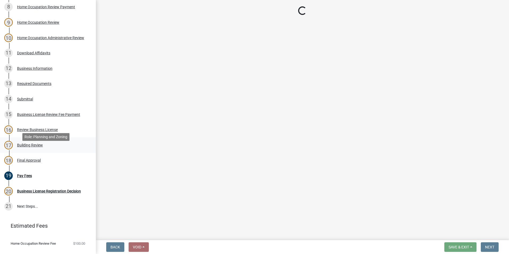
select select "2b86b0c4-e8a1-45ee-90a7-b8d4cb5b2682"
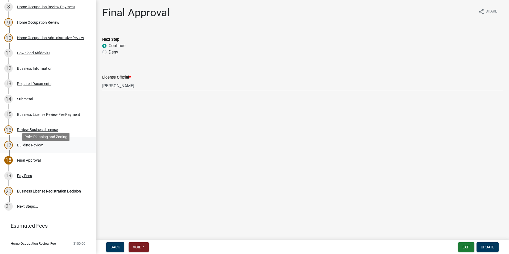
click at [30, 147] on div "Building Review" at bounding box center [30, 145] width 26 height 4
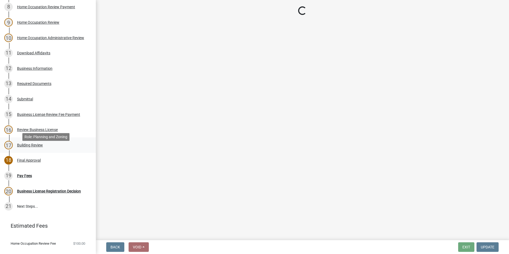
select select "c07f1ab6-e644-42a0-b83b-a148f73bcc0e"
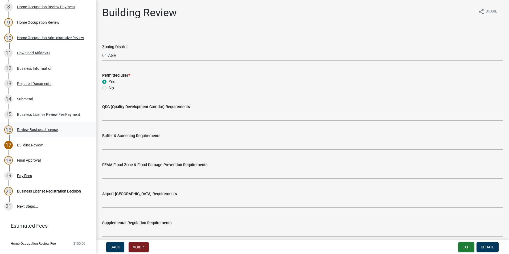
click at [33, 132] on div "Review Business License" at bounding box center [37, 130] width 41 height 4
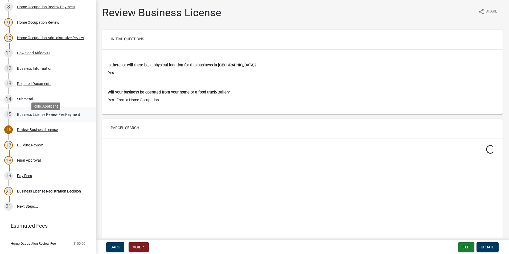
click at [36, 119] on div "15 Business License Review Fee Payment" at bounding box center [45, 114] width 83 height 9
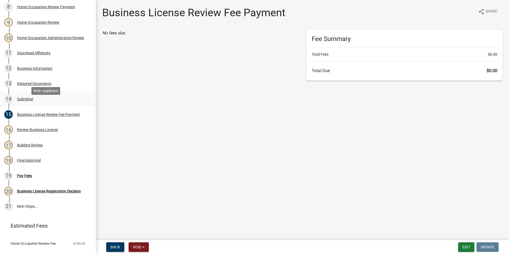
click at [23, 101] on div "Submittal" at bounding box center [25, 99] width 16 height 4
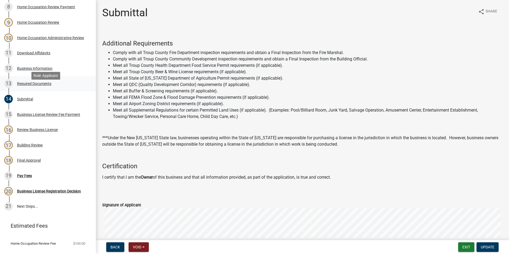
click at [28, 85] on div "Required Documents" at bounding box center [34, 84] width 34 height 4
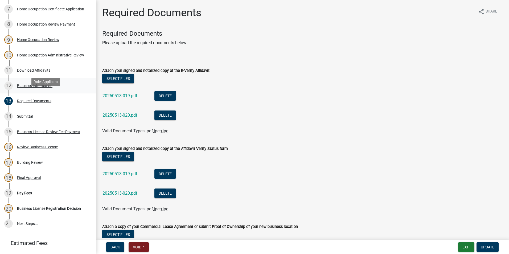
scroll to position [164, 0]
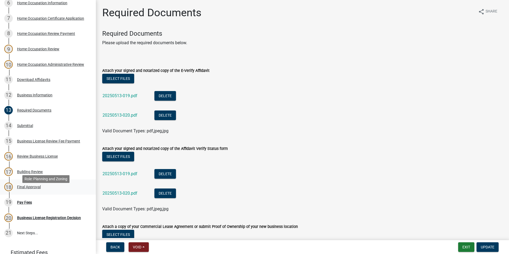
click at [31, 191] on div "18 Final Approval" at bounding box center [45, 187] width 83 height 9
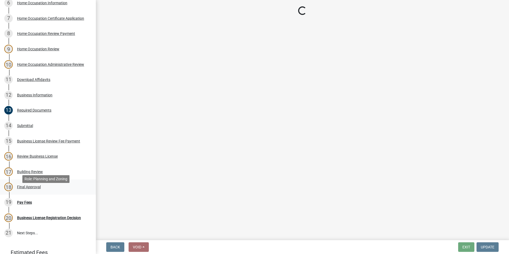
select select "2b86b0c4-e8a1-45ee-90a7-b8d4cb5b2682"
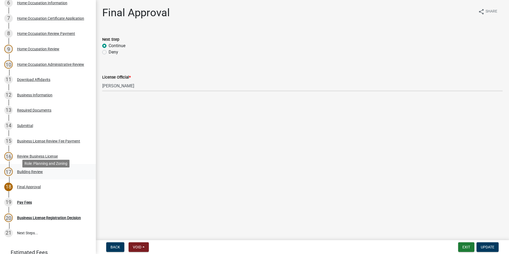
click at [37, 176] on div "17 Building Review" at bounding box center [45, 172] width 83 height 9
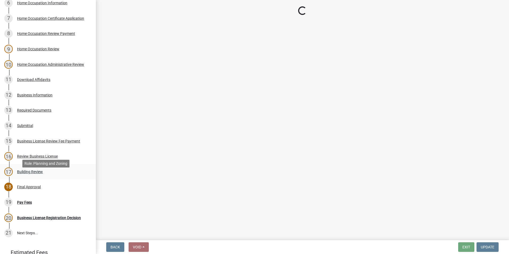
select select "c07f1ab6-e644-42a0-b83b-a148f73bcc0e"
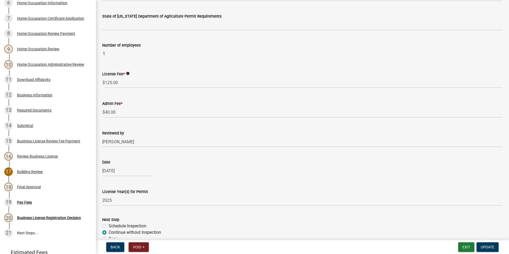
scroll to position [266, 0]
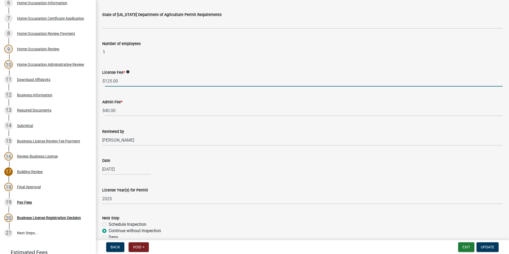
drag, startPoint x: 129, startPoint y: 84, endPoint x: 96, endPoint y: 89, distance: 33.5
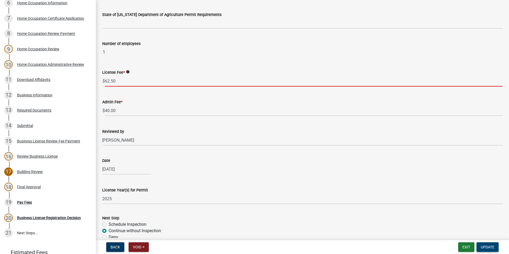
type input "62.50"
click at [486, 246] on span "Update" at bounding box center [488, 247] width 14 height 4
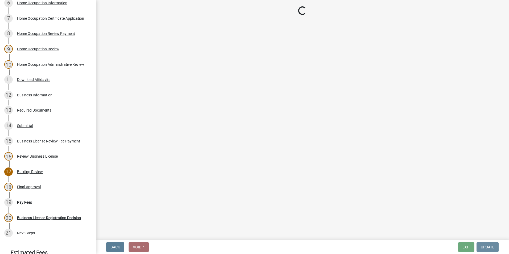
scroll to position [0, 0]
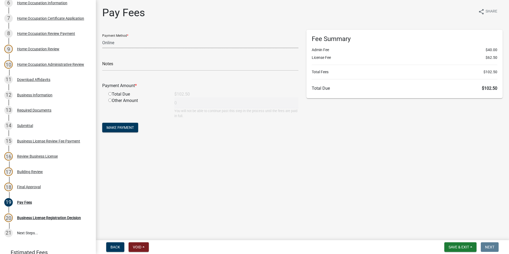
drag, startPoint x: 112, startPoint y: 47, endPoint x: 117, endPoint y: 46, distance: 5.4
click at [112, 47] on select "Credit Card POS Check Cash Online" at bounding box center [200, 42] width 196 height 11
select select "0: 2"
click at [102, 37] on select "Credit Card POS Check Cash Online" at bounding box center [200, 42] width 196 height 11
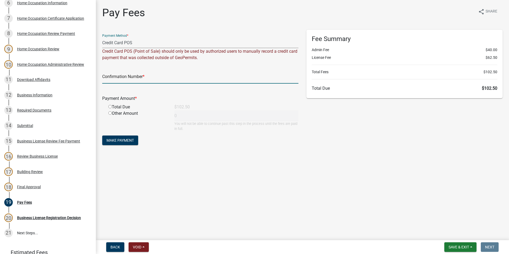
click at [124, 76] on input "text" at bounding box center [200, 78] width 196 height 11
type input "1034189435"
click at [110, 107] on input "radio" at bounding box center [109, 106] width 3 height 3
radio input "true"
type input "102.5"
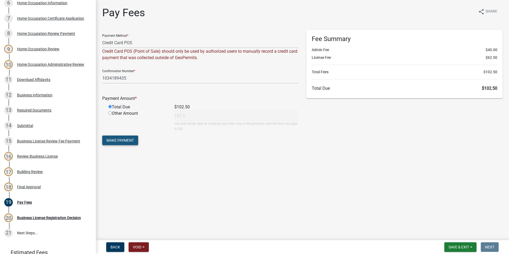
click at [117, 142] on span "Make Payment" at bounding box center [120, 140] width 27 height 4
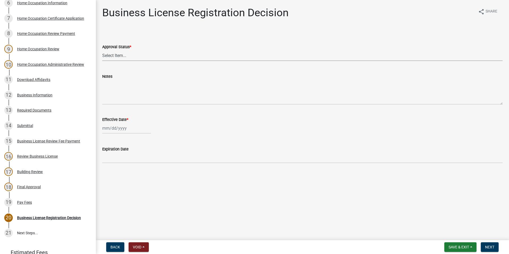
click at [119, 58] on select "Select Item... Approved Denied" at bounding box center [302, 55] width 401 height 11
click at [102, 50] on select "Select Item... Approved Denied" at bounding box center [302, 55] width 401 height 11
select select "4b86b809-39dd-4c68-9f3d-fdb3e7050482"
click at [118, 128] on div at bounding box center [126, 128] width 49 height 11
select select "9"
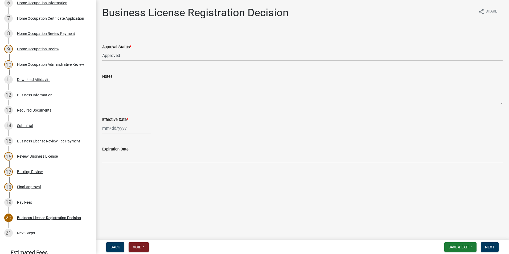
select select "2025"
click at [125, 171] on div "17" at bounding box center [124, 173] width 9 height 9
type input "[DATE]"
click at [497, 248] on button "Next" at bounding box center [490, 247] width 18 height 10
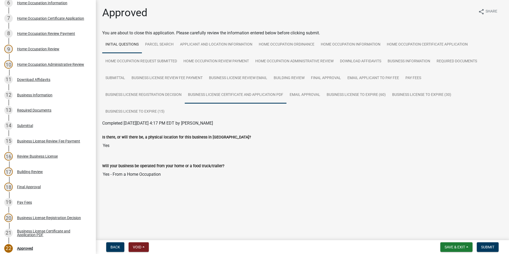
click at [245, 97] on link "Business License Certificate and Application PDF" at bounding box center [236, 95] width 102 height 17
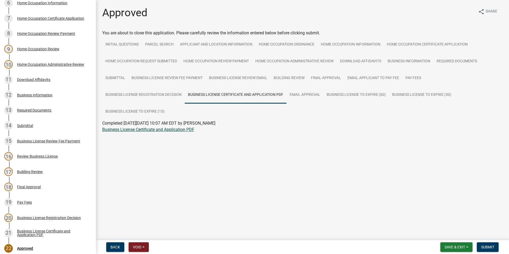
click at [177, 128] on link "Business License Certificate and Application PDF" at bounding box center [148, 129] width 92 height 5
click at [410, 81] on link "Pay Fees" at bounding box center [413, 78] width 22 height 17
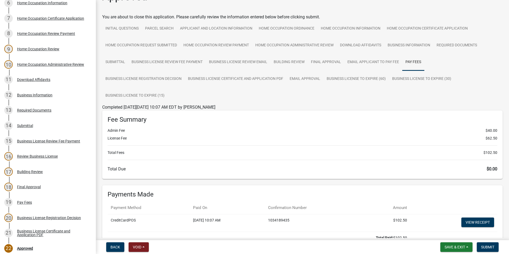
scroll to position [59, 0]
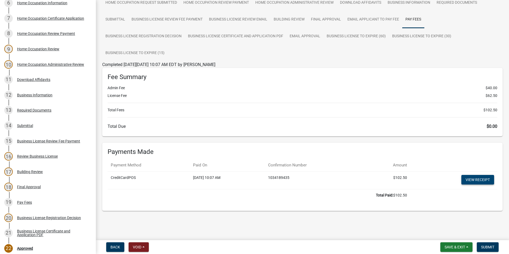
click at [472, 177] on link "View receipt" at bounding box center [478, 180] width 33 height 10
click at [489, 247] on span "Submit" at bounding box center [487, 247] width 13 height 4
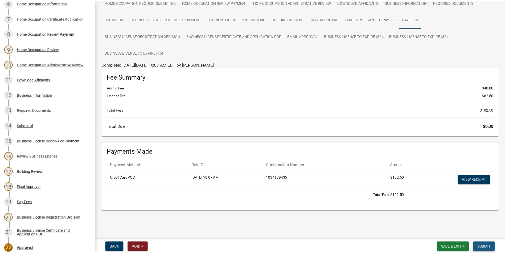
scroll to position [0, 0]
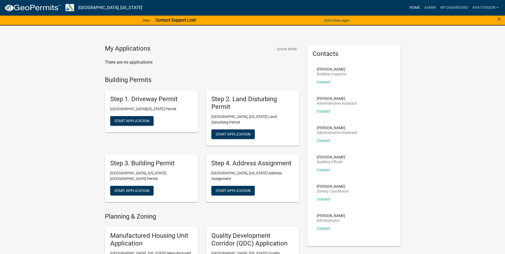
click at [417, 7] on link "Home" at bounding box center [414, 8] width 15 height 10
drag, startPoint x: 431, startPoint y: 8, endPoint x: 427, endPoint y: 6, distance: 3.7
click at [430, 7] on link "Admin" at bounding box center [430, 8] width 16 height 10
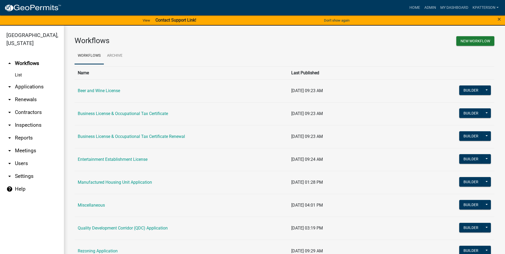
click at [27, 80] on link "arrow_drop_down Applications" at bounding box center [32, 86] width 64 height 13
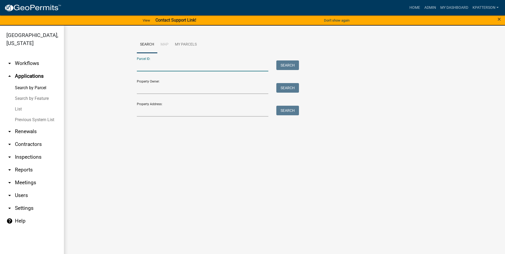
paste input "0744 000056A"
type input "0744 000056A"
click at [283, 66] on button "Search" at bounding box center [287, 65] width 23 height 10
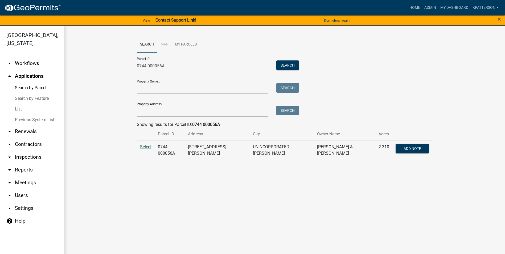
click at [149, 148] on span "Select" at bounding box center [145, 146] width 11 height 5
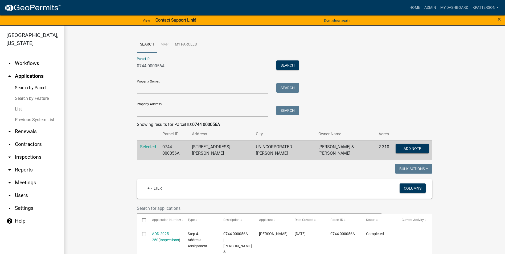
drag, startPoint x: 174, startPoint y: 67, endPoint x: 89, endPoint y: 73, distance: 84.9
click at [28, 70] on link "arrow_drop_up Applications" at bounding box center [32, 76] width 64 height 13
click at [27, 59] on link "arrow_drop_down Workflows" at bounding box center [32, 63] width 64 height 13
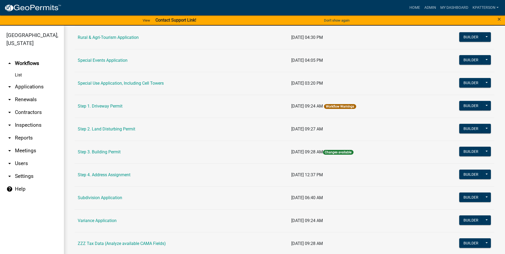
scroll to position [240, 0]
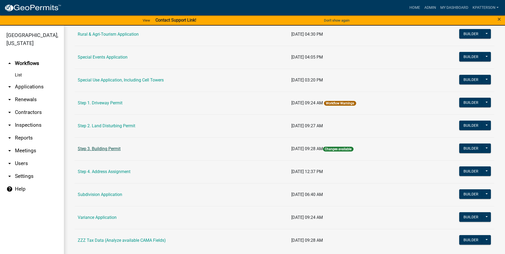
click at [97, 150] on link "Step 3. Building Permit" at bounding box center [99, 148] width 43 height 5
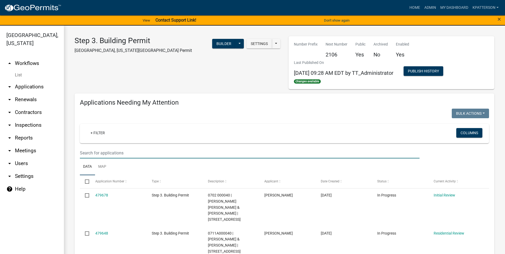
click at [110, 155] on input "text" at bounding box center [250, 153] width 340 height 11
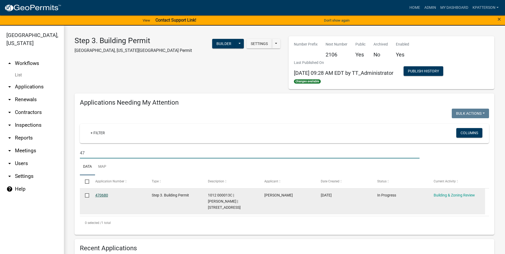
type input "4"
type input "473132"
click at [98, 194] on link "473132" at bounding box center [101, 195] width 13 height 4
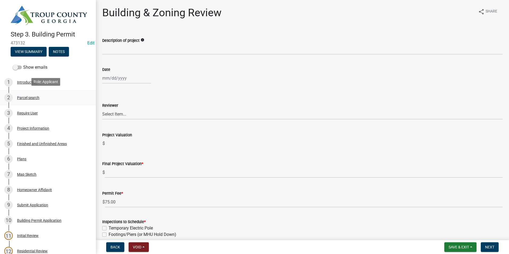
click at [34, 96] on div "Parcel search" at bounding box center [28, 98] width 22 height 4
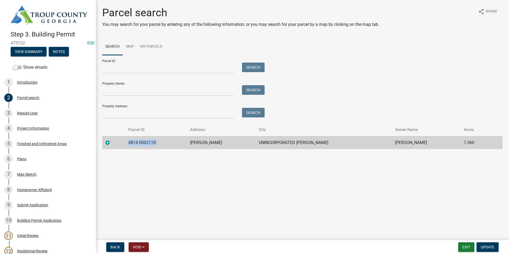
drag, startPoint x: 162, startPoint y: 142, endPoint x: 125, endPoint y: 142, distance: 37.0
click at [125, 142] on tr "0814 000211D SHIREY RD UNINCORPORATED TROUP BALDWIN SHELDON 7.360" at bounding box center [302, 142] width 401 height 13
drag, startPoint x: 125, startPoint y: 142, endPoint x: 144, endPoint y: 143, distance: 19.7
copy td "0814 000211D"
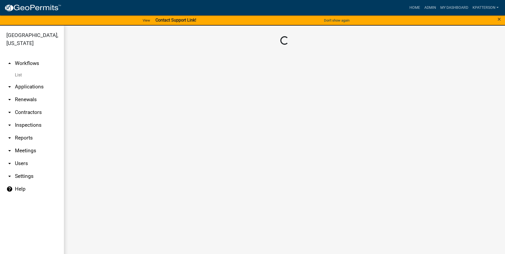
click at [38, 80] on link "arrow_drop_down Applications" at bounding box center [32, 86] width 64 height 13
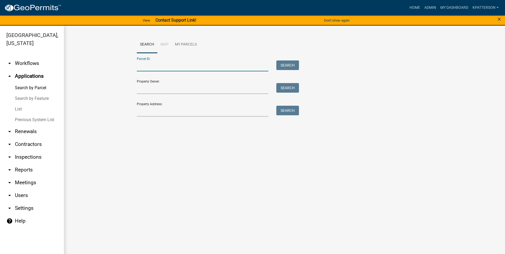
paste input "0814 000211D"
type input "0814 000211D"
drag, startPoint x: 281, startPoint y: 66, endPoint x: 275, endPoint y: 69, distance: 6.7
click at [281, 67] on button "Search" at bounding box center [287, 65] width 23 height 10
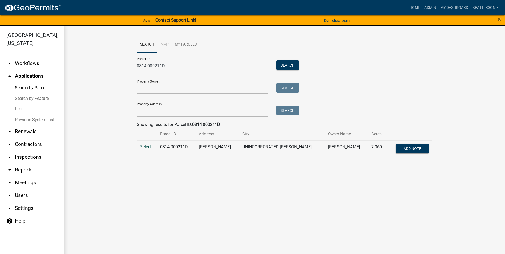
click at [147, 148] on span "Select" at bounding box center [145, 146] width 11 height 5
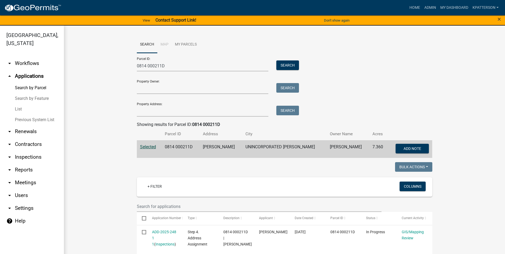
click at [30, 57] on link "arrow_drop_down Workflows" at bounding box center [32, 63] width 64 height 13
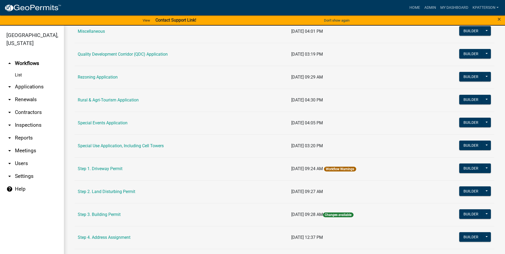
scroll to position [186, 0]
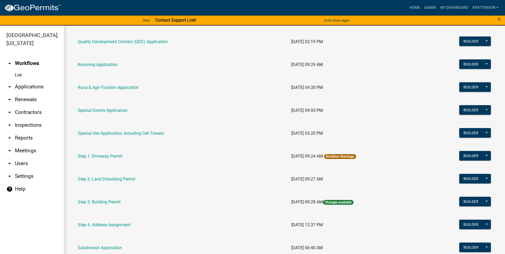
click at [116, 199] on td "Step 3. Building Permit" at bounding box center [182, 202] width 214 height 23
click at [115, 201] on link "Step 3. Building Permit" at bounding box center [99, 201] width 43 height 5
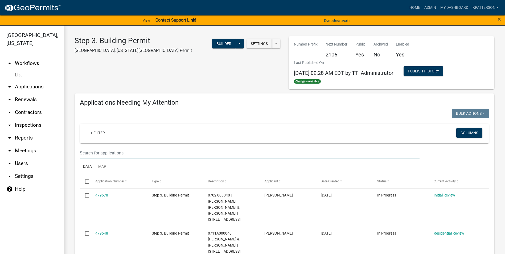
click at [98, 152] on input "text" at bounding box center [250, 153] width 340 height 11
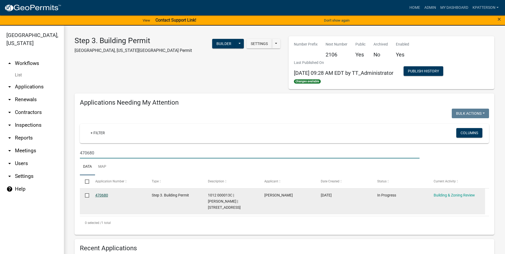
type input "470680"
click at [102, 194] on link "470680" at bounding box center [101, 195] width 13 height 4
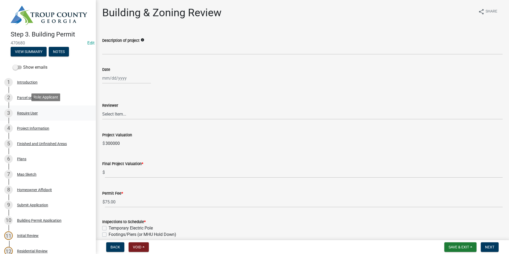
click at [45, 109] on div "3 Require User" at bounding box center [45, 113] width 83 height 9
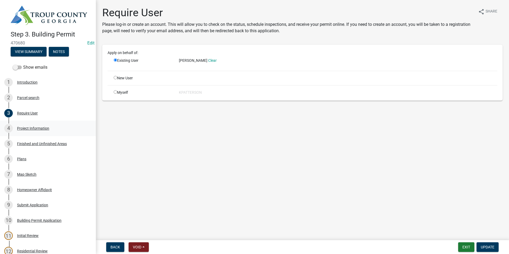
click at [51, 134] on link "4 Project Information" at bounding box center [48, 128] width 96 height 15
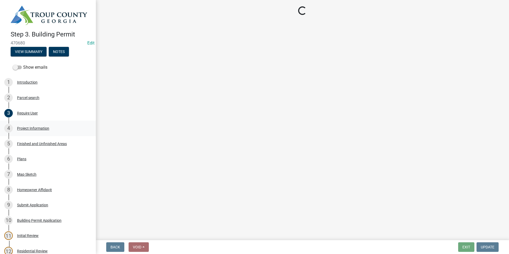
click at [51, 126] on div "4 Project Information" at bounding box center [45, 128] width 83 height 9
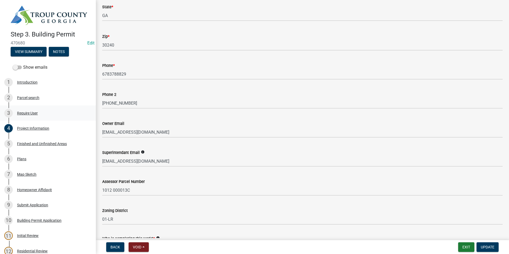
scroll to position [133, 0]
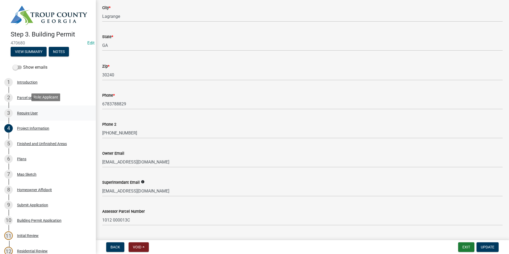
click at [45, 109] on div "3 Require User" at bounding box center [45, 113] width 83 height 9
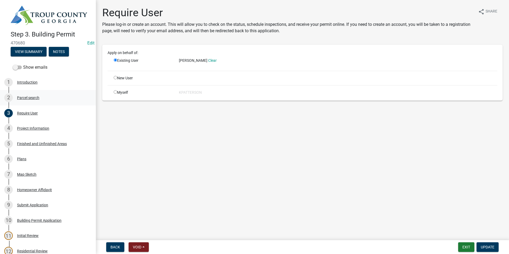
click at [42, 95] on div "2 Parcel search" at bounding box center [45, 97] width 83 height 9
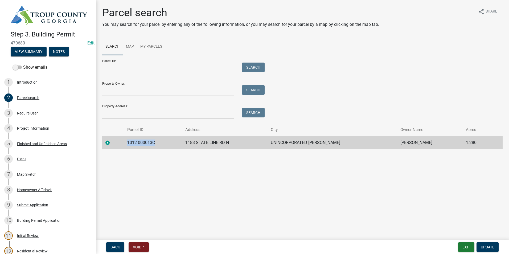
drag, startPoint x: 161, startPoint y: 142, endPoint x: 121, endPoint y: 143, distance: 39.2
click at [121, 143] on tr "1012 000013C 1183 STATE LINE RD N UNINCORPORATED TROUP HIXSON RONALD W 1.280" at bounding box center [302, 142] width 401 height 13
drag, startPoint x: 121, startPoint y: 143, endPoint x: 151, endPoint y: 144, distance: 29.8
copy td "1012 000013C"
click at [41, 127] on div "Project Information" at bounding box center [33, 128] width 32 height 4
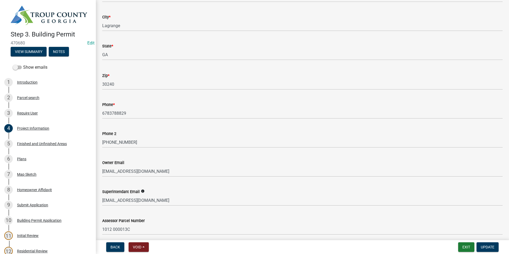
scroll to position [133, 0]
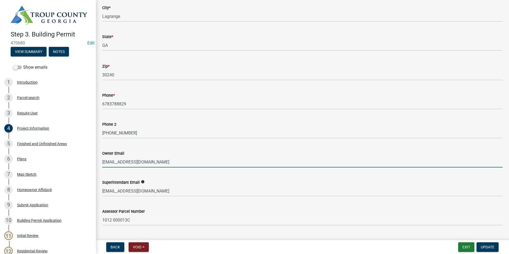
drag, startPoint x: 152, startPoint y: 162, endPoint x: 100, endPoint y: 167, distance: 52.2
click at [100, 168] on div "Project Information share Share What is your status? * Owner Contractor/Agent J…" at bounding box center [302, 224] width 409 height 702
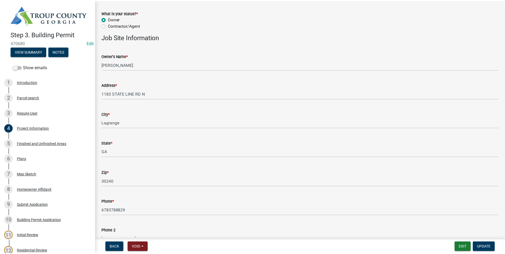
scroll to position [0, 0]
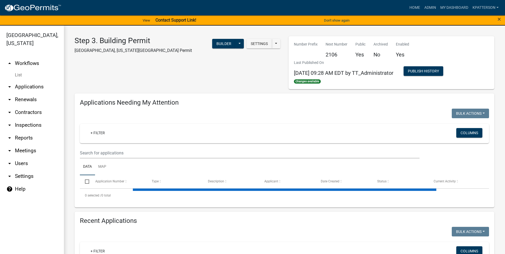
click at [32, 80] on link "arrow_drop_down Applications" at bounding box center [32, 86] width 64 height 13
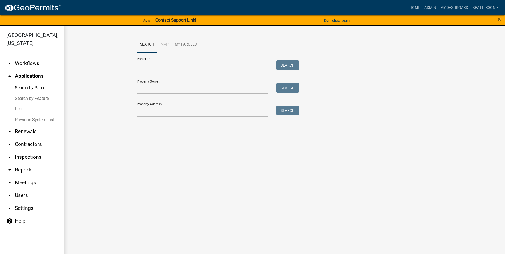
click at [29, 57] on link "arrow_drop_down Workflows" at bounding box center [32, 63] width 64 height 13
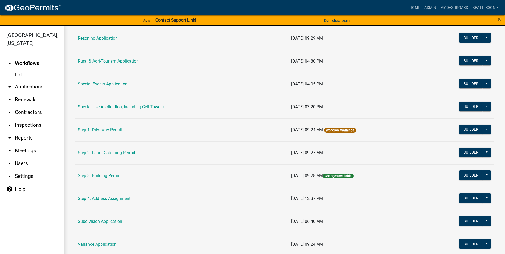
scroll to position [213, 0]
click at [106, 176] on link "Step 3. Building Permit" at bounding box center [99, 175] width 43 height 5
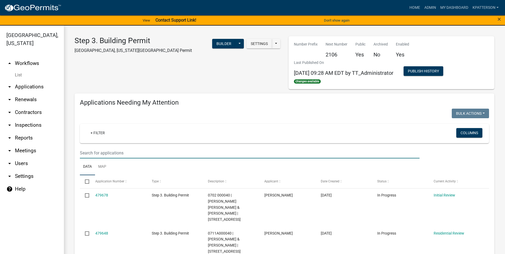
click at [112, 151] on input "text" at bounding box center [250, 153] width 340 height 11
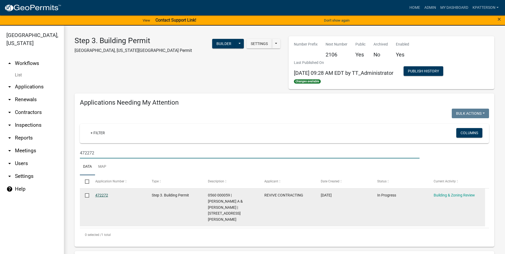
type input "472272"
click at [100, 195] on link "472272" at bounding box center [101, 195] width 13 height 4
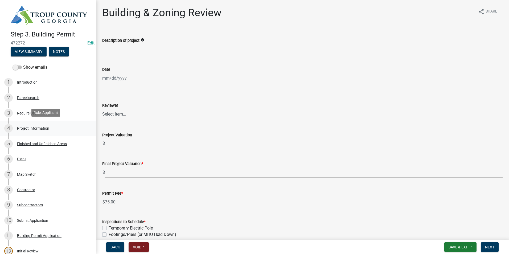
click at [43, 128] on div "Project Information" at bounding box center [33, 128] width 32 height 4
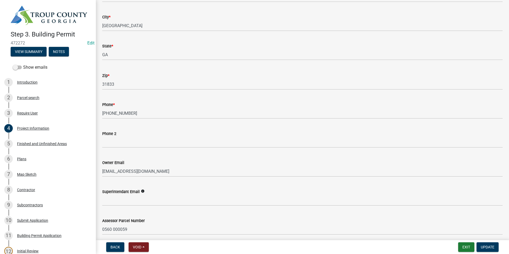
scroll to position [133, 0]
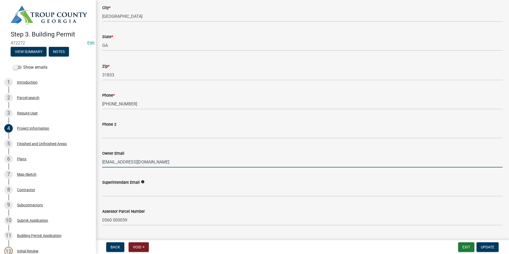
drag, startPoint x: 146, startPoint y: 162, endPoint x: 99, endPoint y: 163, distance: 47.1
click at [99, 163] on div "Owner Email hjacobs44@gmail.com" at bounding box center [302, 155] width 409 height 25
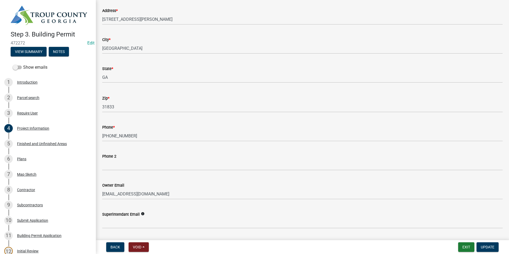
scroll to position [0, 0]
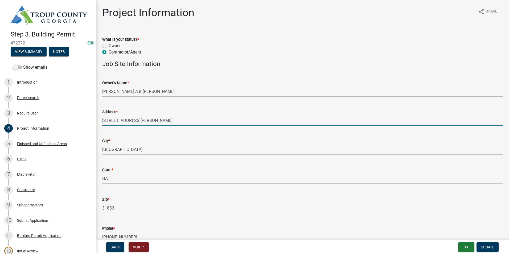
drag, startPoint x: 148, startPoint y: 121, endPoint x: 96, endPoint y: 120, distance: 51.9
click at [96, 120] on div "Step 3. Building Permit 472272 Edit View Summary Notes Show emails 1 Introducti…" at bounding box center [254, 127] width 509 height 254
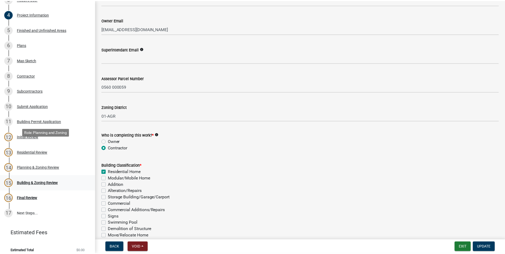
scroll to position [118, 0]
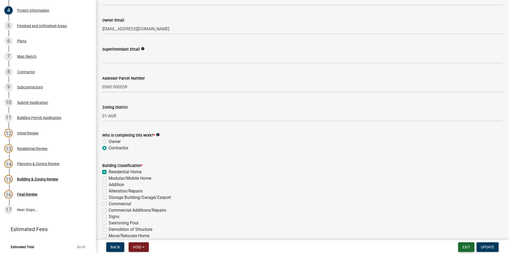
click at [462, 246] on button "Exit" at bounding box center [466, 247] width 16 height 10
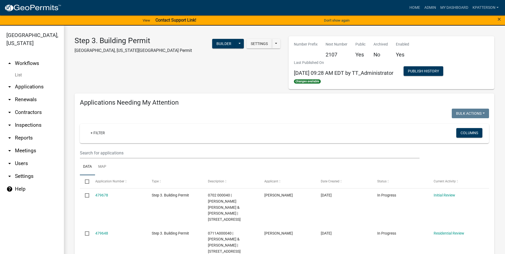
click at [496, 19] on div "×" at bounding box center [484, 20] width 42 height 11
click at [501, 18] on span "×" at bounding box center [499, 18] width 3 height 7
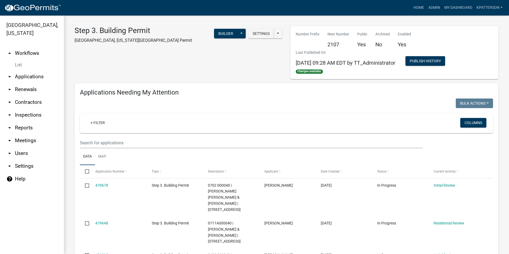
click at [21, 71] on link "arrow_drop_down Applications" at bounding box center [32, 76] width 64 height 13
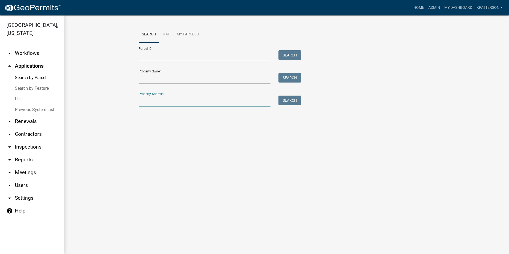
click at [152, 103] on input "Property Address:" at bounding box center [205, 101] width 132 height 11
type input "1310 new franklin"
click at [290, 100] on button "Search" at bounding box center [290, 101] width 23 height 10
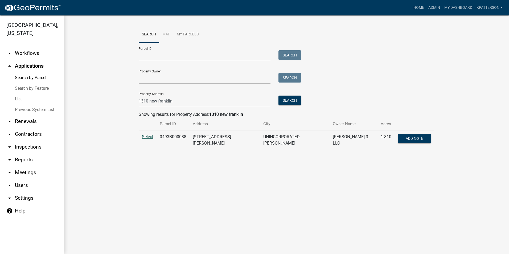
click at [148, 139] on span "Select" at bounding box center [147, 136] width 11 height 5
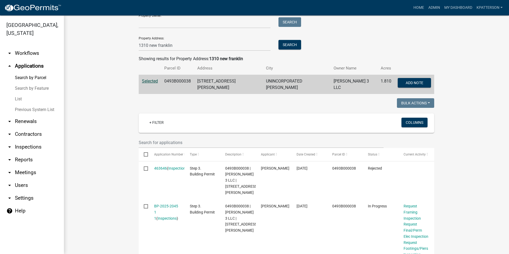
scroll to position [16, 0]
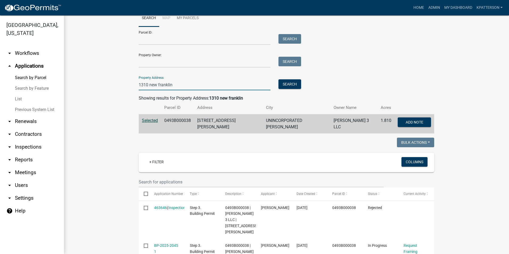
drag, startPoint x: 198, startPoint y: 85, endPoint x: 68, endPoint y: 92, distance: 130.1
type input "5"
type input "[STREET_ADDRESS][PERSON_NAME]"
type input "[PERSON_NAME]"
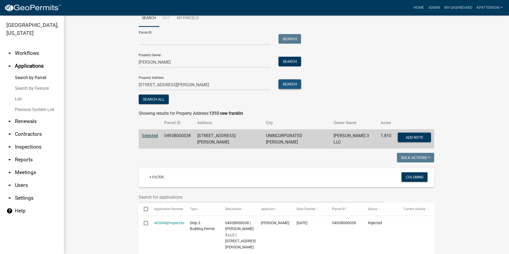
click at [286, 84] on button "Search" at bounding box center [290, 84] width 23 height 10
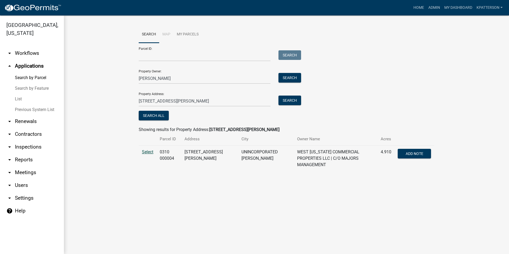
click at [150, 151] on span "Select" at bounding box center [147, 151] width 11 height 5
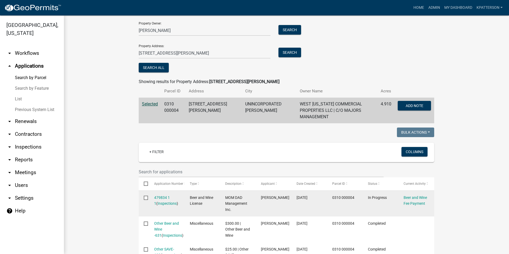
scroll to position [53, 0]
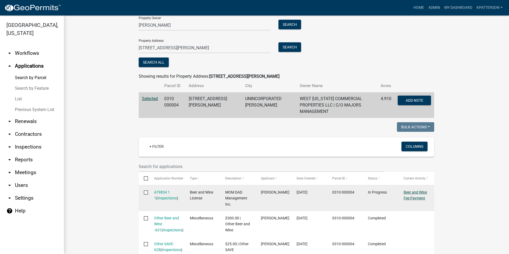
click at [404, 190] on link "Beer and Wine Fee Payment" at bounding box center [415, 195] width 23 height 10
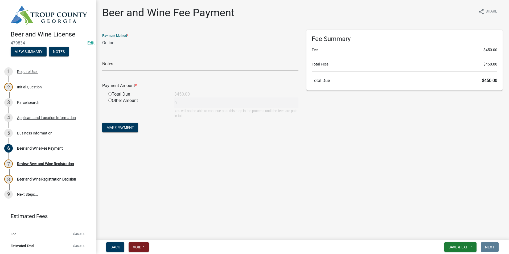
click at [184, 39] on select "Credit Card POS Check Cash Online" at bounding box center [200, 42] width 196 height 11
select select "1: 0"
click at [102, 37] on select "Credit Card POS Check Cash Online" at bounding box center [200, 42] width 196 height 11
click at [175, 68] on input "text" at bounding box center [200, 65] width 196 height 11
type input "63-1403/631"
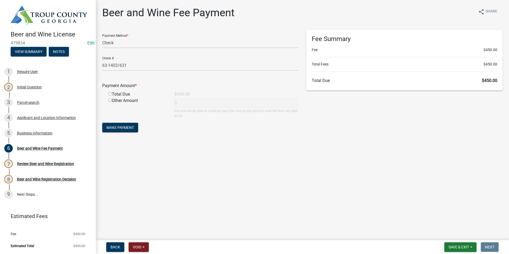
click at [109, 94] on input "radio" at bounding box center [109, 93] width 3 height 3
radio input "true"
type input "450"
click at [120, 124] on button "Make Payment" at bounding box center [120, 128] width 36 height 10
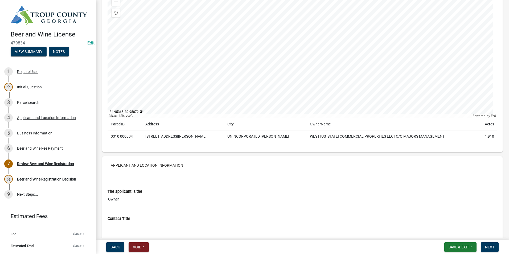
scroll to position [133, 0]
click at [486, 245] on span "Next" at bounding box center [489, 247] width 9 height 4
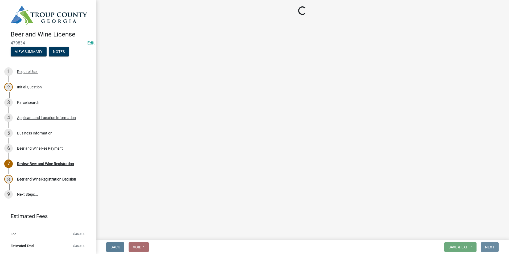
scroll to position [0, 0]
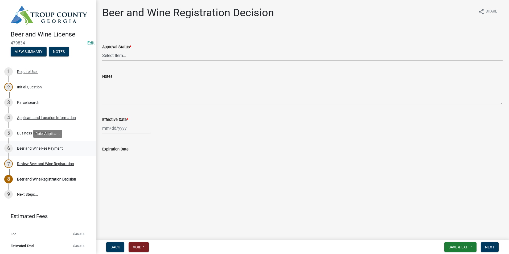
click at [46, 150] on div "6 Beer and Wine Fee Payment" at bounding box center [45, 148] width 83 height 9
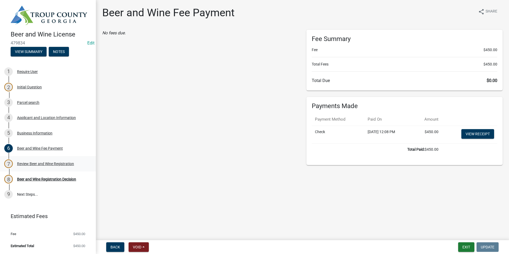
click at [46, 163] on div "Review Beer and Wine Registration" at bounding box center [45, 164] width 57 height 4
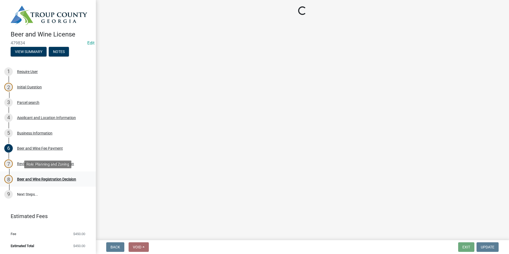
click at [50, 177] on div "8 Beer and Wine Registration Decision" at bounding box center [45, 179] width 83 height 9
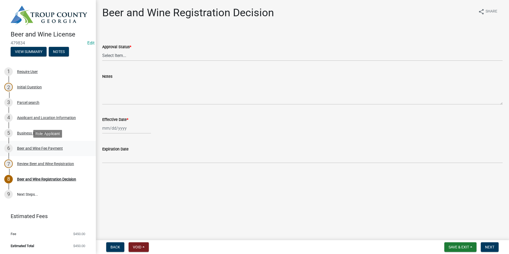
click at [45, 148] on div "Beer and Wine Fee Payment" at bounding box center [40, 148] width 46 height 4
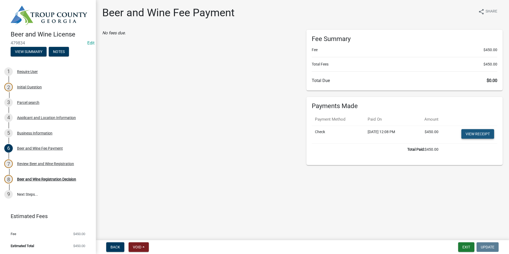
click at [471, 132] on link "View receipt" at bounding box center [478, 134] width 33 height 10
click at [38, 129] on div "5 Business Information" at bounding box center [45, 133] width 83 height 9
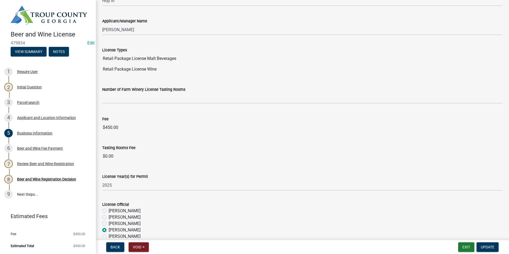
scroll to position [134, 0]
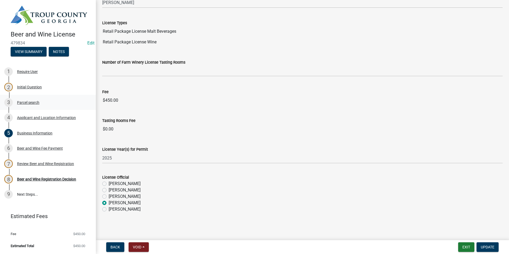
click at [39, 99] on div "3 Parcel search" at bounding box center [45, 102] width 83 height 9
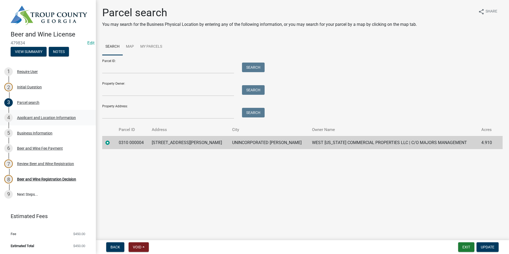
drag, startPoint x: 39, startPoint y: 99, endPoint x: 42, endPoint y: 116, distance: 17.1
click at [42, 116] on div "Applicant and Location Information" at bounding box center [46, 118] width 59 height 4
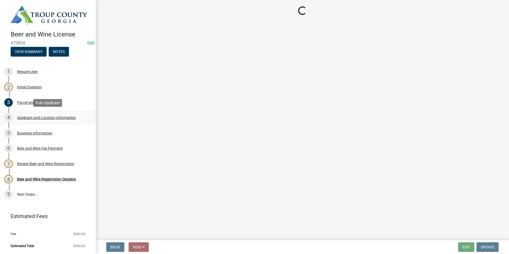
select select "GA"
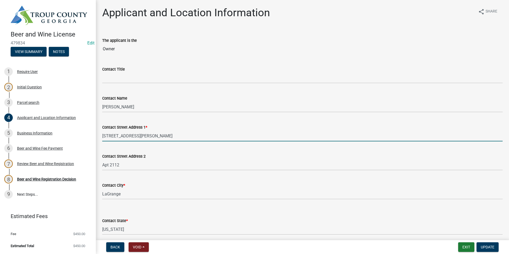
drag, startPoint x: 139, startPoint y: 137, endPoint x: 131, endPoint y: 137, distance: 8.3
click at [131, 137] on input "1705 Hamilton Rd" at bounding box center [302, 135] width 401 height 11
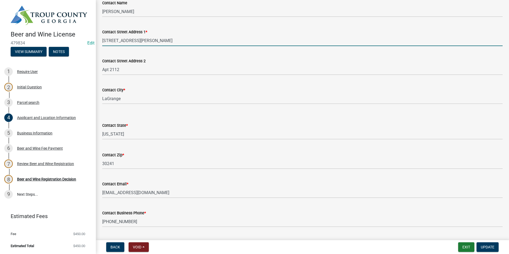
scroll to position [107, 0]
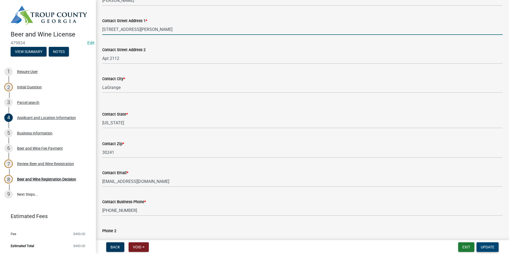
click at [484, 246] on span "Update" at bounding box center [488, 247] width 14 height 4
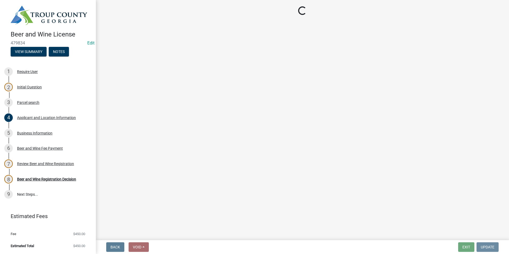
scroll to position [0, 0]
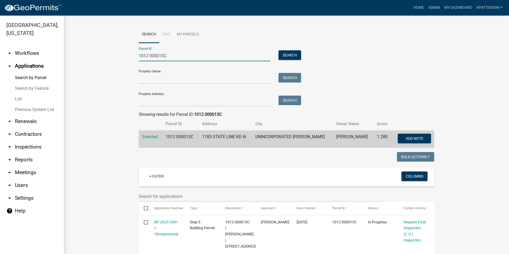
drag, startPoint x: 184, startPoint y: 58, endPoint x: 96, endPoint y: 72, distance: 88.7
click at [92, 69] on wm-workflow-application-search-view "Search Map My Parcels Parcel ID: 1012 000013C Search Property Owner: Search Pro…" at bounding box center [287, 234] width 424 height 416
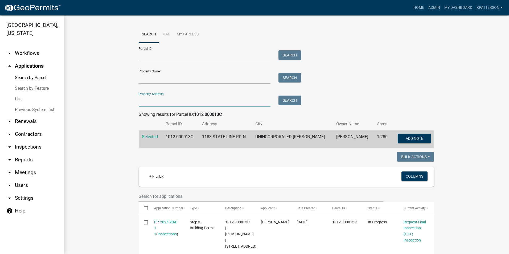
paste input "355 TUCKER RD"
click at [143, 100] on input "355 TUCKER RD" at bounding box center [205, 101] width 132 height 11
type input "355 TUCKER RD"
click at [282, 104] on button "Search" at bounding box center [290, 101] width 23 height 10
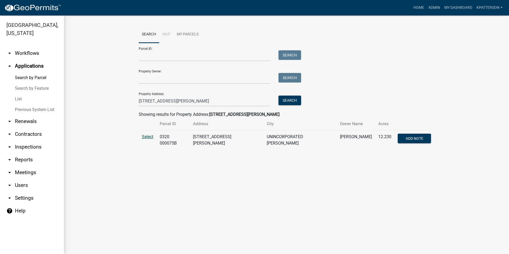
click at [150, 136] on span "Select" at bounding box center [147, 136] width 11 height 5
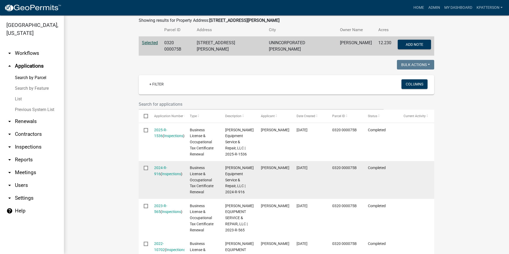
scroll to position [133, 0]
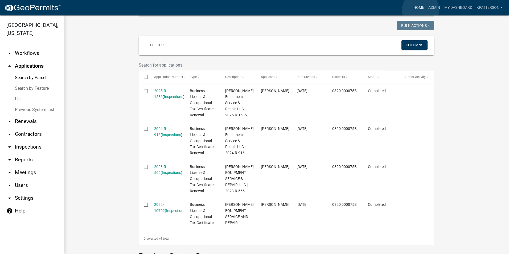
click at [421, 10] on link "Home" at bounding box center [418, 8] width 15 height 10
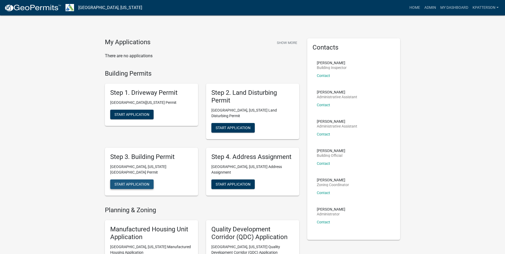
click at [141, 182] on span "Start Application" at bounding box center [132, 184] width 35 height 4
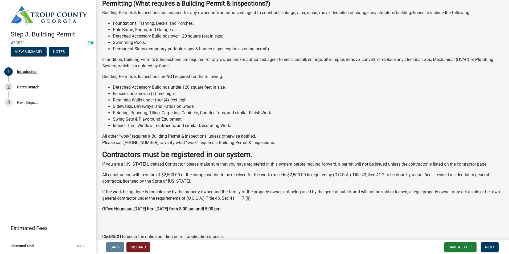
scroll to position [81, 0]
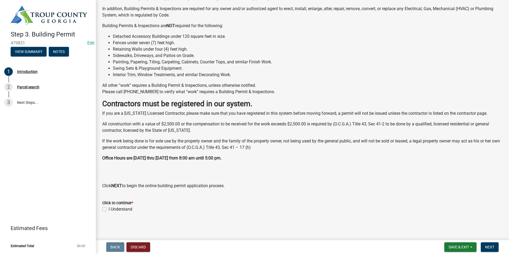
click at [109, 209] on label "I Understand" at bounding box center [121, 209] width 24 height 6
click at [109, 209] on input "I Understand" at bounding box center [110, 207] width 3 height 3
checkbox input "true"
click at [494, 245] on span "Next" at bounding box center [489, 247] width 9 height 4
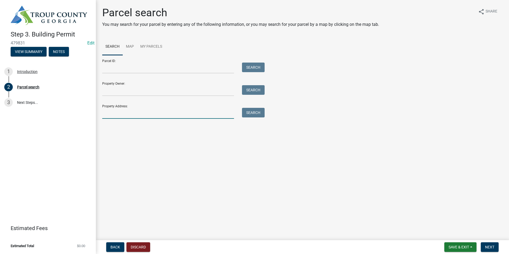
click at [118, 114] on input "Property Address:" at bounding box center [168, 113] width 132 height 11
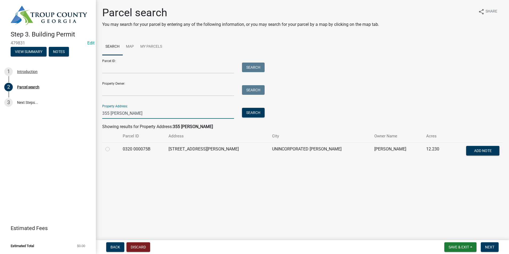
type input "355 Tucker"
click at [112, 146] on label at bounding box center [112, 146] width 0 height 0
click at [112, 149] on 000075B "radio" at bounding box center [113, 147] width 3 height 3
radio 000075B "true"
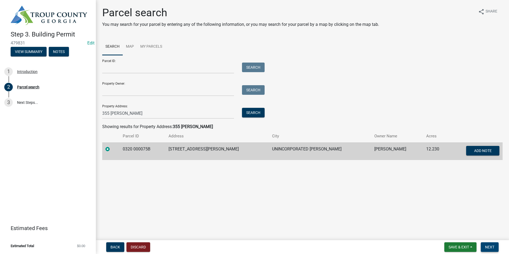
click at [484, 244] on button "Next" at bounding box center [490, 247] width 18 height 10
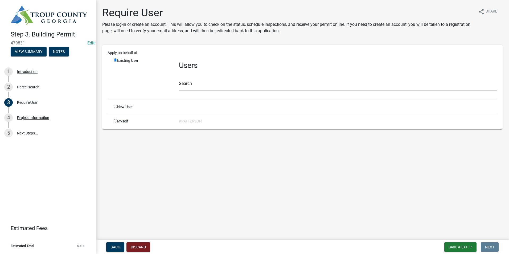
click at [115, 108] on div "New User" at bounding box center [142, 107] width 65 height 6
click at [116, 107] on input "radio" at bounding box center [115, 106] width 3 height 3
radio input "true"
radio input "false"
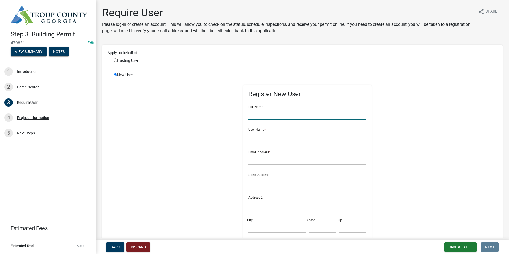
click at [291, 118] on input "text" at bounding box center [307, 114] width 118 height 11
type input "Ray Thompson"
type input "rthompson"
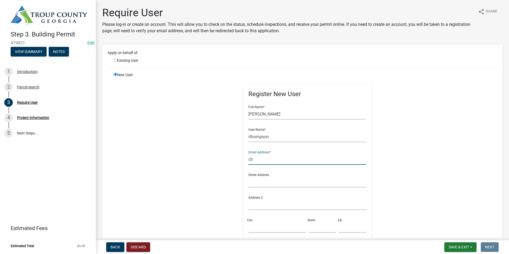
type input "c"
type input "chugathompson@gmail.com"
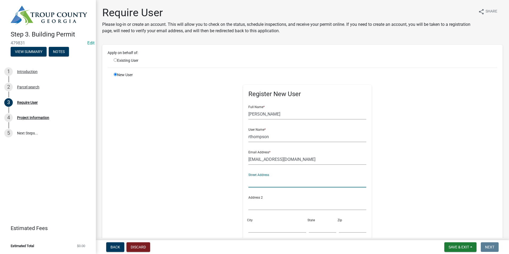
click at [275, 181] on input "text" at bounding box center [307, 182] width 118 height 11
type input "355 Tucker Rd"
type input "Pine Mountain"
type input "GA"
type input "31822"
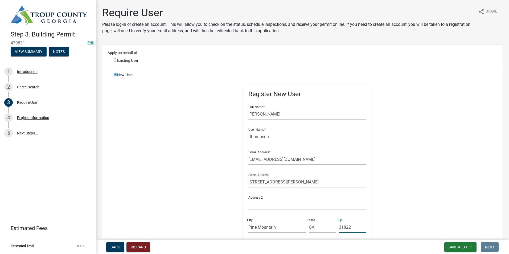
click at [414, 90] on div "Register New User Full Name * Ray Thompson User Name * rthompson Email Address …" at bounding box center [307, 192] width 273 height 240
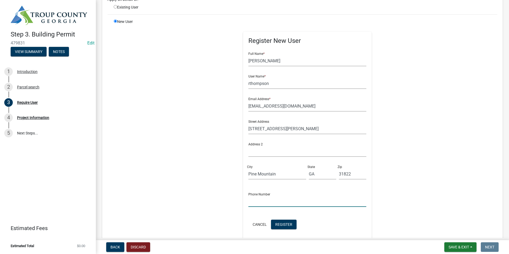
click at [264, 201] on input "text" at bounding box center [307, 201] width 118 height 11
type input "706-594-7148"
click at [267, 86] on input "rthompson" at bounding box center [307, 83] width 118 height 11
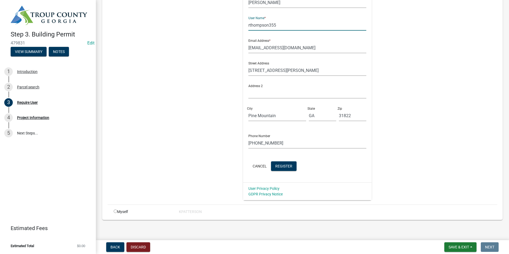
scroll to position [114, 0]
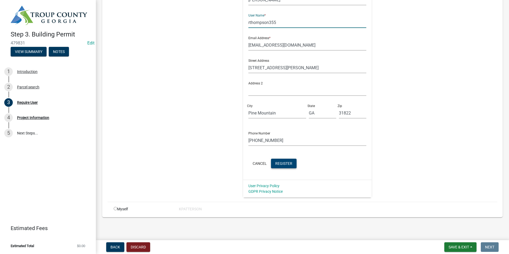
type input "rthompson355"
click at [280, 161] on span "Register" at bounding box center [283, 163] width 17 height 4
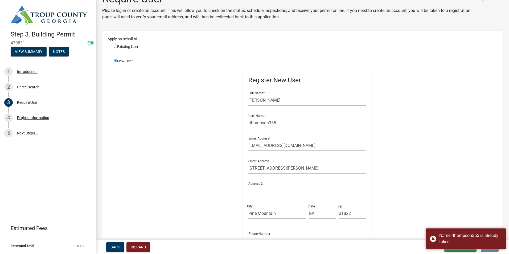
scroll to position [0, 0]
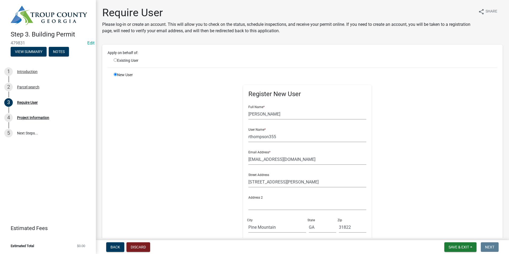
click at [116, 59] on input "radio" at bounding box center [115, 59] width 3 height 3
radio input "true"
radio input "false"
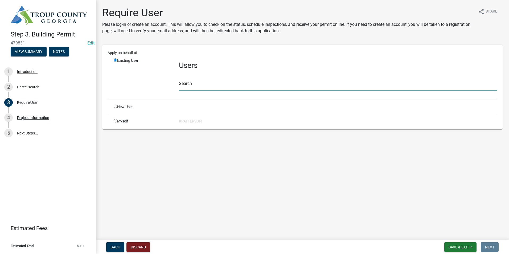
click at [265, 87] on input "text" at bounding box center [338, 85] width 319 height 11
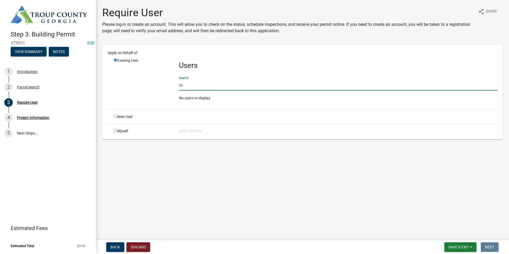
type input "r"
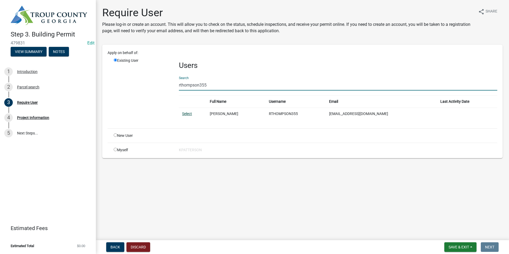
type input "rthompson355"
click at [185, 113] on link "Select" at bounding box center [187, 114] width 10 height 4
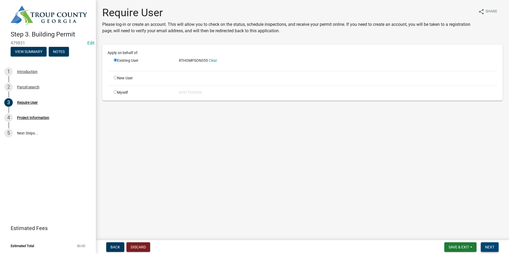
click at [486, 249] on span "Next" at bounding box center [489, 247] width 9 height 4
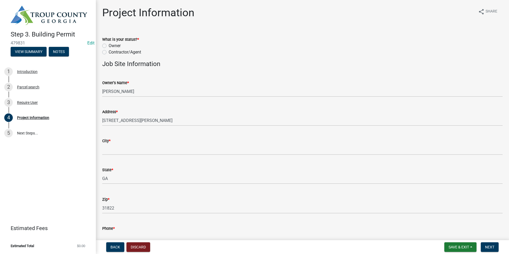
click at [133, 144] on div "City *" at bounding box center [302, 141] width 401 height 6
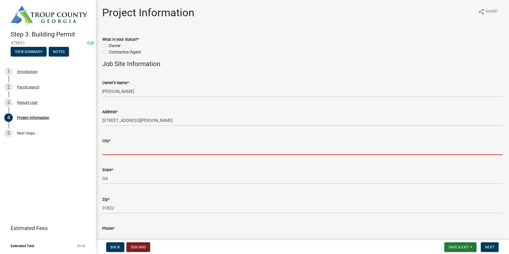
click at [144, 147] on input "City *" at bounding box center [302, 149] width 401 height 11
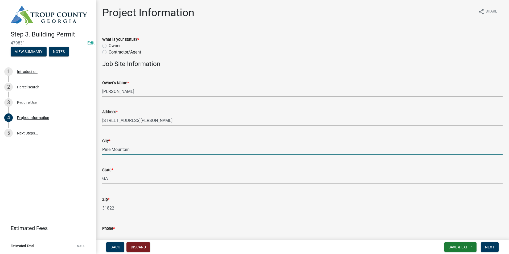
type input "Pine Mountain"
click at [109, 45] on label "Owner" at bounding box center [115, 46] width 12 height 6
click at [109, 45] on input "Owner" at bounding box center [110, 44] width 3 height 3
radio input "true"
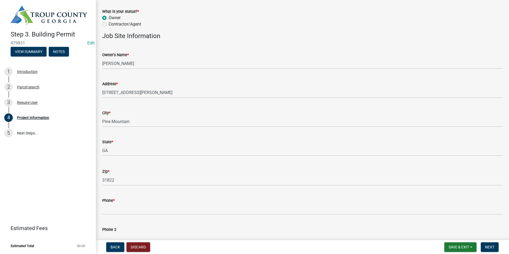
scroll to position [80, 0]
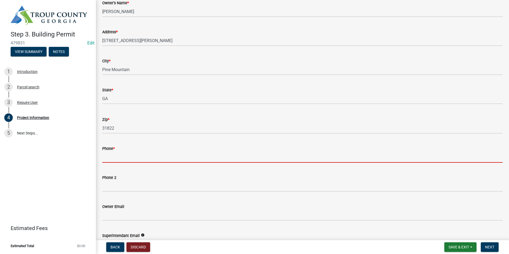
click at [115, 160] on input "Phone *" at bounding box center [302, 157] width 401 height 11
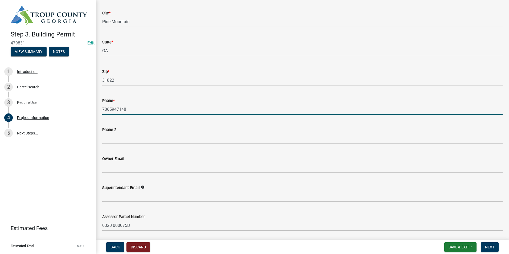
scroll to position [133, 0]
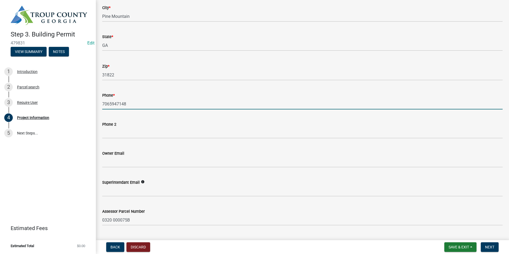
type input "7065947148"
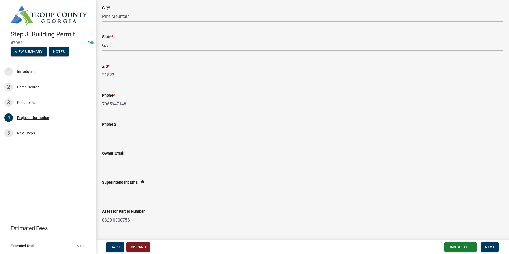
click at [122, 161] on input "Owner Email" at bounding box center [302, 162] width 401 height 11
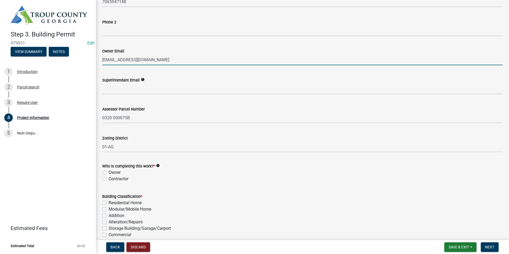
scroll to position [266, 0]
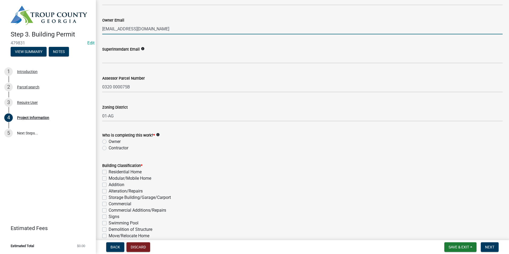
type input "chugathompson@gmaill.com"
click at [102, 141] on div "Who is completing this work? * info Owner Contractor" at bounding box center [302, 139] width 409 height 26
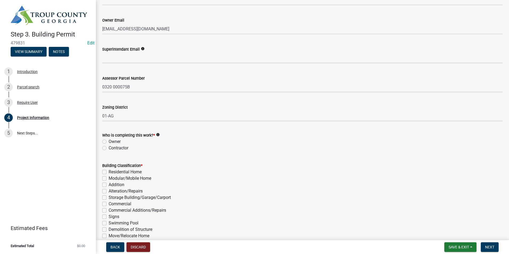
click at [109, 142] on label "Owner" at bounding box center [115, 141] width 12 height 6
click at [109, 142] on input "Owner" at bounding box center [110, 139] width 3 height 3
radio input "true"
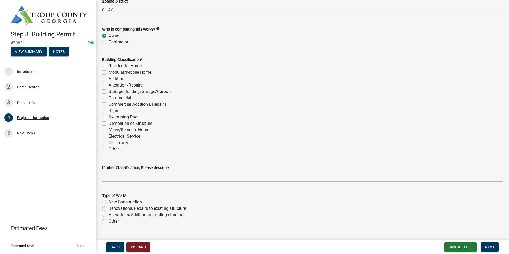
scroll to position [373, 0]
click at [109, 91] on label "Storage Building/Garage/Carport" at bounding box center [140, 91] width 62 height 6
click at [109, 91] on input "Storage Building/Garage/Carport" at bounding box center [110, 89] width 3 height 3
checkbox input "true"
checkbox input "false"
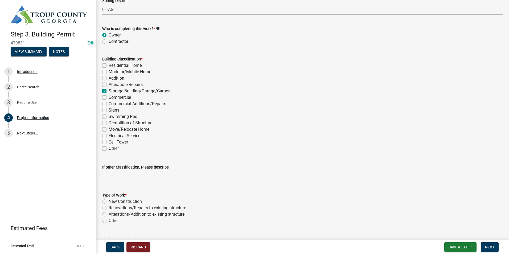
checkbox input "false"
checkbox input "true"
checkbox input "false"
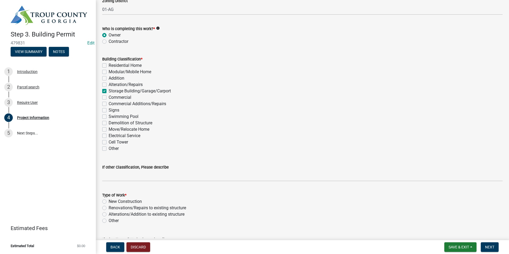
checkbox input "false"
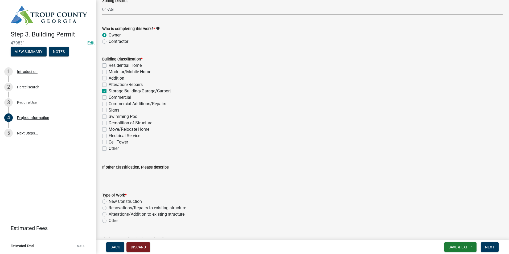
checkbox input "false"
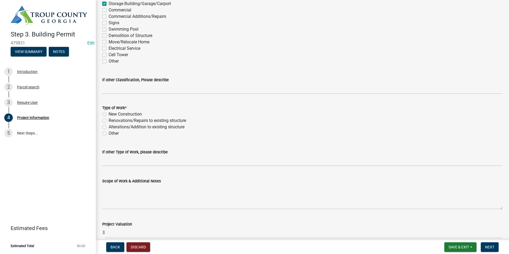
scroll to position [479, 0]
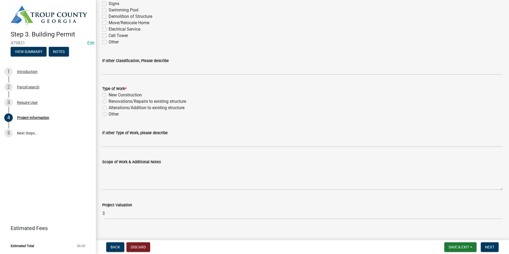
click at [109, 94] on label "New Construction" at bounding box center [125, 95] width 33 height 6
click at [109, 94] on input "New Construction" at bounding box center [110, 93] width 3 height 3
radio input "true"
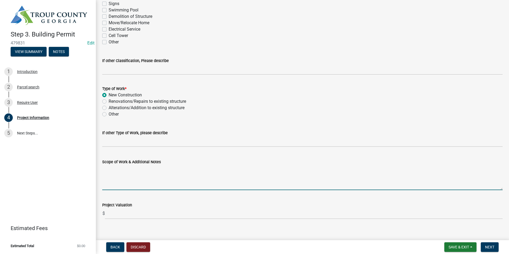
click at [126, 181] on textarea "Scope of Work & Additional Notes" at bounding box center [302, 177] width 401 height 25
click at [172, 168] on textarea "12 X 32 with power" at bounding box center [302, 177] width 401 height 25
type textarea "12 X 32 with power"
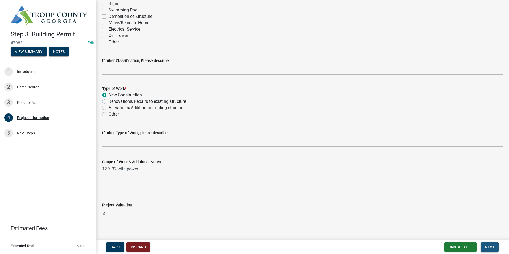
click at [490, 247] on span "Next" at bounding box center [489, 247] width 9 height 4
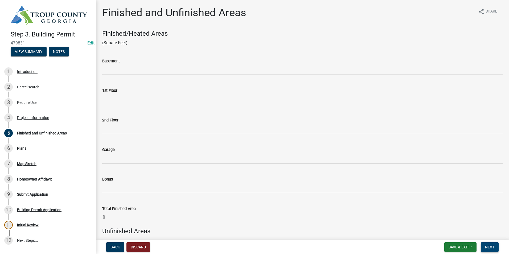
click at [490, 246] on span "Next" at bounding box center [489, 247] width 9 height 4
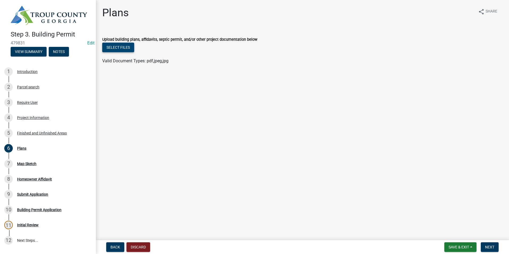
click at [132, 44] on button "Select files" at bounding box center [118, 48] width 32 height 10
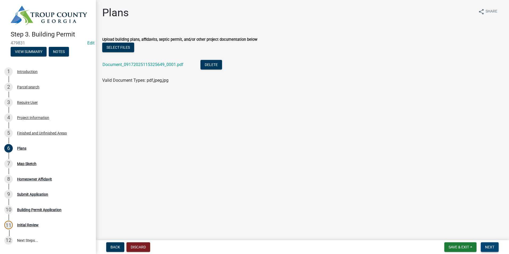
click at [488, 248] on span "Next" at bounding box center [489, 247] width 9 height 4
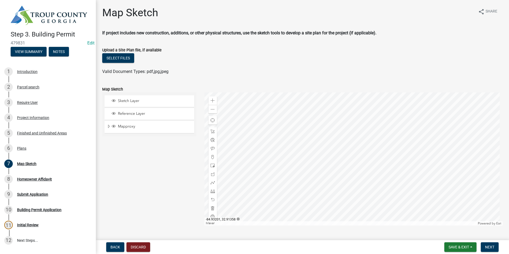
scroll to position [13, 0]
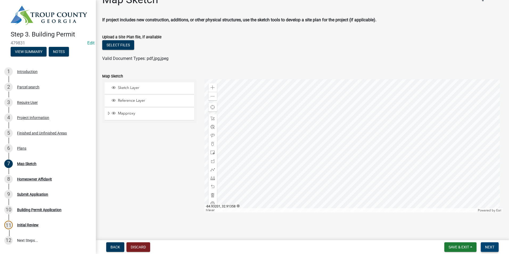
click at [489, 247] on span "Next" at bounding box center [489, 247] width 9 height 4
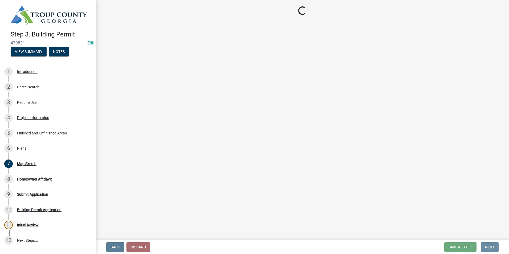
scroll to position [0, 0]
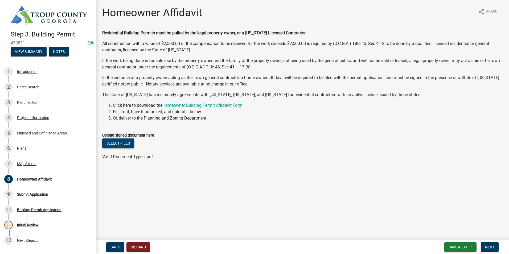
click at [116, 142] on button "Select files" at bounding box center [118, 143] width 32 height 10
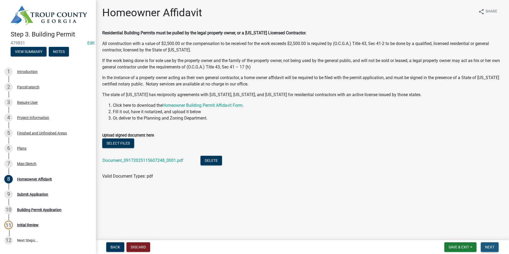
click at [488, 246] on span "Next" at bounding box center [489, 247] width 9 height 4
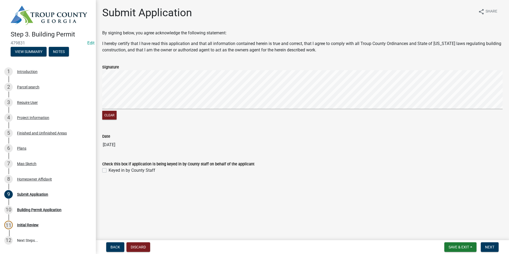
click at [109, 171] on label "Keyed in by County Staff" at bounding box center [132, 170] width 47 height 6
click at [109, 171] on input "Keyed in by County Staff" at bounding box center [110, 168] width 3 height 3
checkbox input "true"
click at [490, 246] on span "Next" at bounding box center [489, 247] width 9 height 4
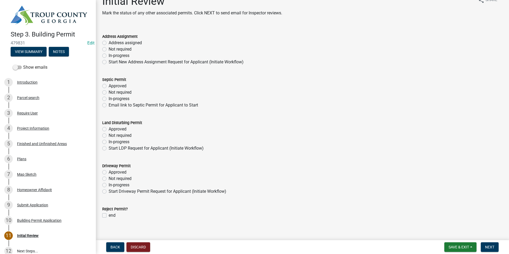
scroll to position [18, 0]
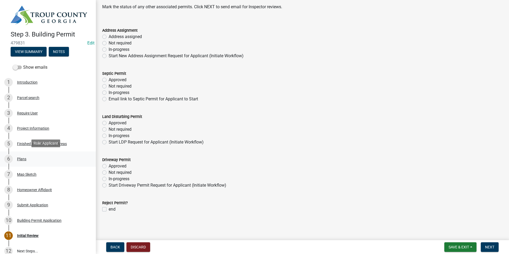
click at [32, 157] on div "6 Plans" at bounding box center [45, 159] width 83 height 9
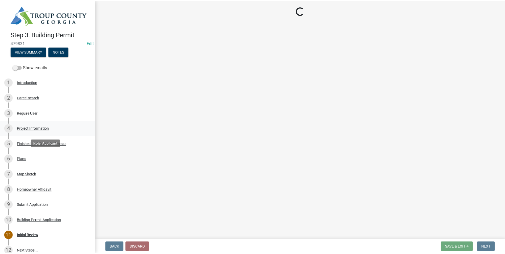
scroll to position [0, 0]
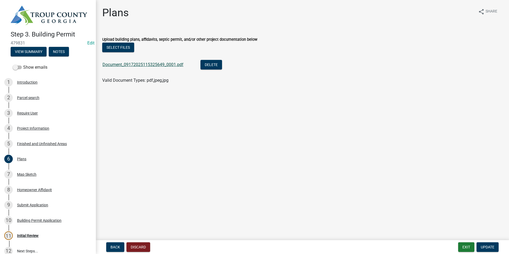
click at [121, 66] on link "Document_09172025115325649_0001.pdf" at bounding box center [143, 64] width 81 height 5
click at [212, 63] on button "Delete" at bounding box center [212, 65] width 22 height 10
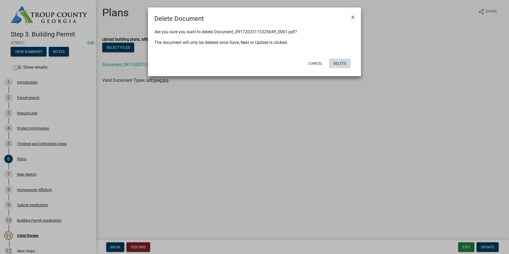
click at [340, 63] on button "Delete" at bounding box center [340, 64] width 22 height 10
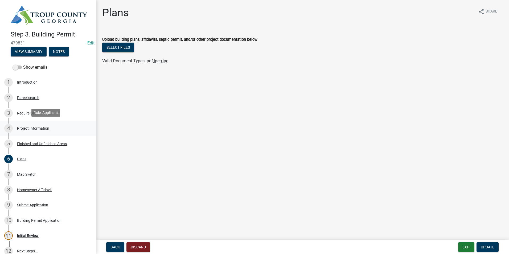
click at [37, 126] on div "Project Information" at bounding box center [33, 128] width 32 height 4
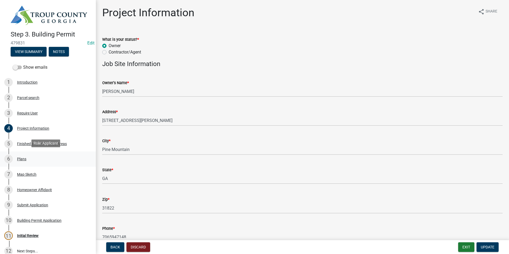
click at [31, 158] on div "6 Plans" at bounding box center [45, 159] width 83 height 9
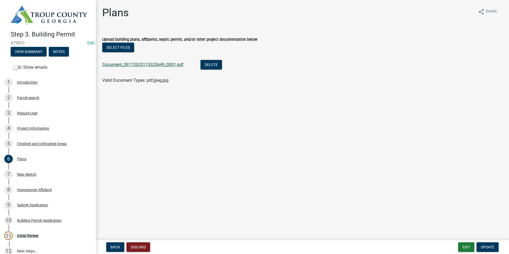
click at [145, 65] on link "Document_09172025115325649_0001.pdf" at bounding box center [143, 64] width 81 height 5
click at [207, 63] on button "Delete" at bounding box center [212, 65] width 22 height 10
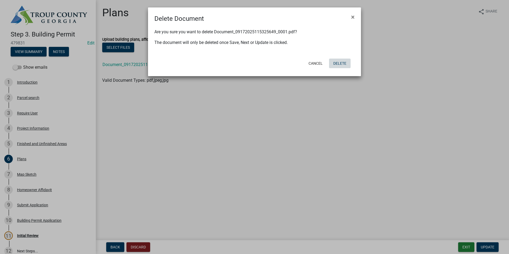
click at [338, 61] on button "Delete" at bounding box center [340, 64] width 22 height 10
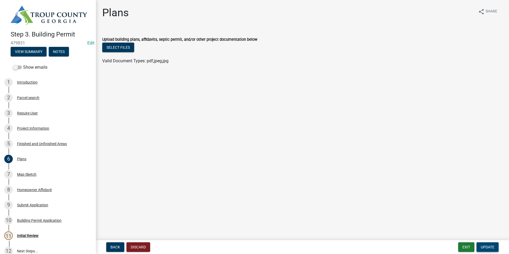
click at [491, 246] on span "Update" at bounding box center [488, 247] width 14 height 4
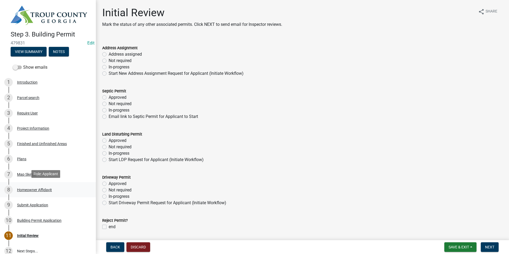
click at [32, 191] on div "Homeowner Affidavit" at bounding box center [34, 190] width 35 height 4
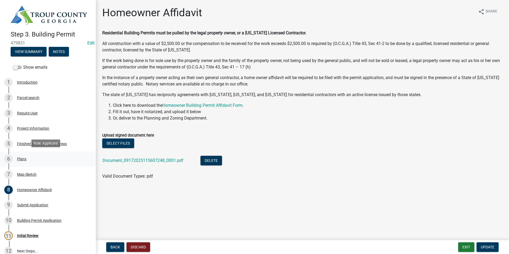
click at [28, 163] on link "6 Plans" at bounding box center [48, 159] width 96 height 15
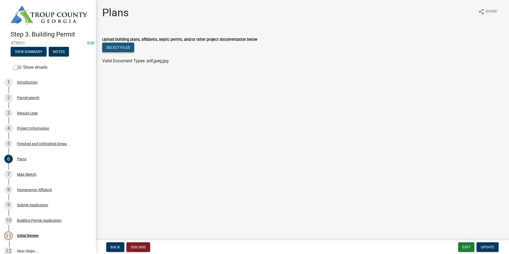
click at [124, 47] on button "Select files" at bounding box center [118, 48] width 32 height 10
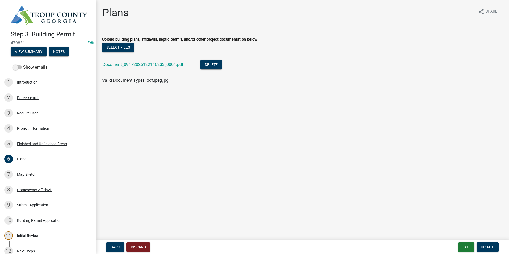
click at [481, 242] on nav "Back Discard Exit Update" at bounding box center [302, 247] width 413 height 14
click at [480, 246] on button "Update" at bounding box center [488, 247] width 22 height 10
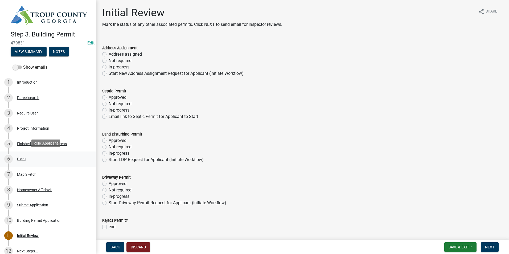
click at [13, 163] on link "6 Plans" at bounding box center [48, 159] width 96 height 15
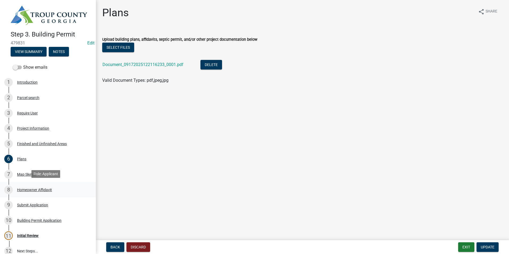
click at [36, 184] on link "8 Homeowner Affidavit" at bounding box center [48, 189] width 96 height 15
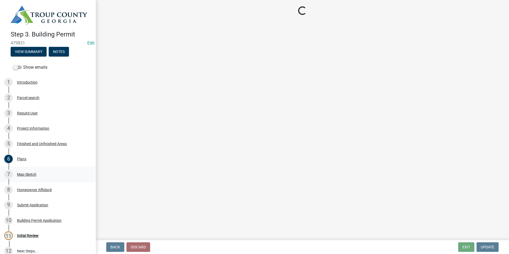
click at [39, 177] on div "7 Map Sketch" at bounding box center [45, 174] width 83 height 9
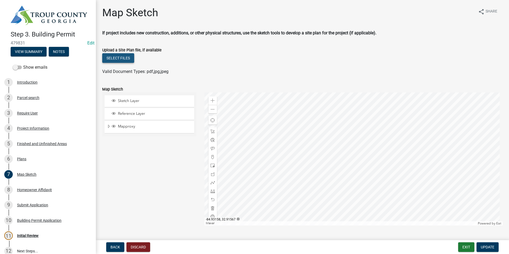
click at [122, 59] on button "Select files" at bounding box center [118, 58] width 32 height 10
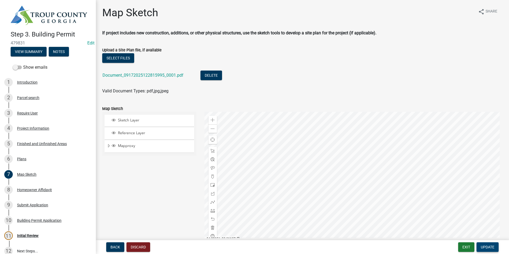
click at [490, 245] on span "Update" at bounding box center [488, 247] width 14 height 4
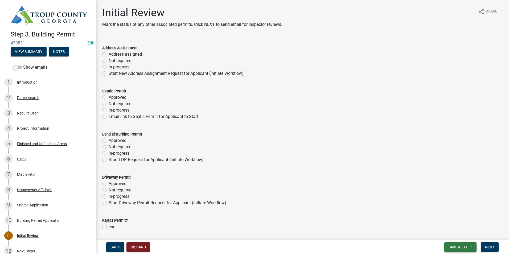
click at [462, 249] on span "Save & Exit" at bounding box center [459, 247] width 21 height 4
click at [463, 236] on button "Save & Exit" at bounding box center [455, 233] width 43 height 13
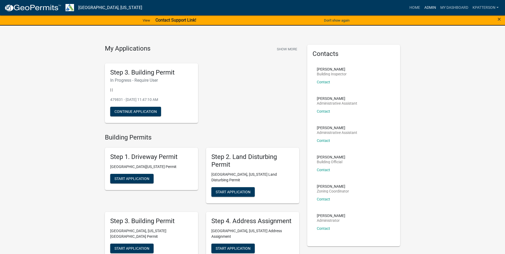
click at [424, 6] on link "Admin" at bounding box center [430, 8] width 16 height 10
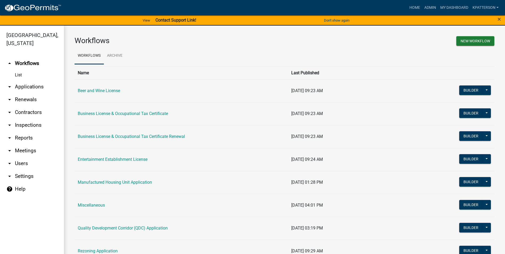
click at [21, 80] on link "arrow_drop_down Applications" at bounding box center [32, 86] width 64 height 13
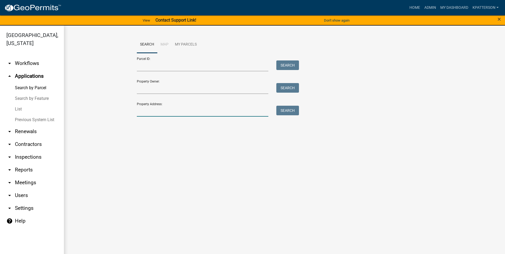
click at [181, 107] on input "Property Address:" at bounding box center [203, 111] width 132 height 11
type input "[STREET_ADDRESS][PERSON_NAME]"
type input "[PERSON_NAME]"
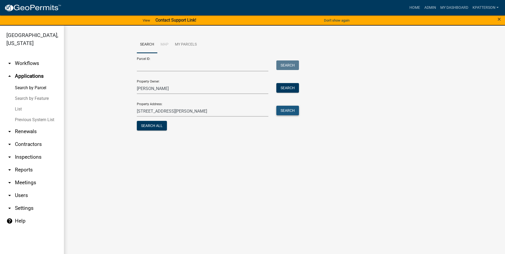
click at [297, 110] on button "Search" at bounding box center [287, 111] width 23 height 10
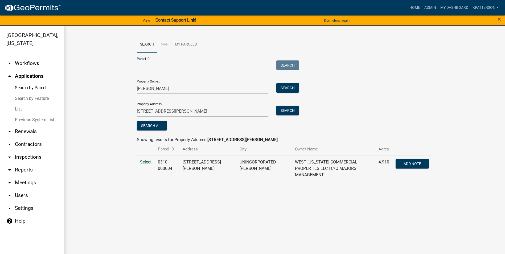
click at [141, 160] on span "Select" at bounding box center [145, 162] width 11 height 5
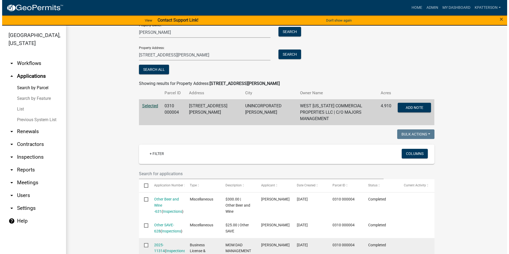
scroll to position [53, 0]
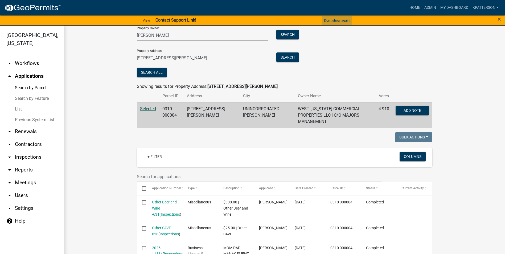
click at [338, 21] on button "Don't show again" at bounding box center [337, 20] width 30 height 9
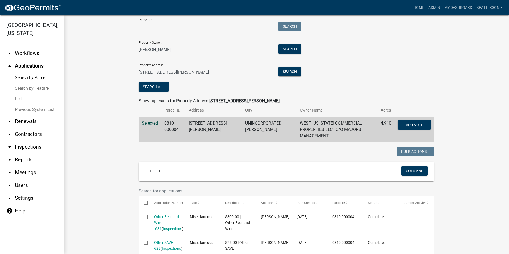
scroll to position [27, 0]
